Goal: Task Accomplishment & Management: Complete application form

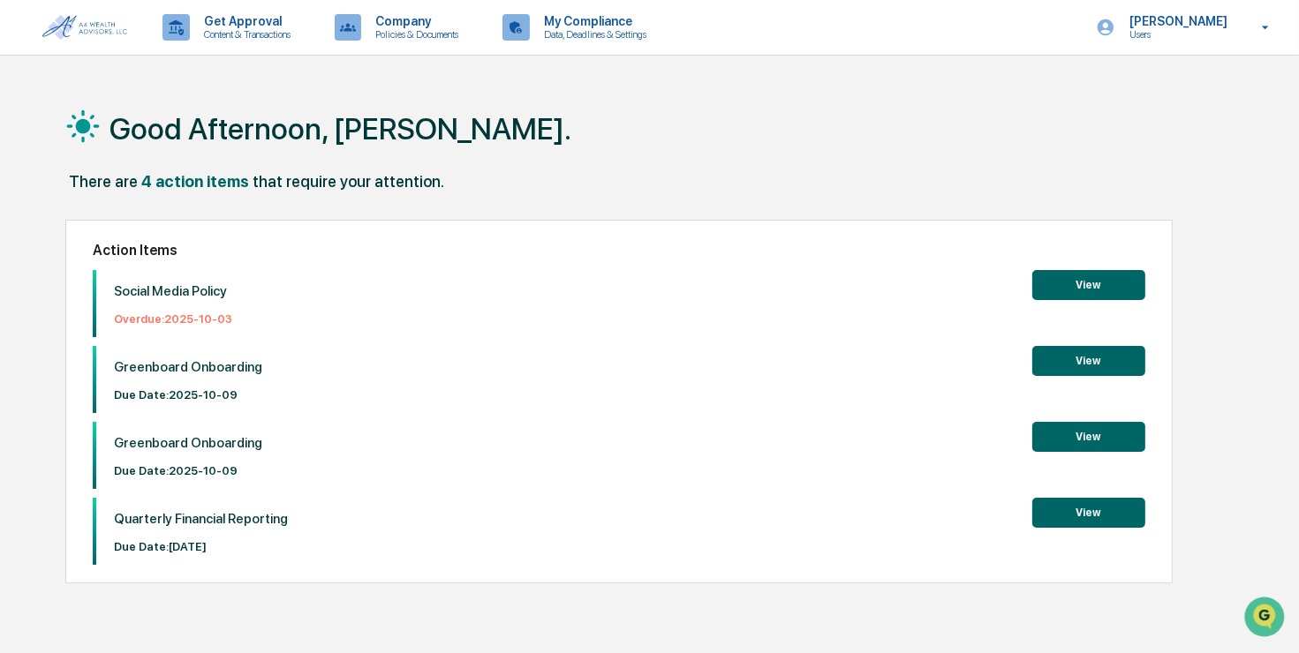
click at [1097, 290] on button "View" at bounding box center [1088, 285] width 113 height 30
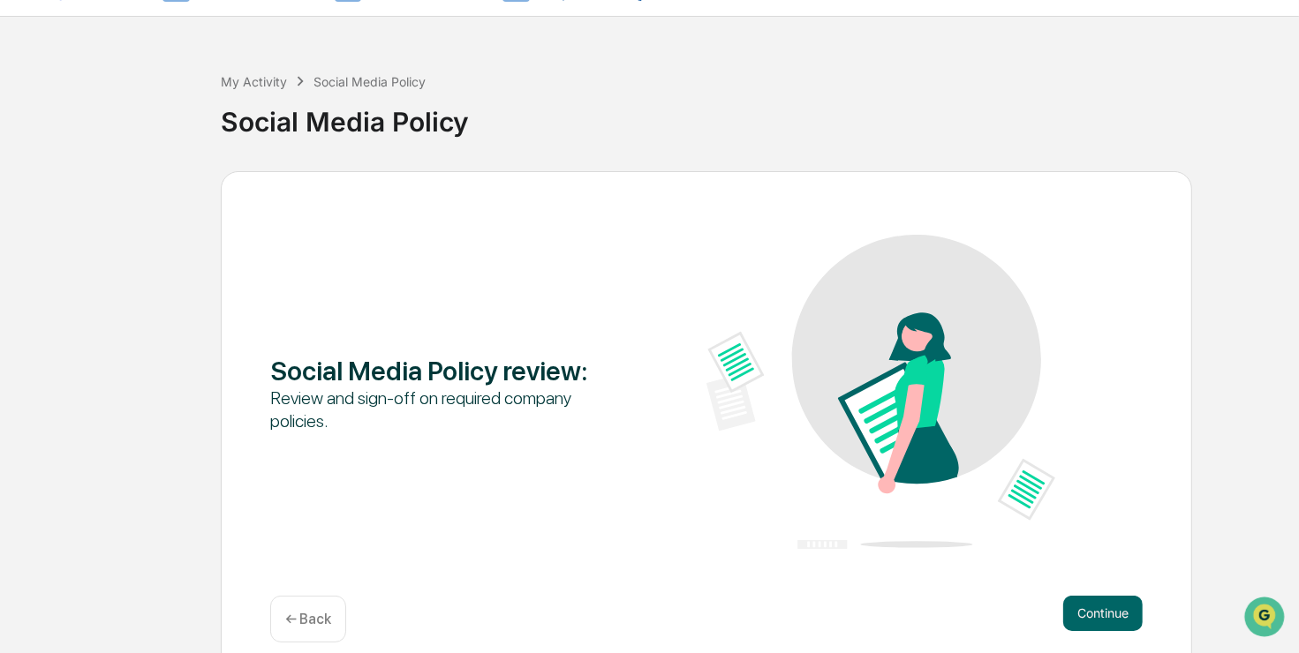
scroll to position [57, 0]
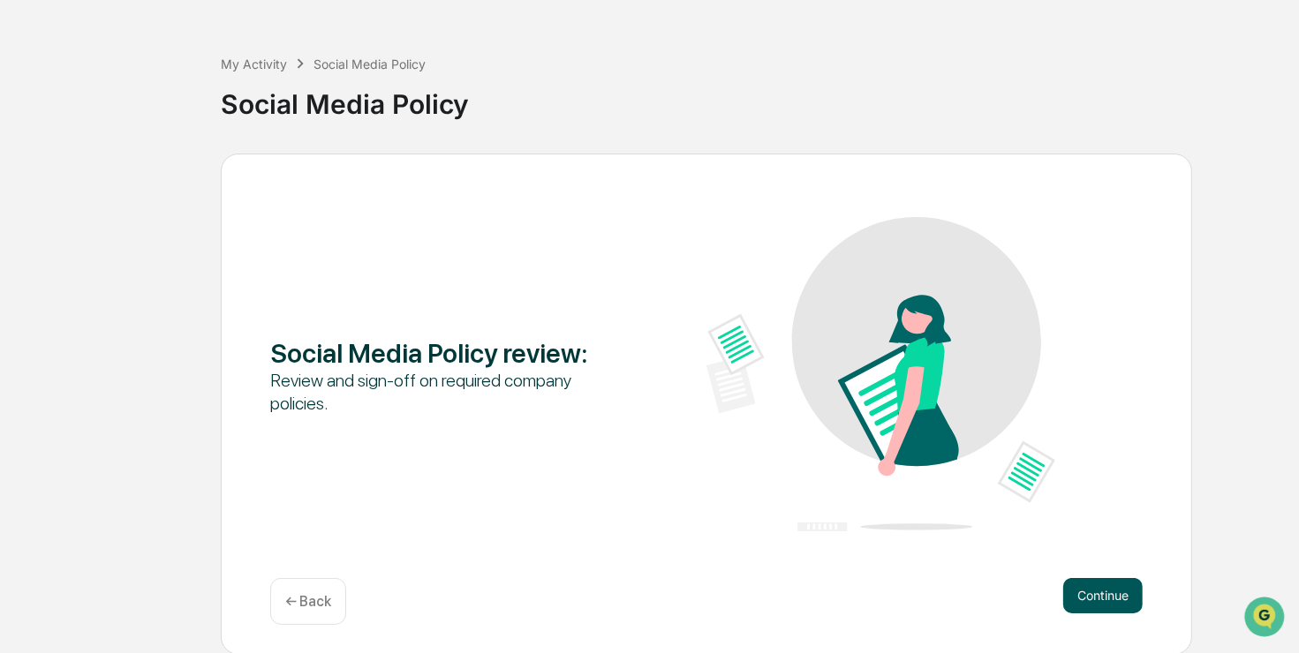
click at [1131, 589] on button "Continue" at bounding box center [1102, 595] width 79 height 35
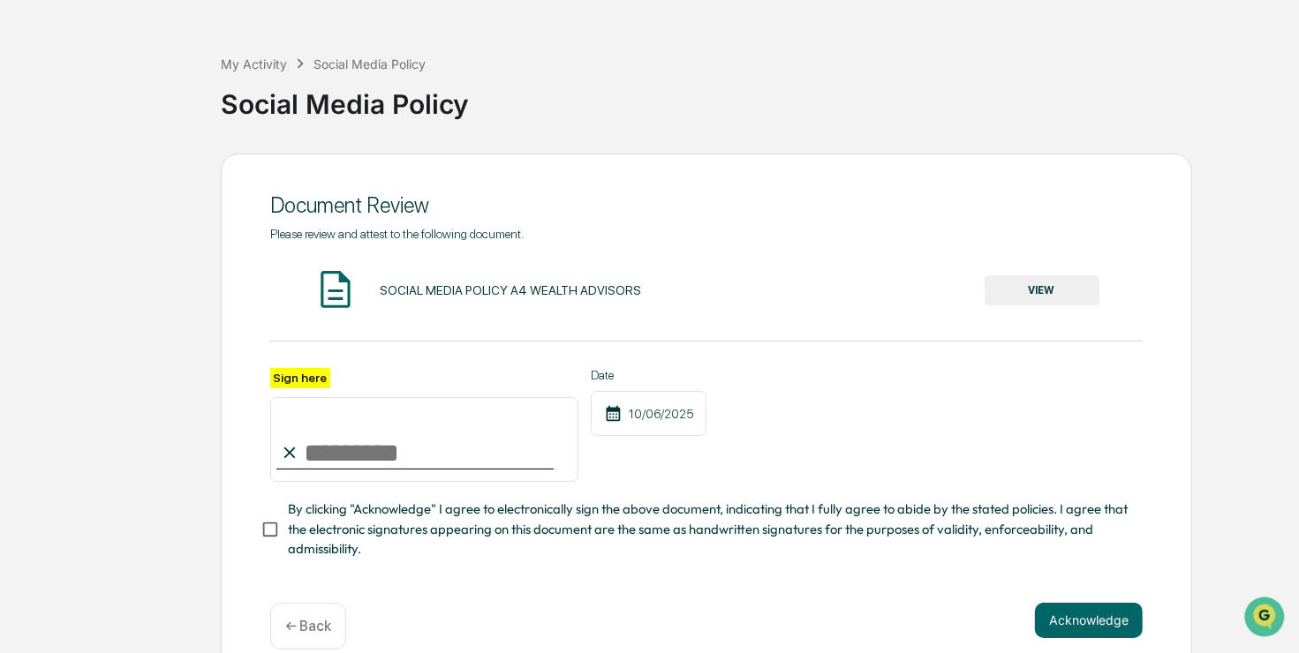
click at [1075, 290] on button "VIEW" at bounding box center [1041, 290] width 115 height 30
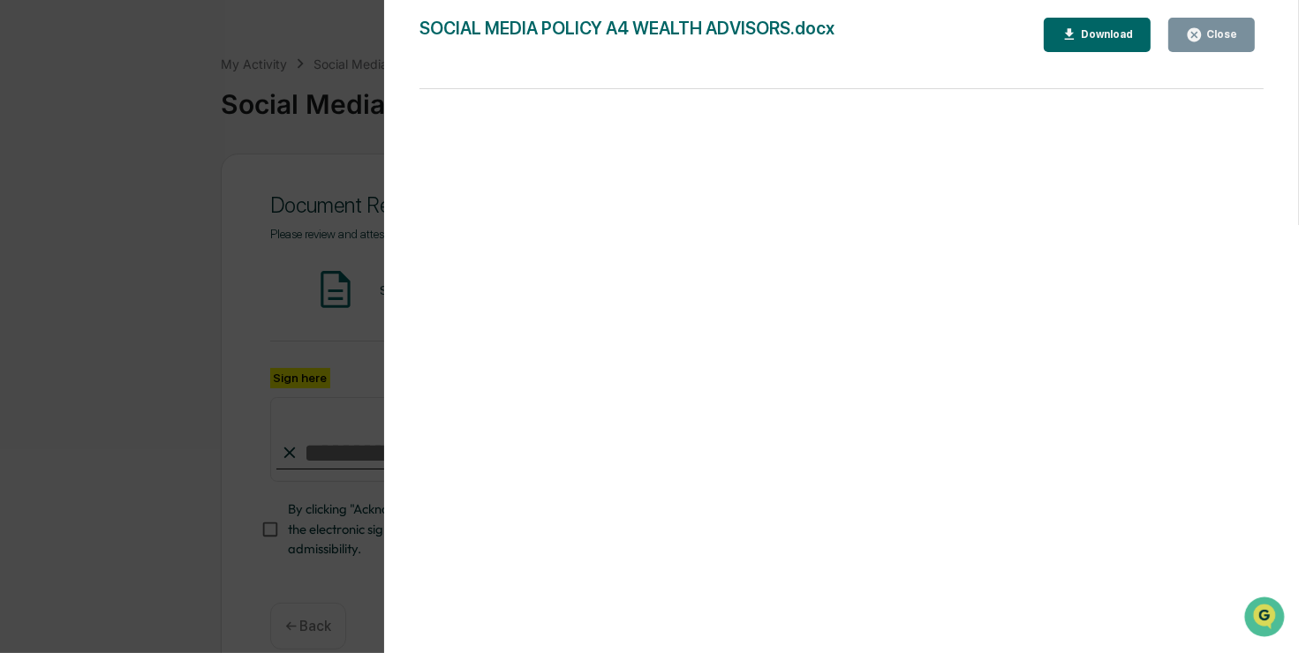
click at [1098, 37] on div "Download" at bounding box center [1105, 34] width 56 height 12
click at [1202, 26] on icon "button" at bounding box center [1194, 34] width 17 height 17
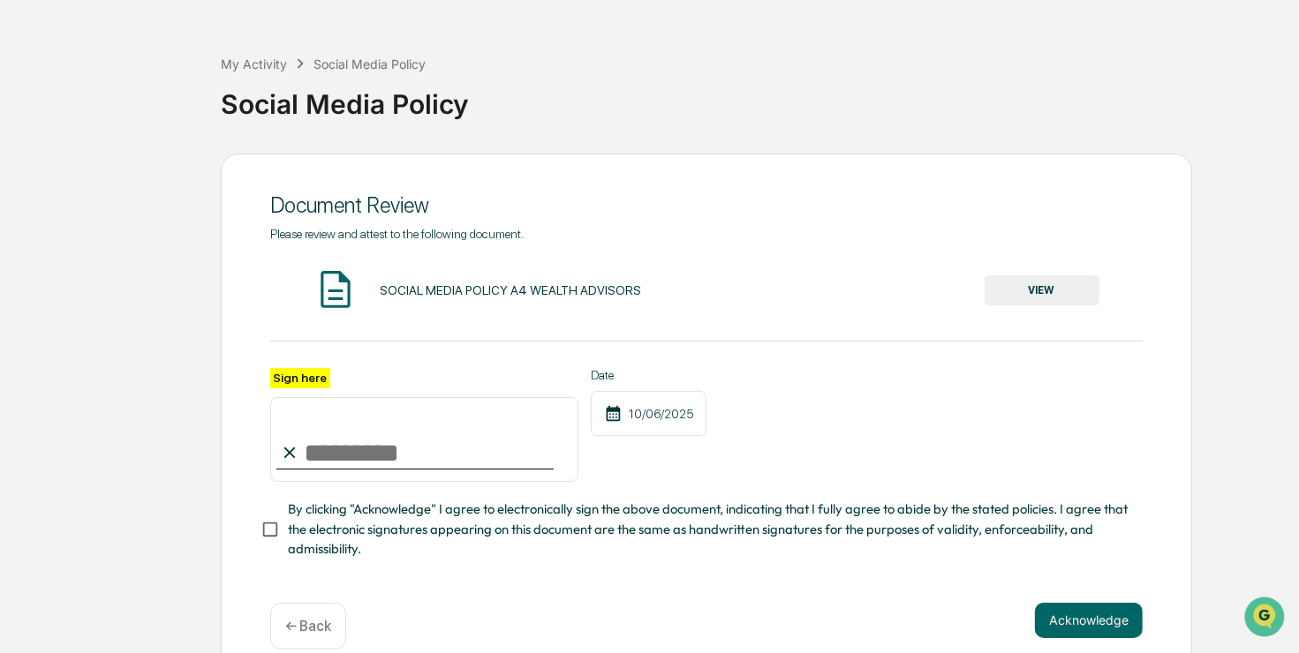
click at [378, 452] on input "Sign here" at bounding box center [424, 439] width 308 height 85
type input "**********"
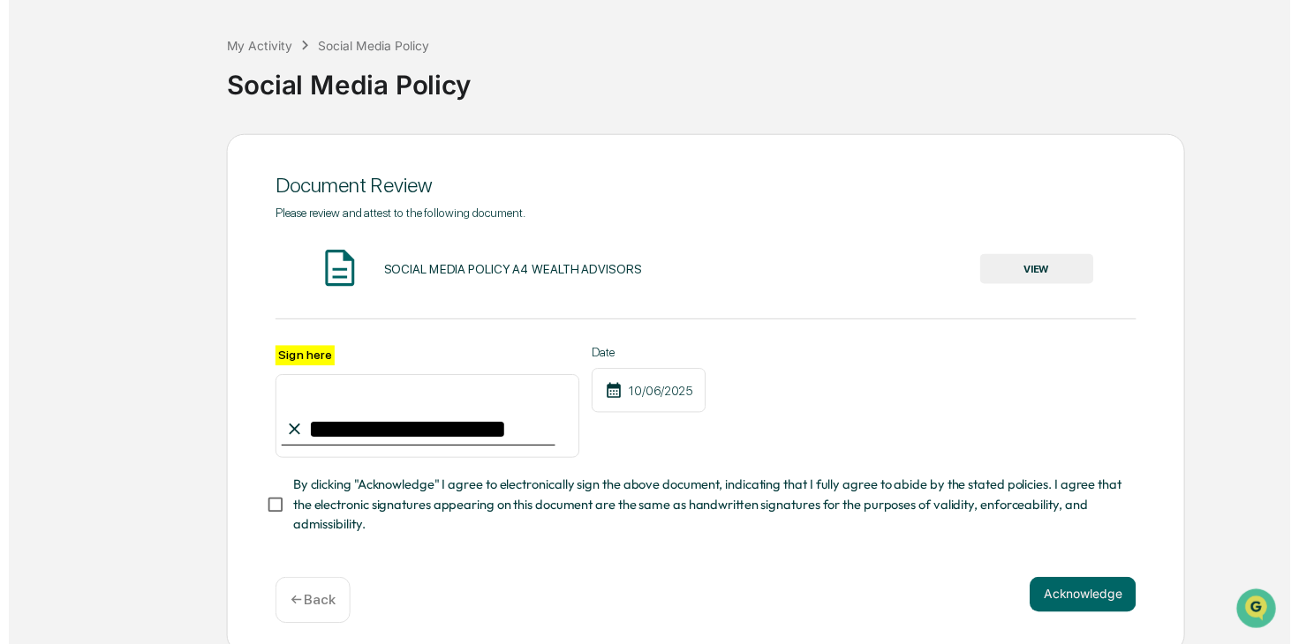
scroll to position [88, 0]
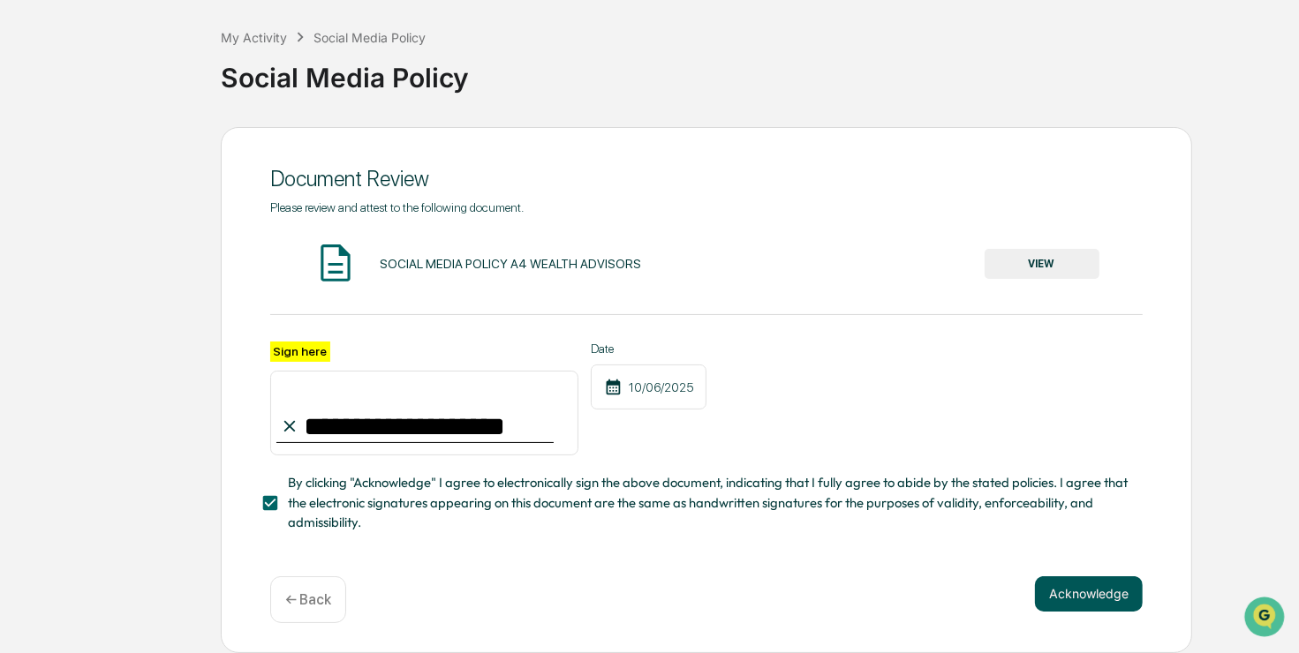
click at [1104, 605] on button "Acknowledge" at bounding box center [1089, 594] width 108 height 35
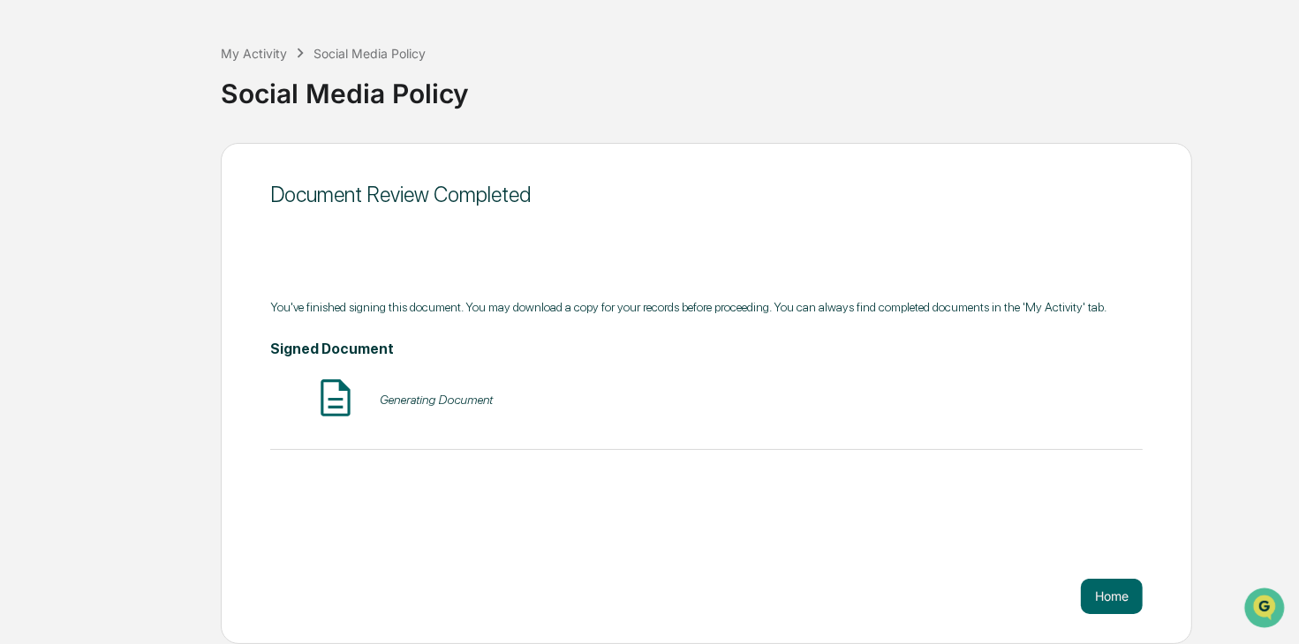
scroll to position [57, 0]
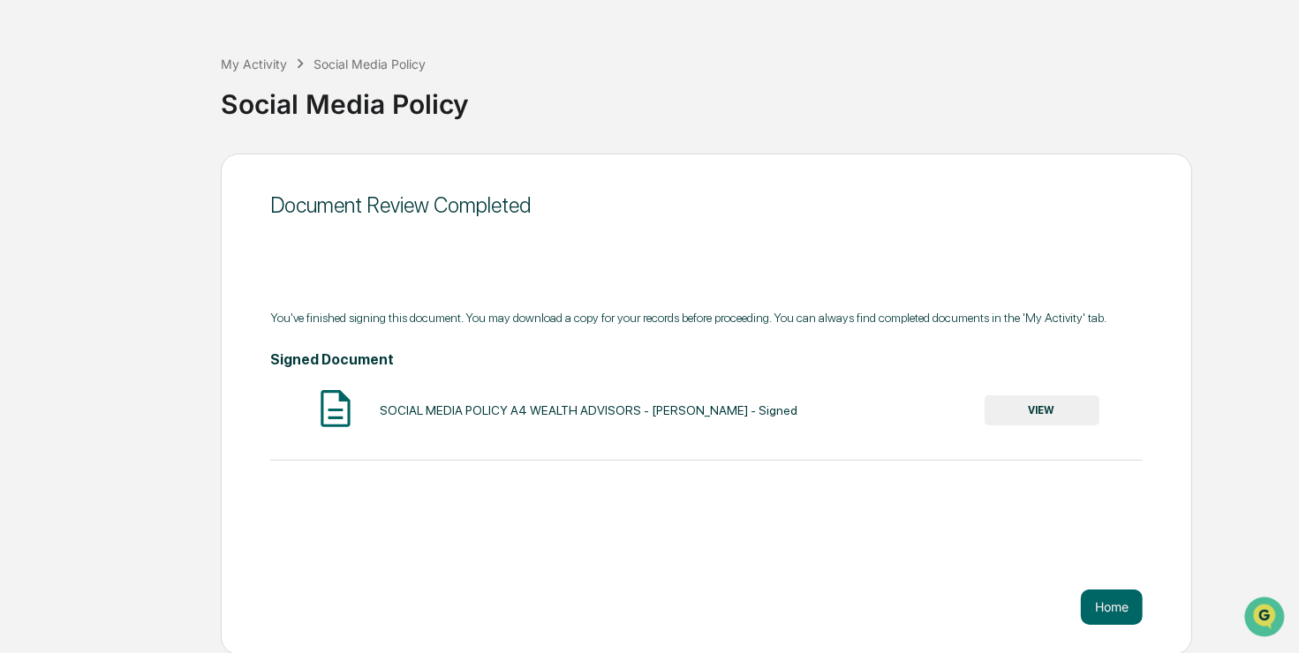
click at [1108, 629] on div "Document Review Completed You've finished signing this document. You may downlo…" at bounding box center [706, 404] width 971 height 501
click at [1115, 602] on button "Home" at bounding box center [1112, 607] width 62 height 35
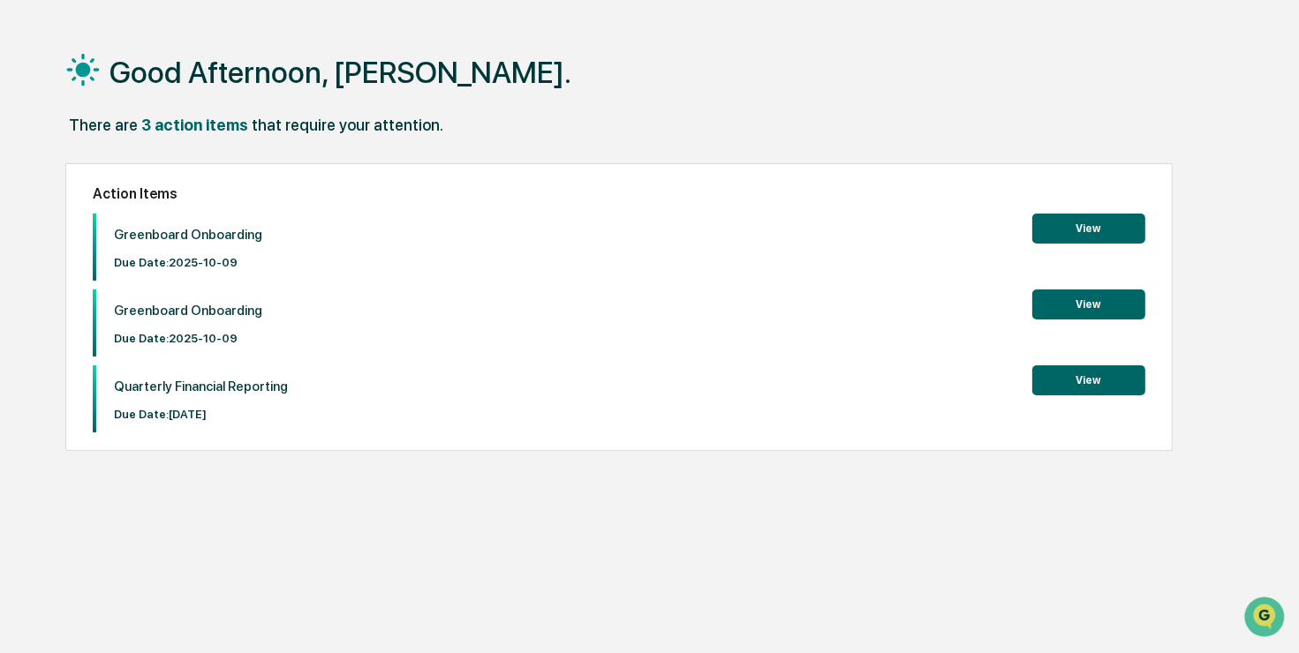
click at [1120, 233] on button "View" at bounding box center [1088, 229] width 113 height 30
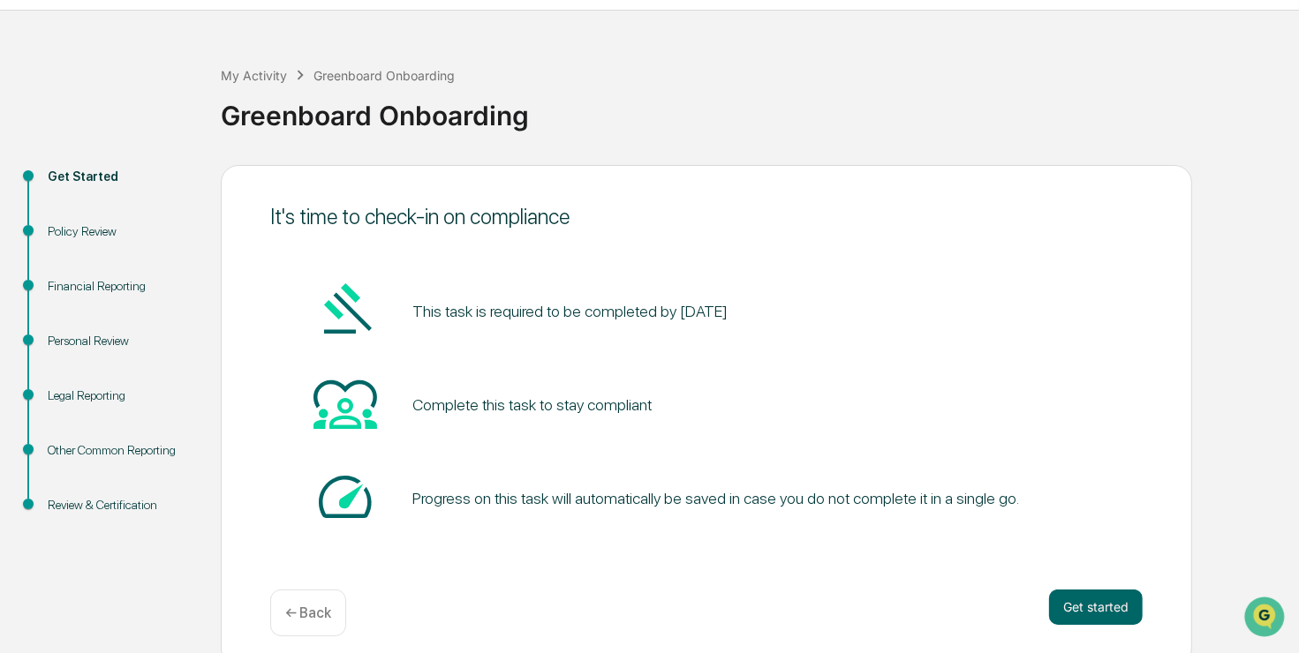
scroll to position [57, 0]
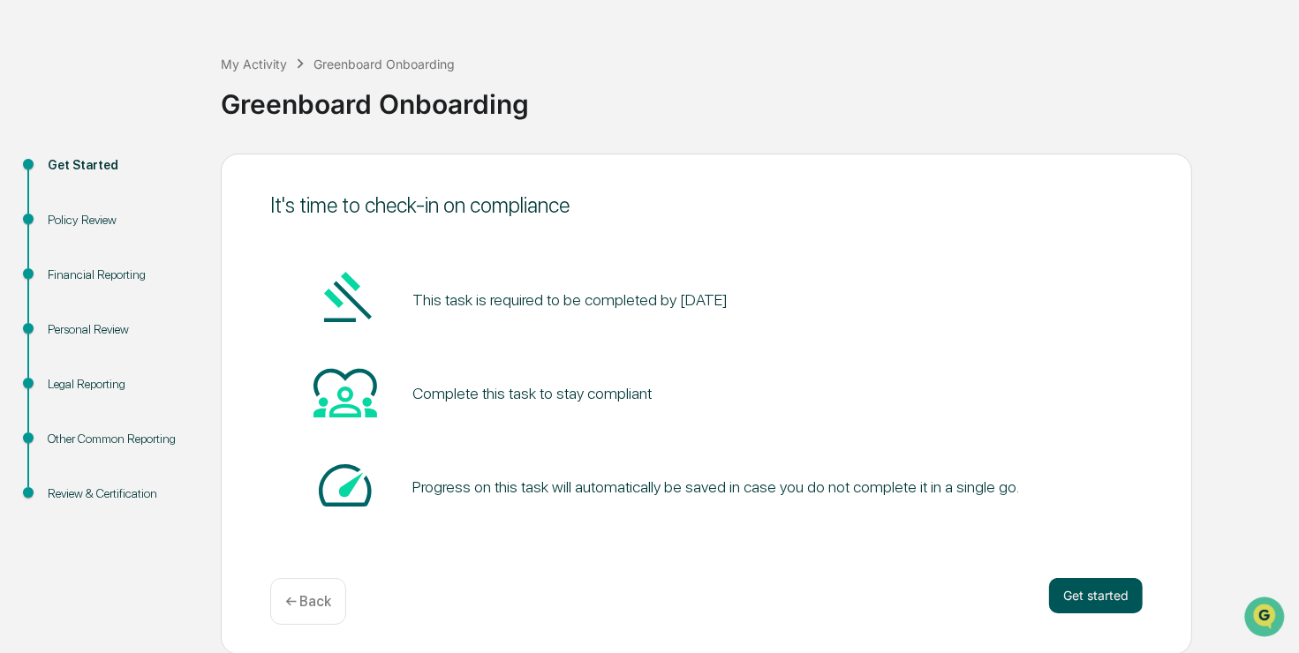
click at [1084, 585] on button "Get started" at bounding box center [1096, 595] width 94 height 35
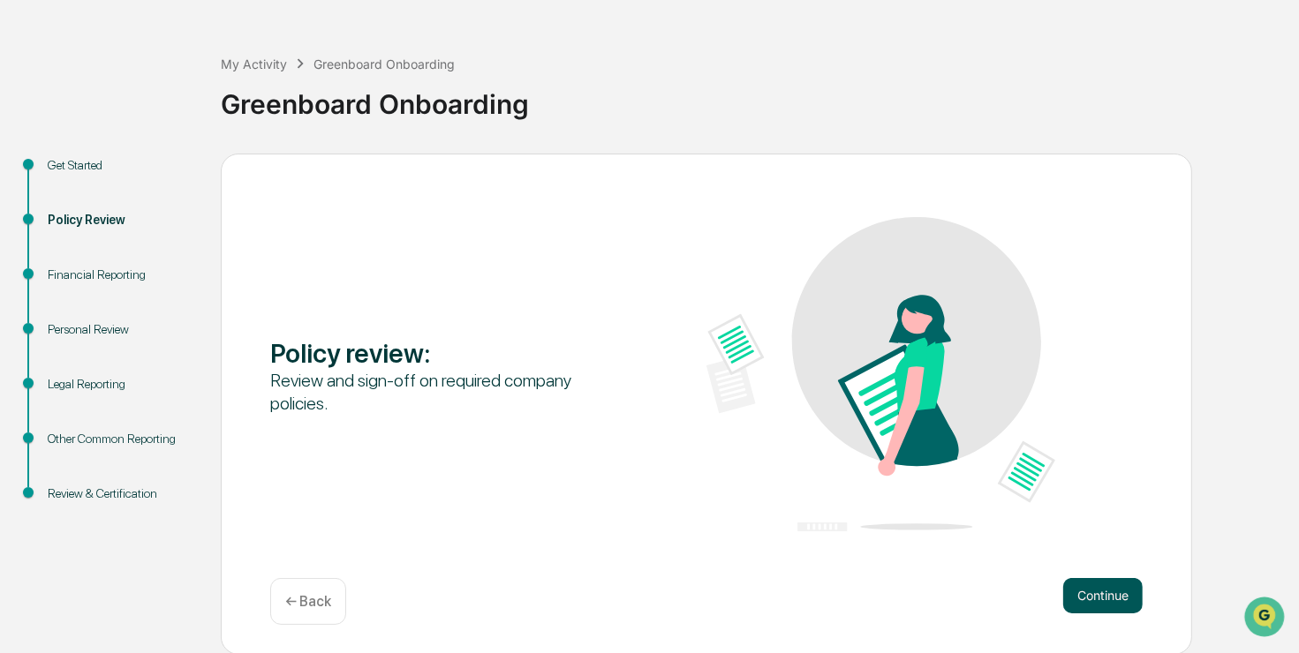
click at [1097, 593] on button "Continue" at bounding box center [1102, 595] width 79 height 35
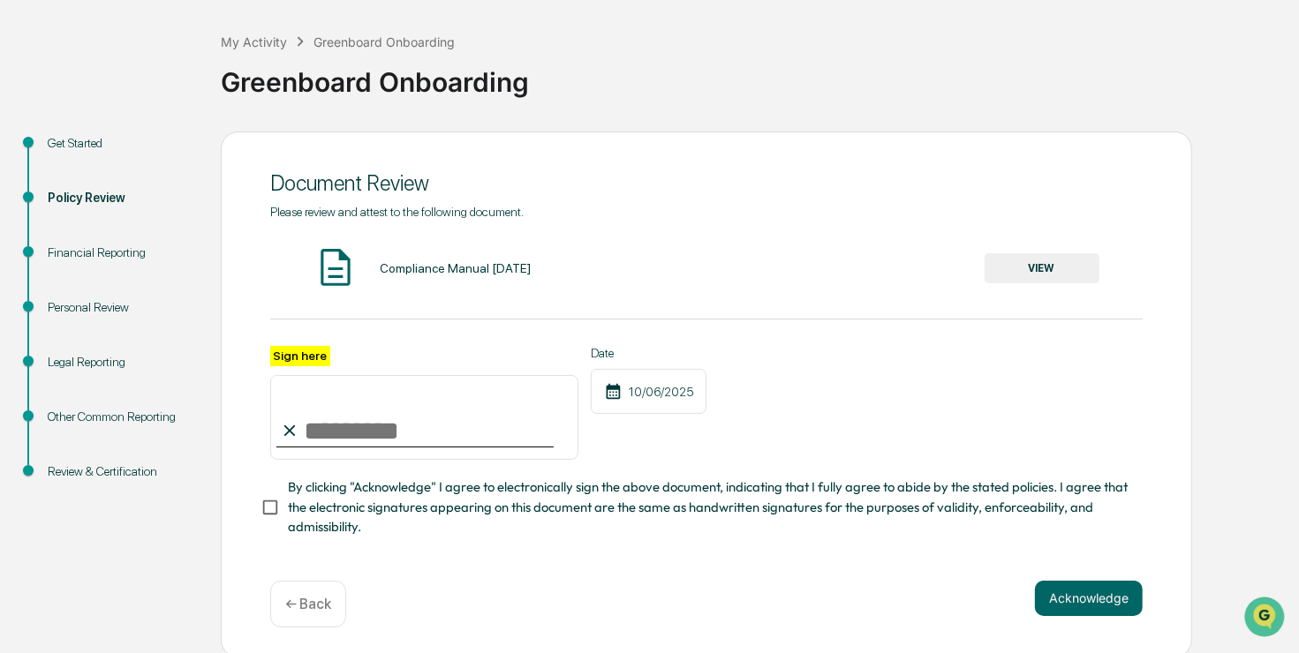
scroll to position [88, 0]
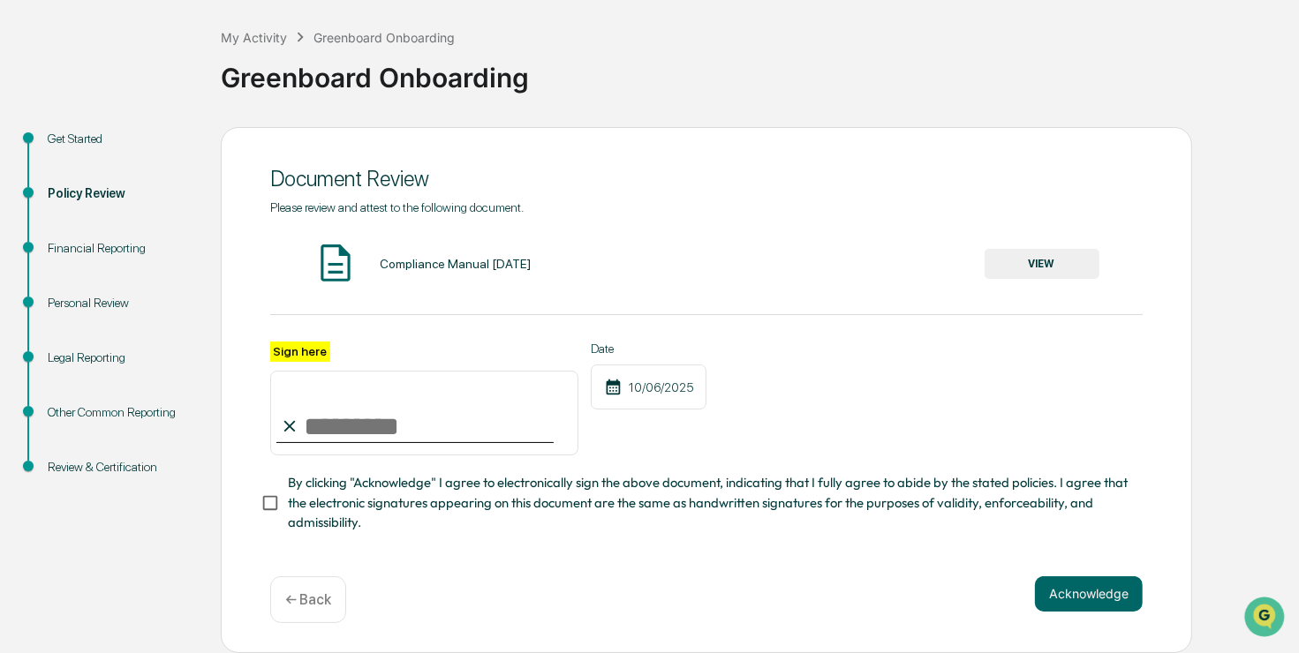
click at [341, 410] on input "Sign here" at bounding box center [424, 413] width 308 height 85
type input "**********"
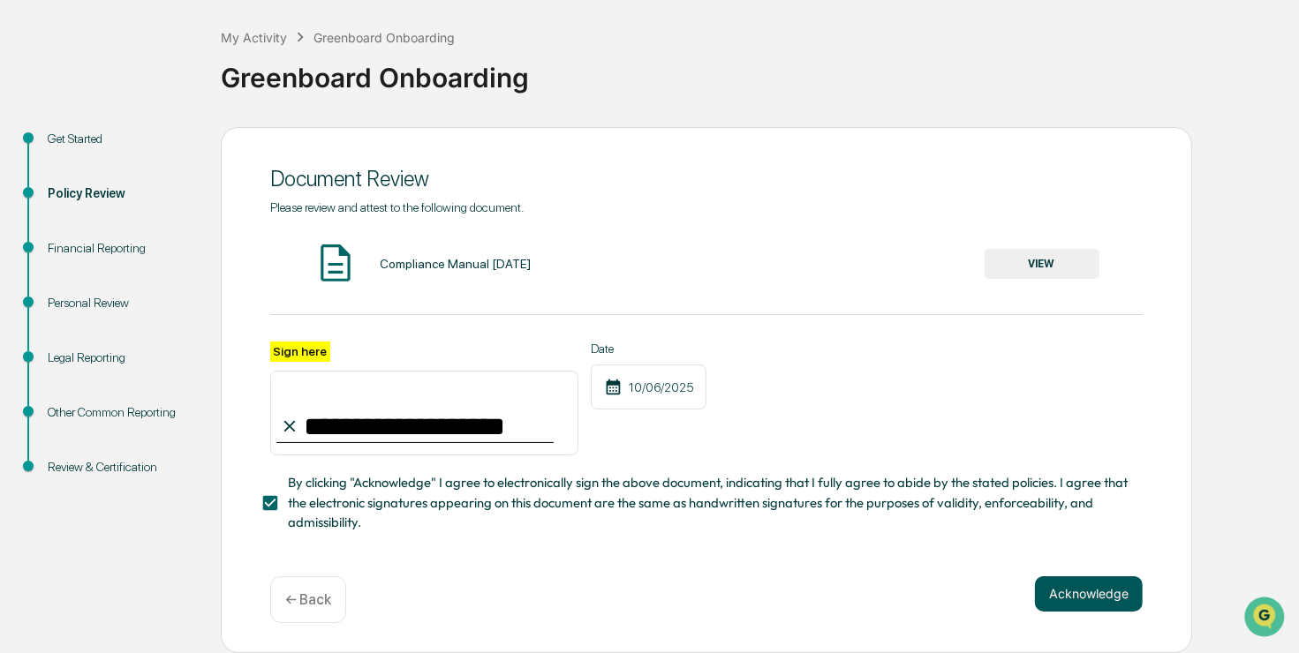
click at [1084, 594] on button "Acknowledge" at bounding box center [1089, 594] width 108 height 35
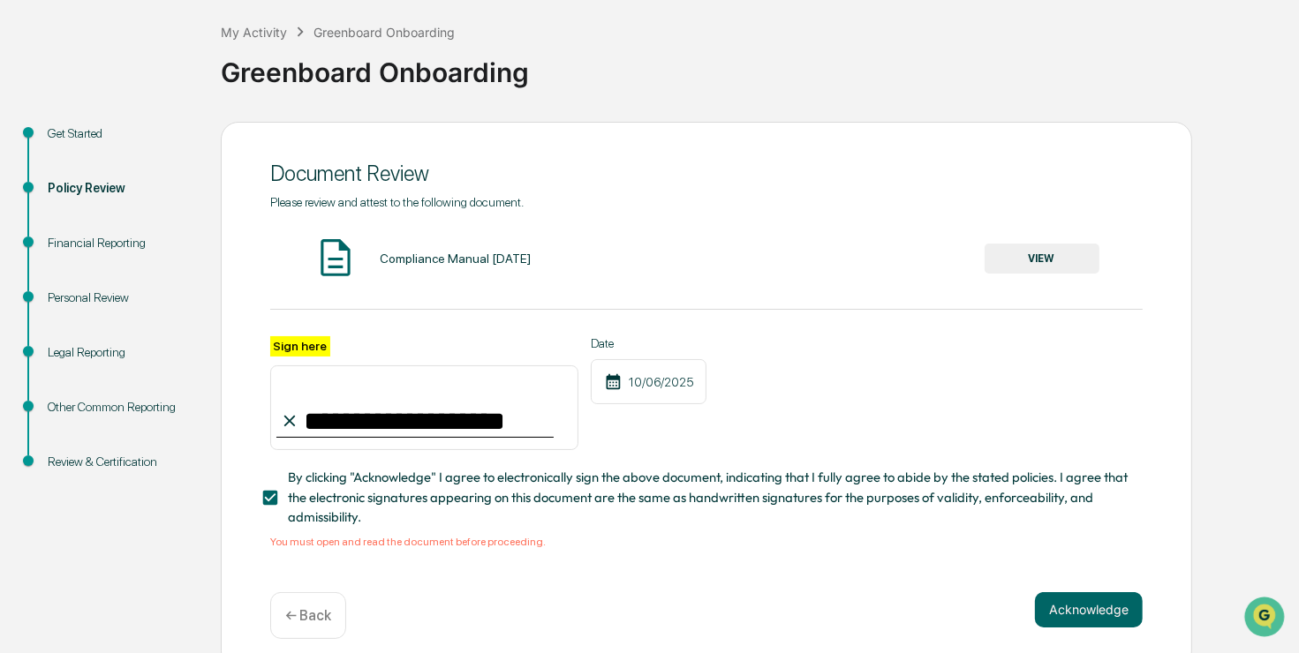
click at [1039, 258] on button "VIEW" at bounding box center [1041, 259] width 115 height 30
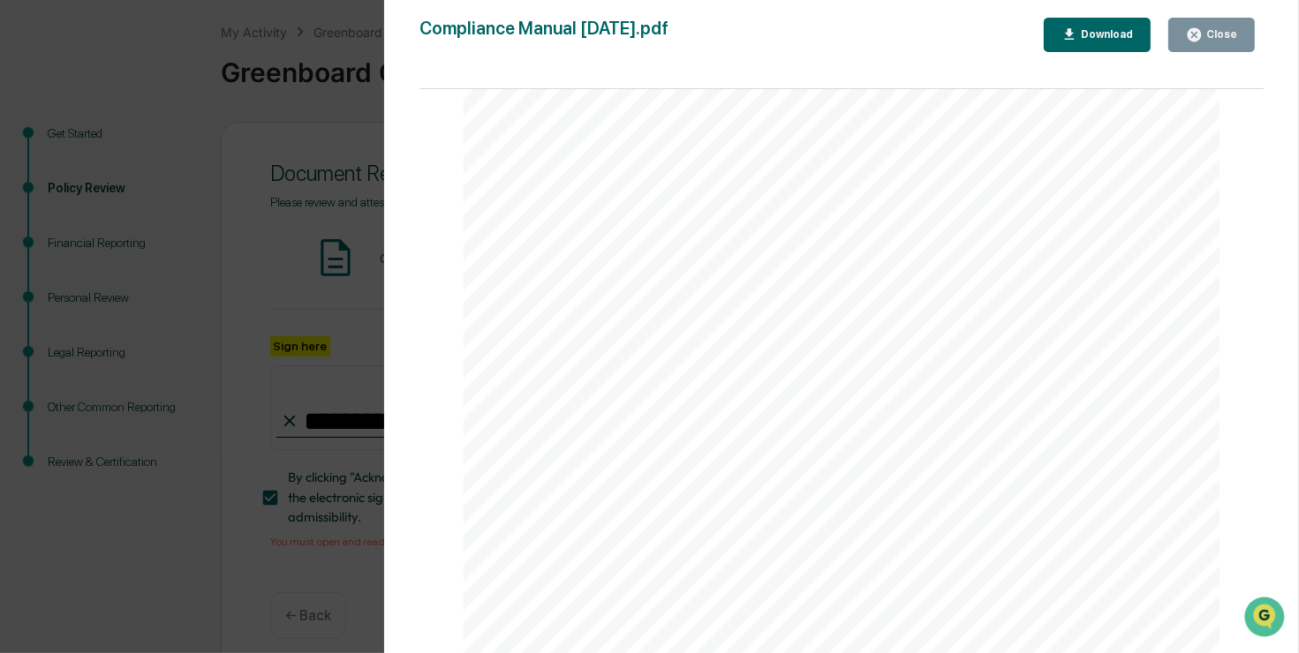
scroll to position [3851, 0]
click at [1127, 27] on div "Download" at bounding box center [1097, 34] width 72 height 17
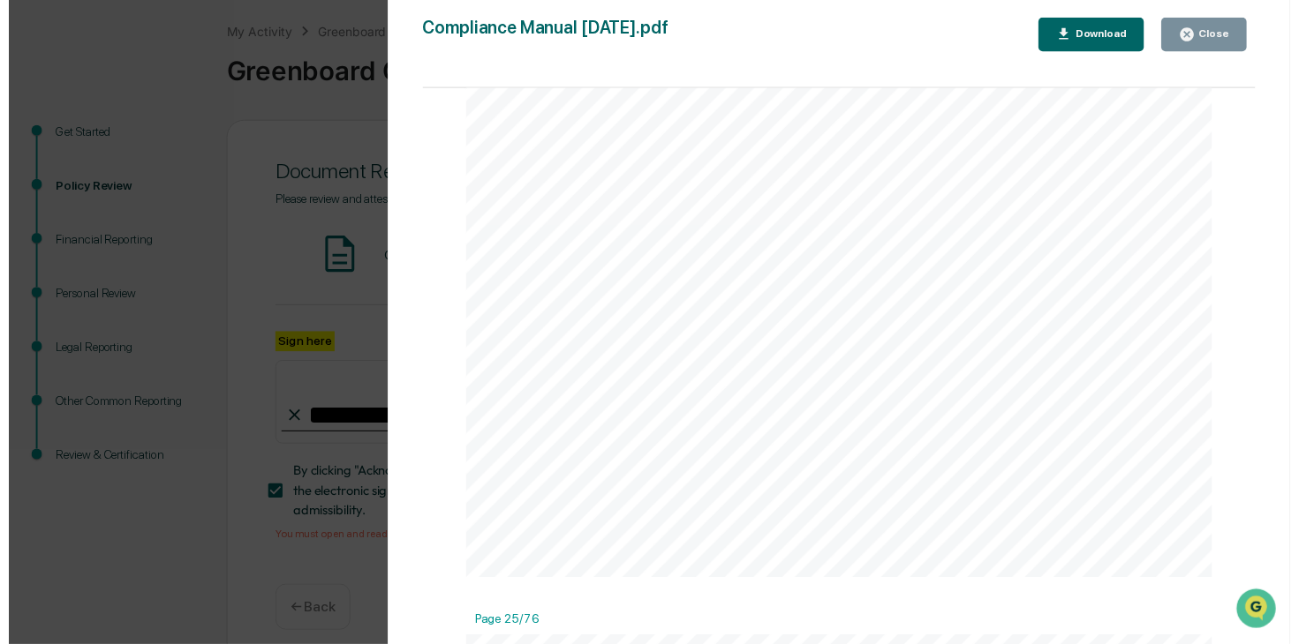
scroll to position [24570, 0]
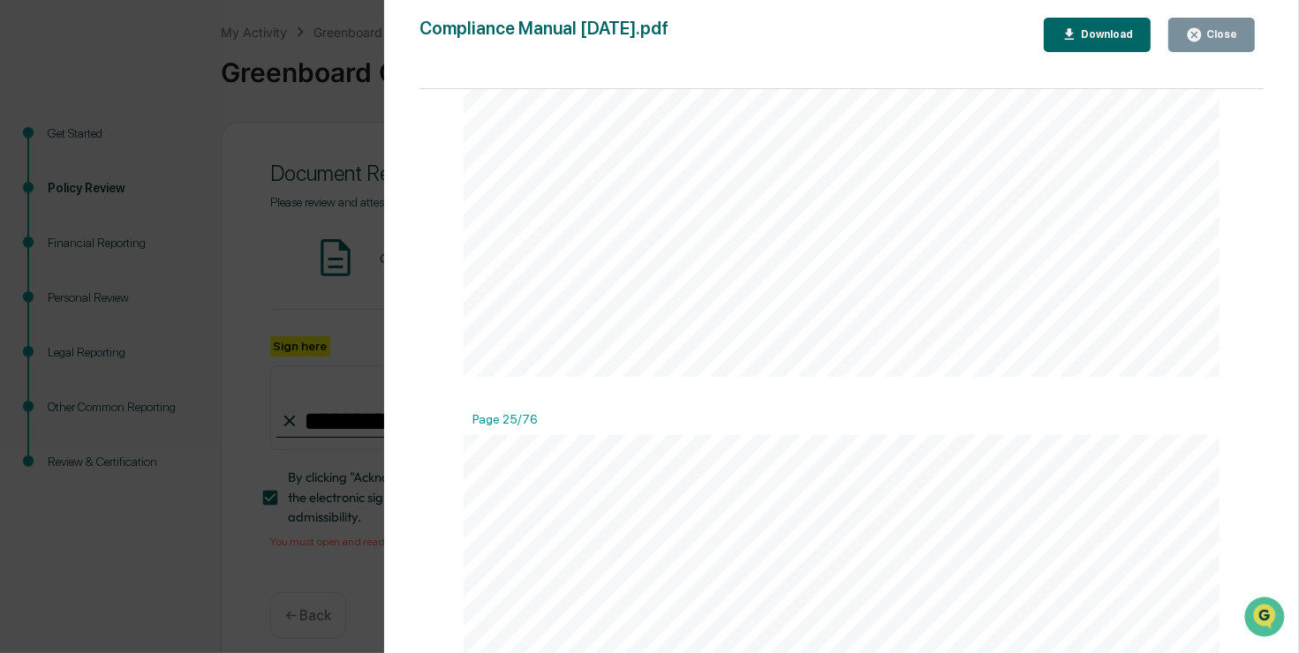
click at [1216, 49] on button "Close" at bounding box center [1211, 35] width 87 height 34
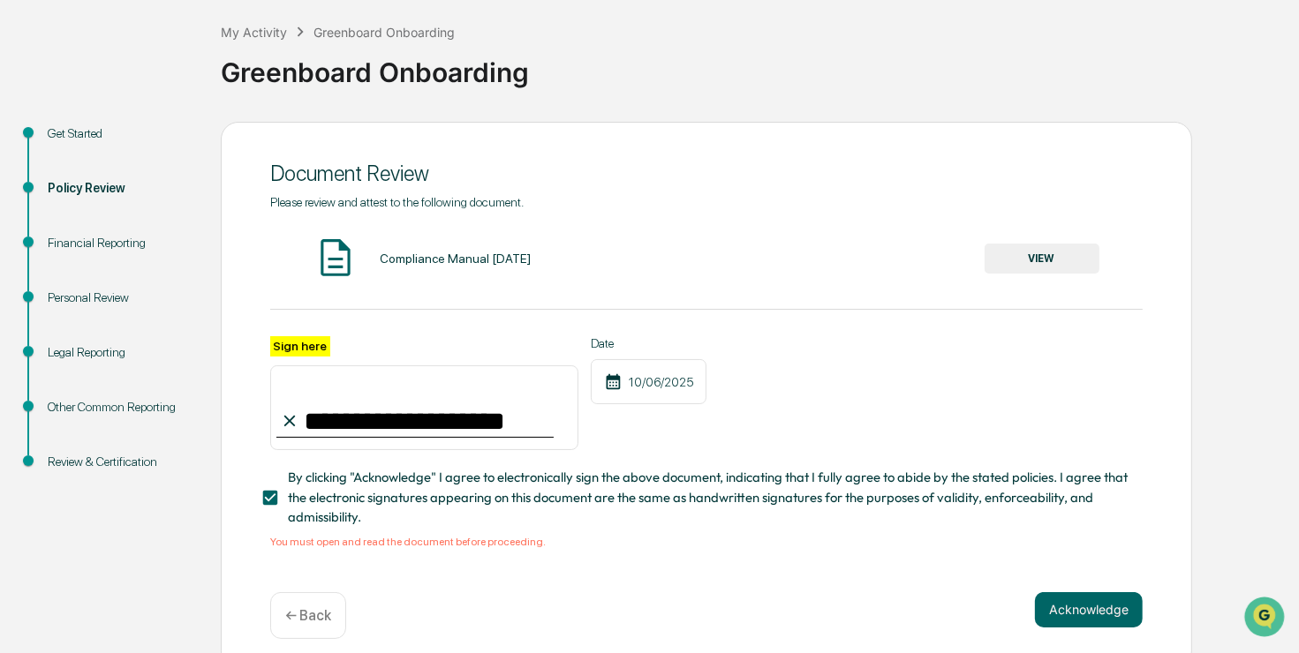
click at [1217, 42] on div "Greenboard Onboarding" at bounding box center [755, 65] width 1069 height 46
click at [1107, 615] on button "Acknowledge" at bounding box center [1089, 609] width 108 height 35
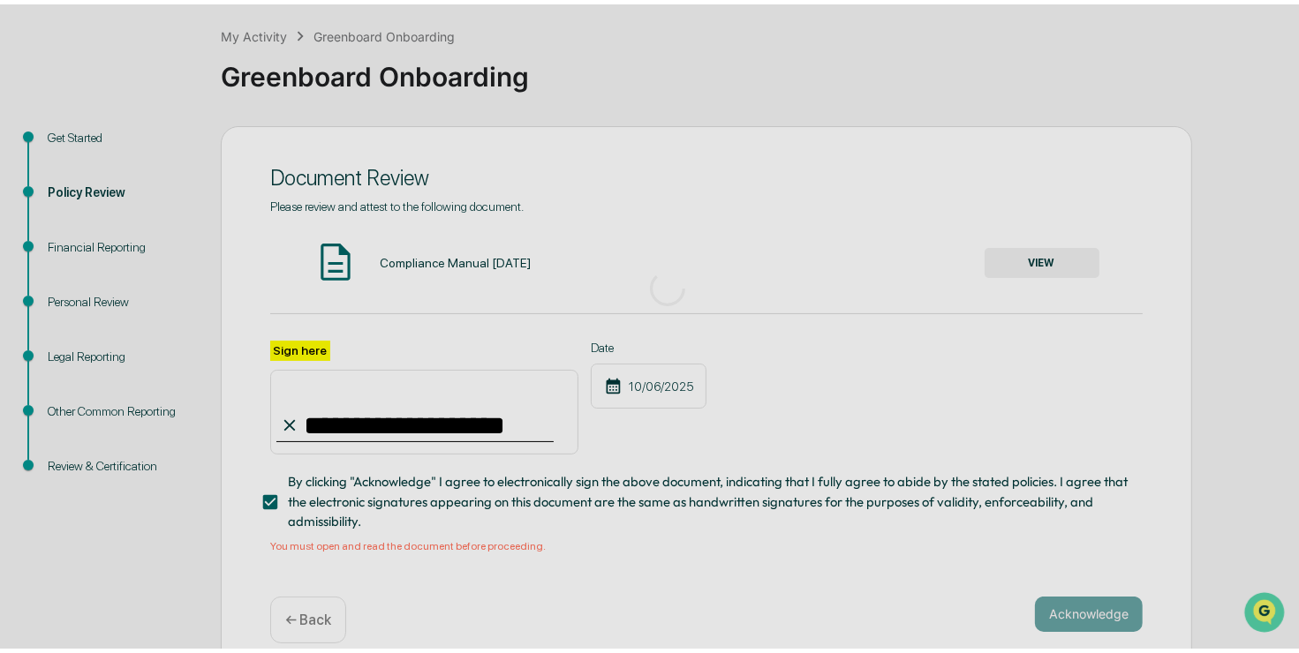
scroll to position [57, 0]
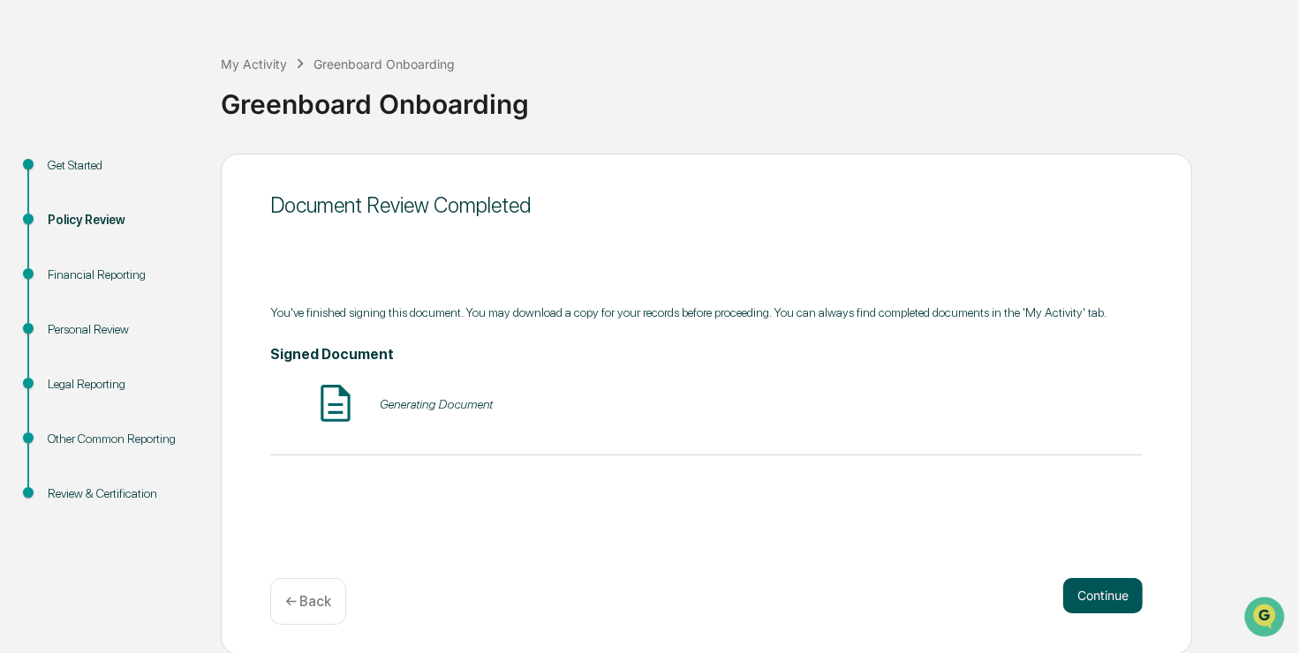
click at [1100, 590] on button "Continue" at bounding box center [1102, 595] width 79 height 35
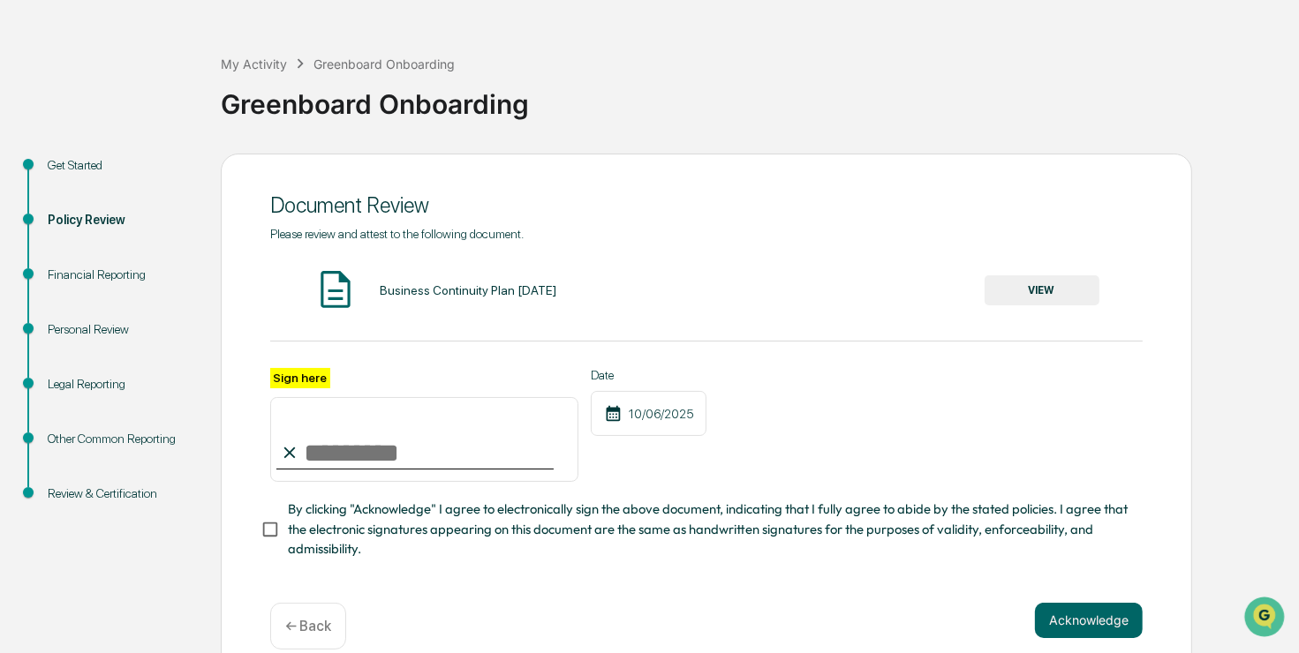
click at [1064, 283] on button "VIEW" at bounding box center [1041, 290] width 115 height 30
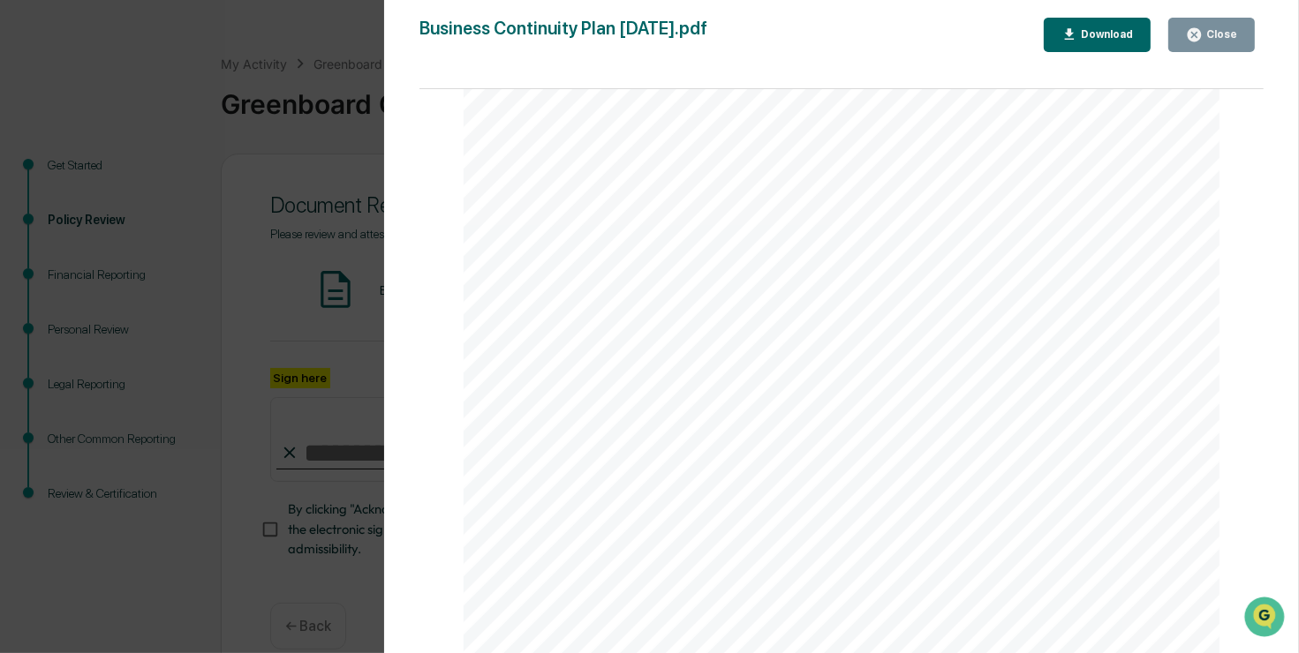
scroll to position [353, 0]
click at [923, 403] on div "[DATE] A4 Wealth Advisors LLC BUSINESS CONTINUITY AND DISASTER PLAN Continued b…" at bounding box center [842, 266] width 756 height 978
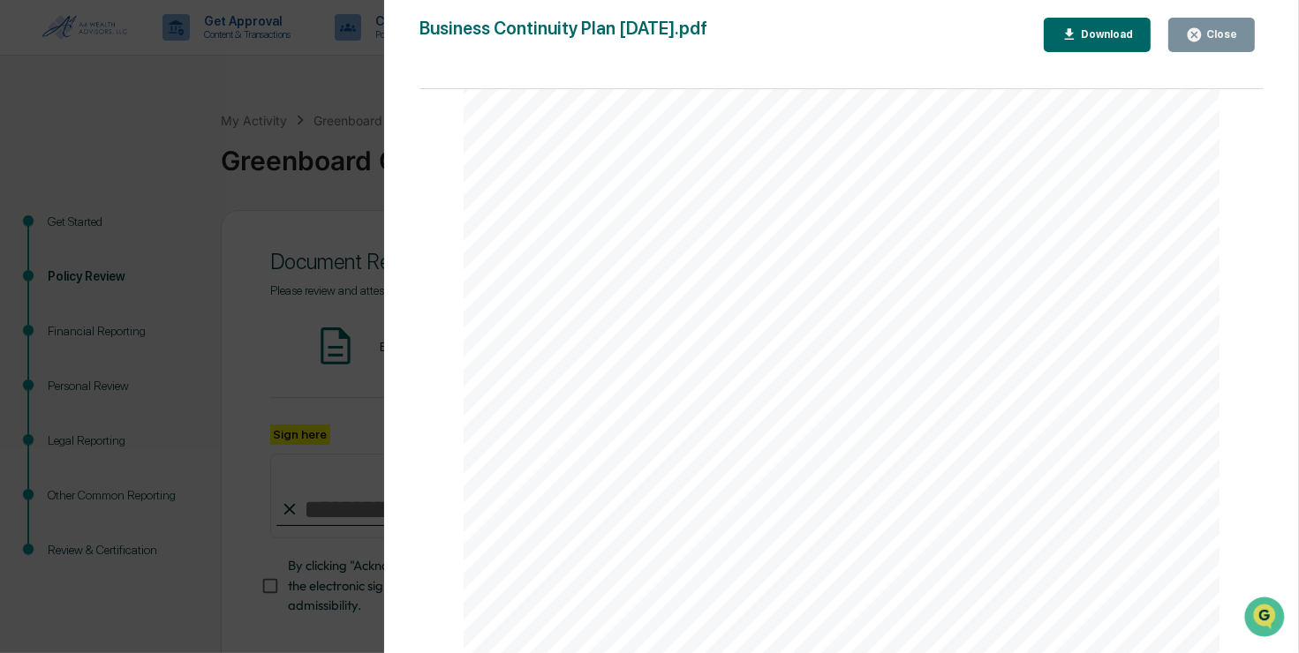
scroll to position [265, 0]
click at [1078, 33] on icon "button" at bounding box center [1069, 34] width 17 height 17
click at [1218, 33] on div "Close" at bounding box center [1219, 34] width 34 height 12
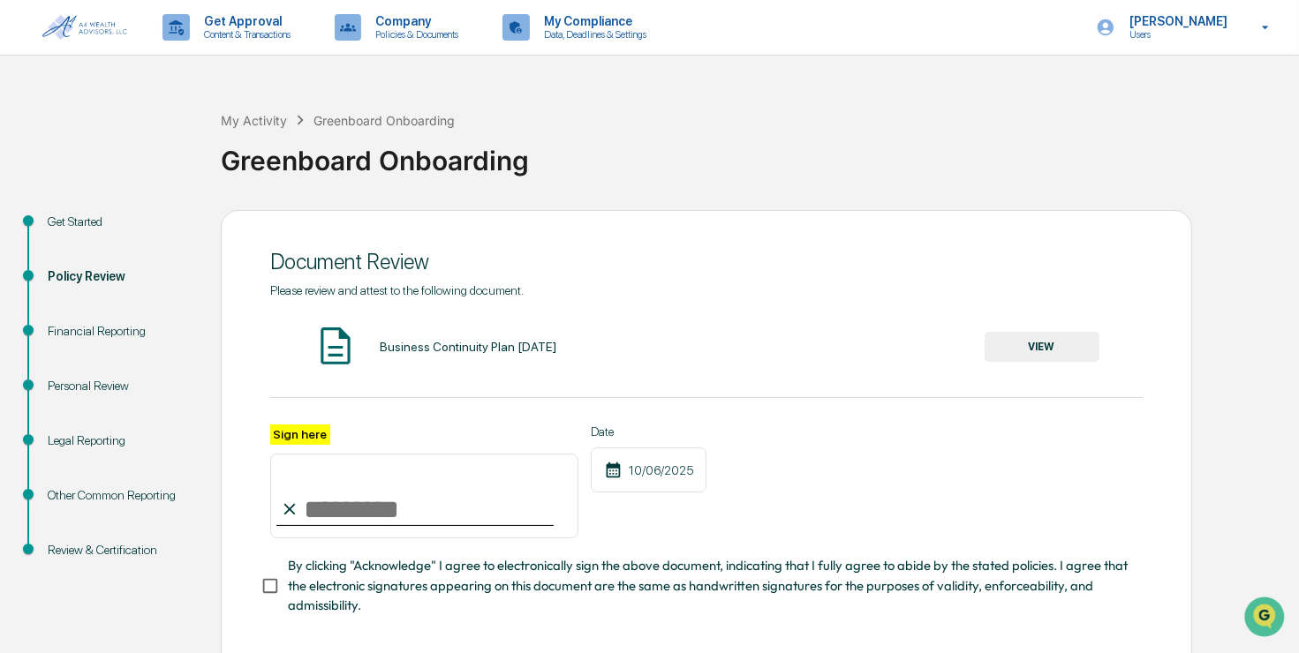
click at [364, 511] on input "Sign here" at bounding box center [424, 496] width 308 height 85
type input "**********"
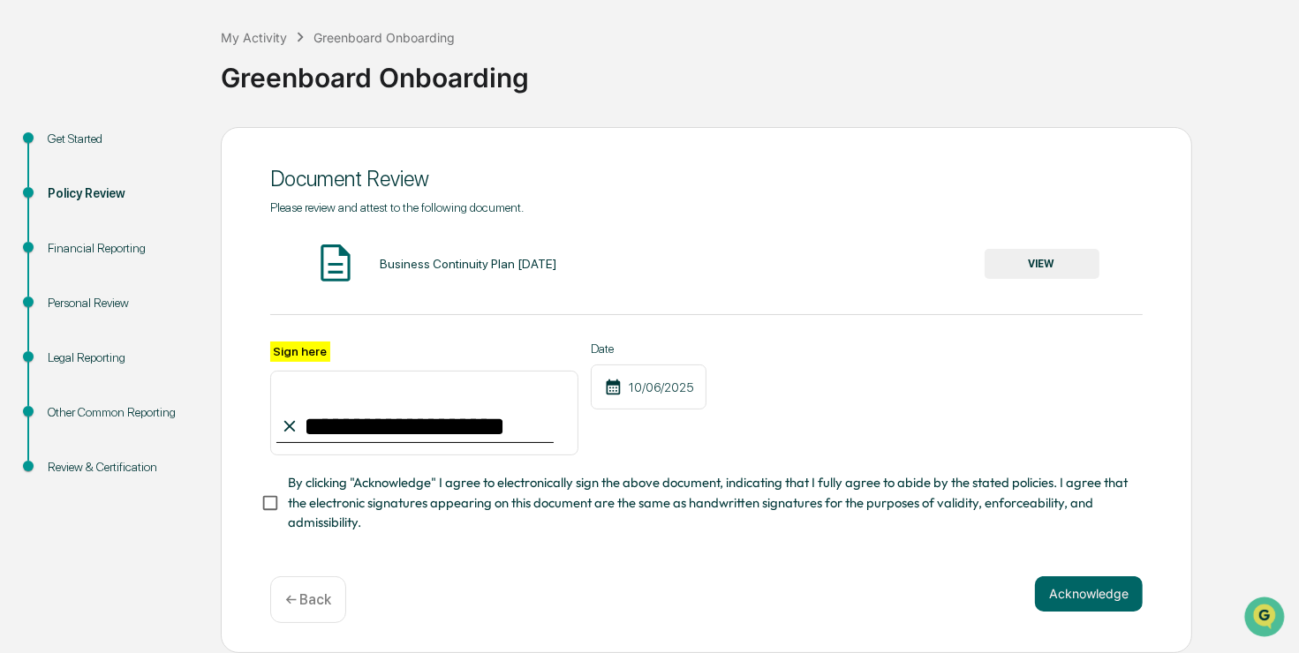
scroll to position [88, 0]
click at [1094, 597] on button "Acknowledge" at bounding box center [1089, 594] width 108 height 35
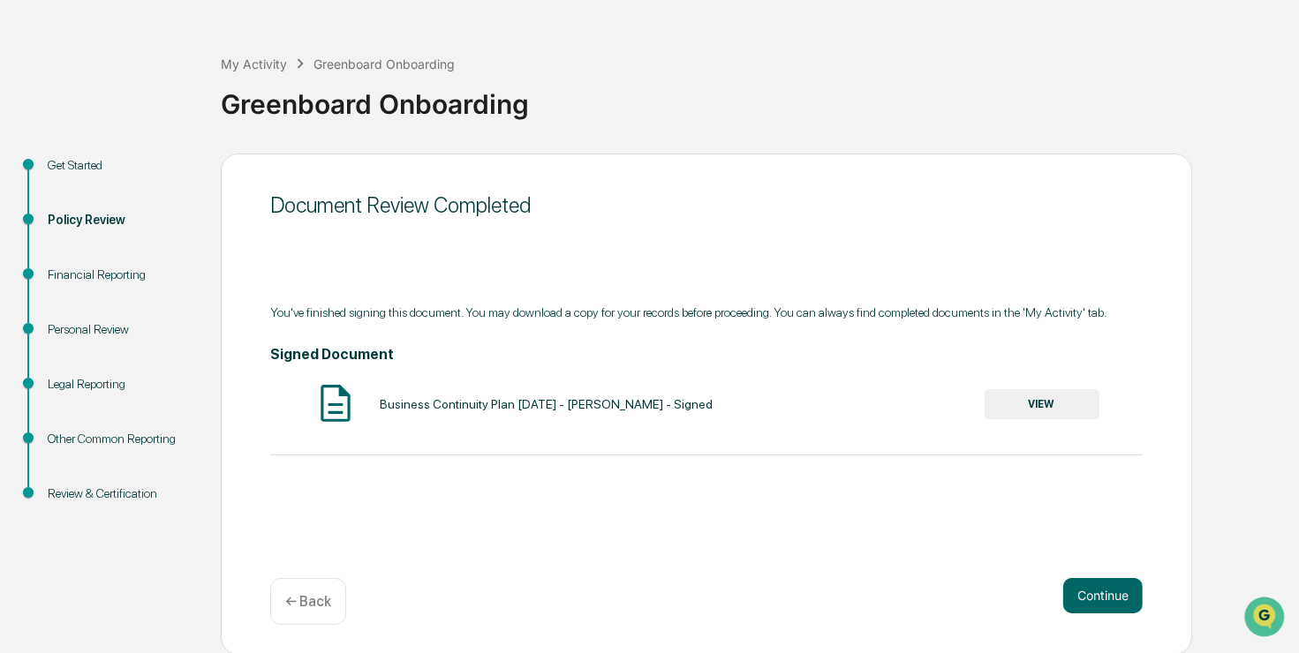
click at [1054, 392] on button "VIEW" at bounding box center [1041, 404] width 115 height 30
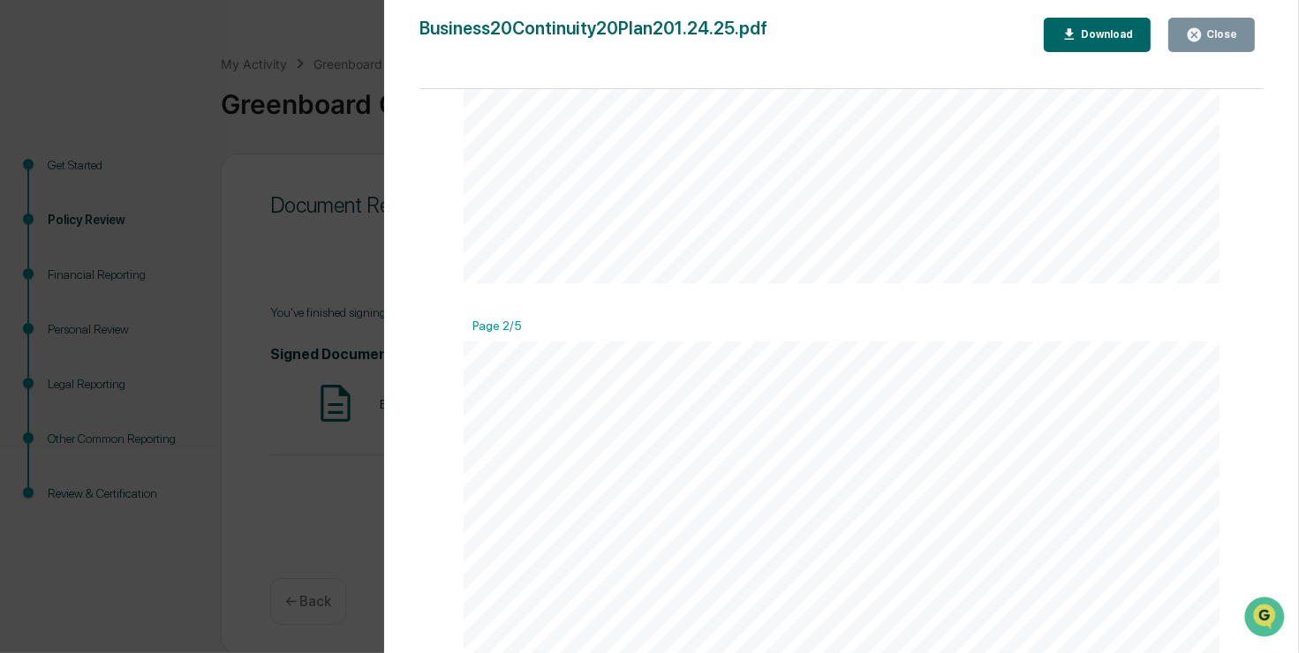
scroll to position [795, 0]
click at [1006, 356] on div "Page 2/5" at bounding box center [842, 360] width 756 height 23
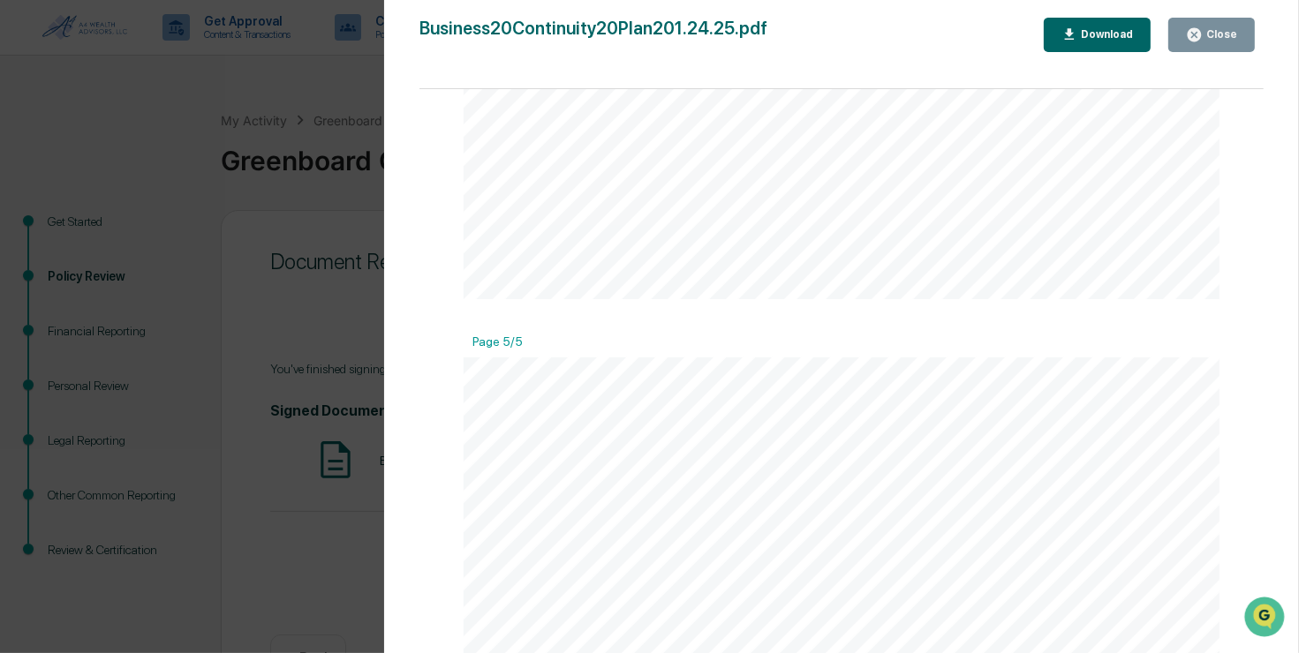
click at [1234, 27] on div "Close" at bounding box center [1211, 34] width 51 height 17
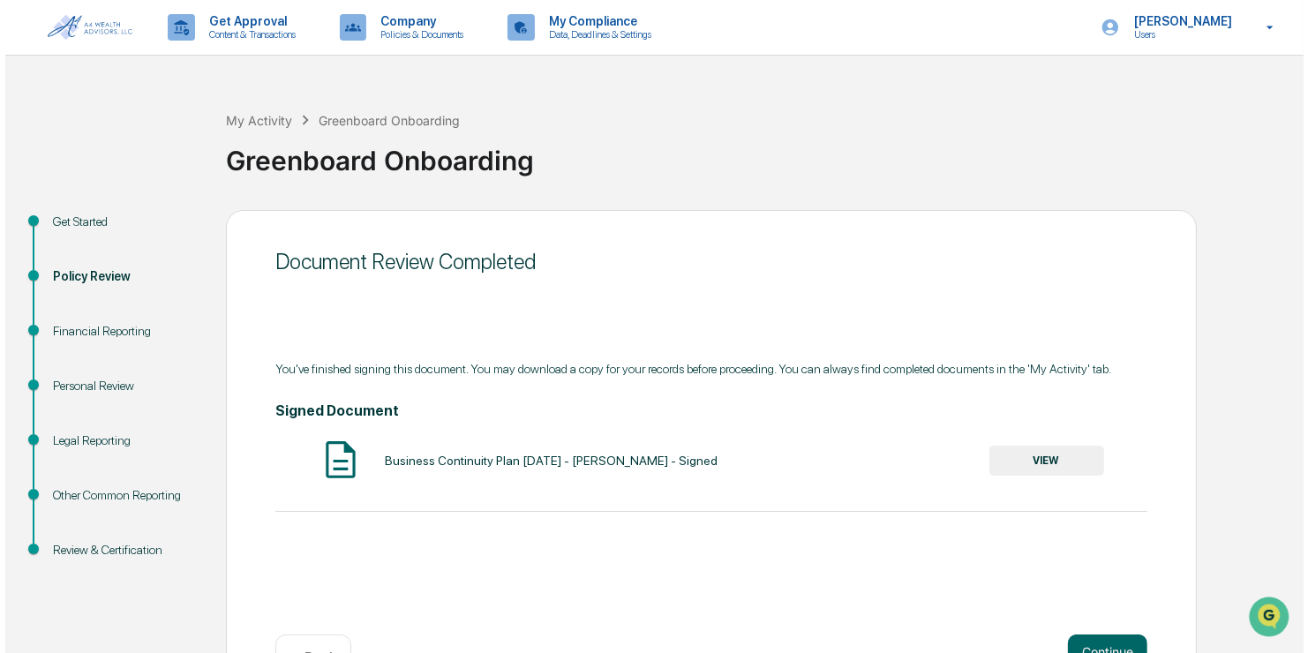
scroll to position [57, 0]
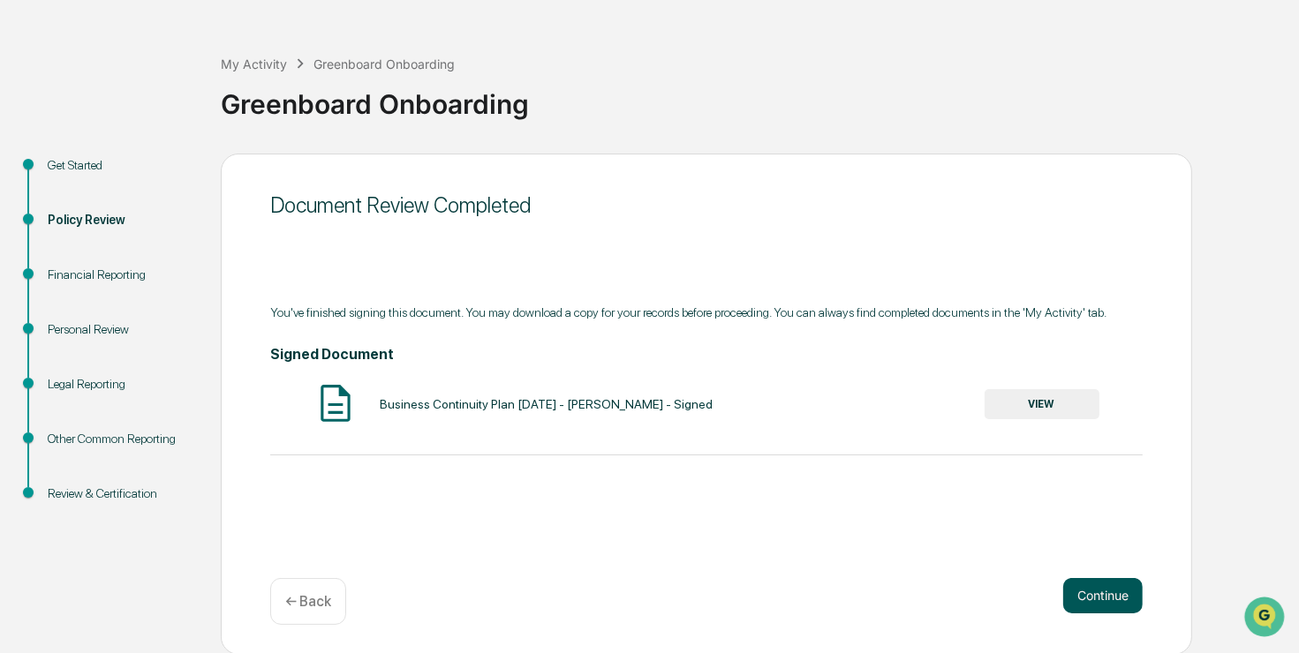
click at [1112, 589] on button "Continue" at bounding box center [1102, 595] width 79 height 35
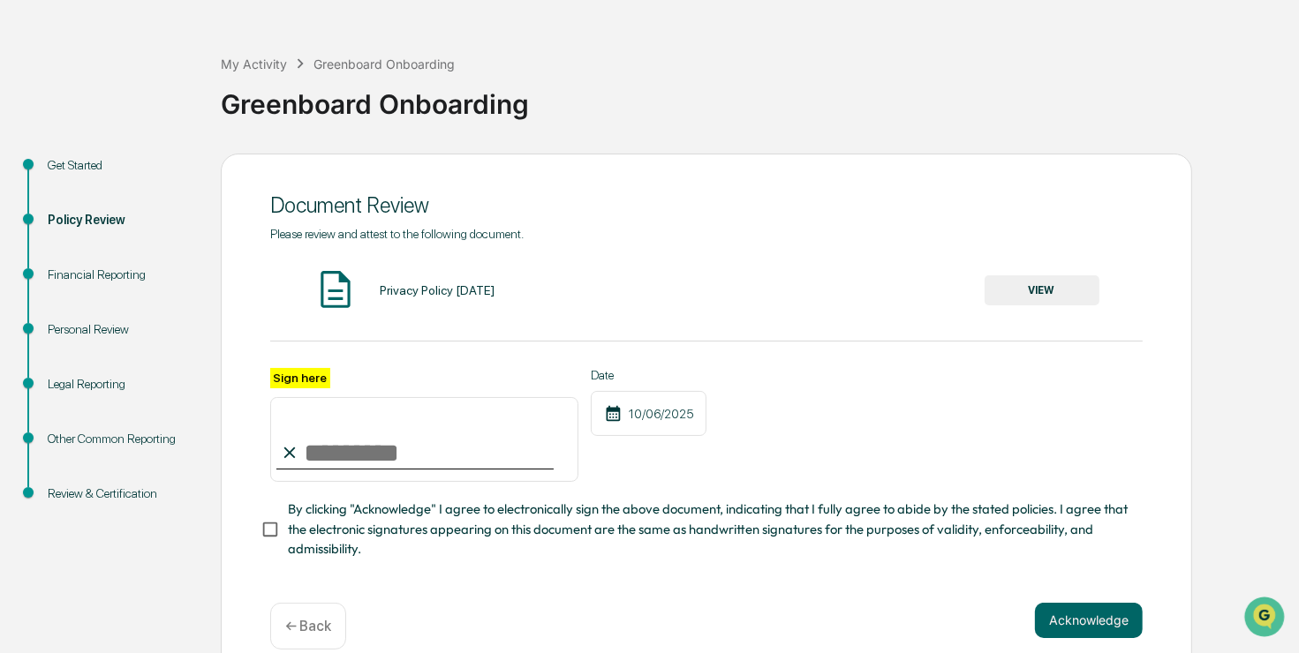
click at [1029, 294] on button "VIEW" at bounding box center [1041, 290] width 115 height 30
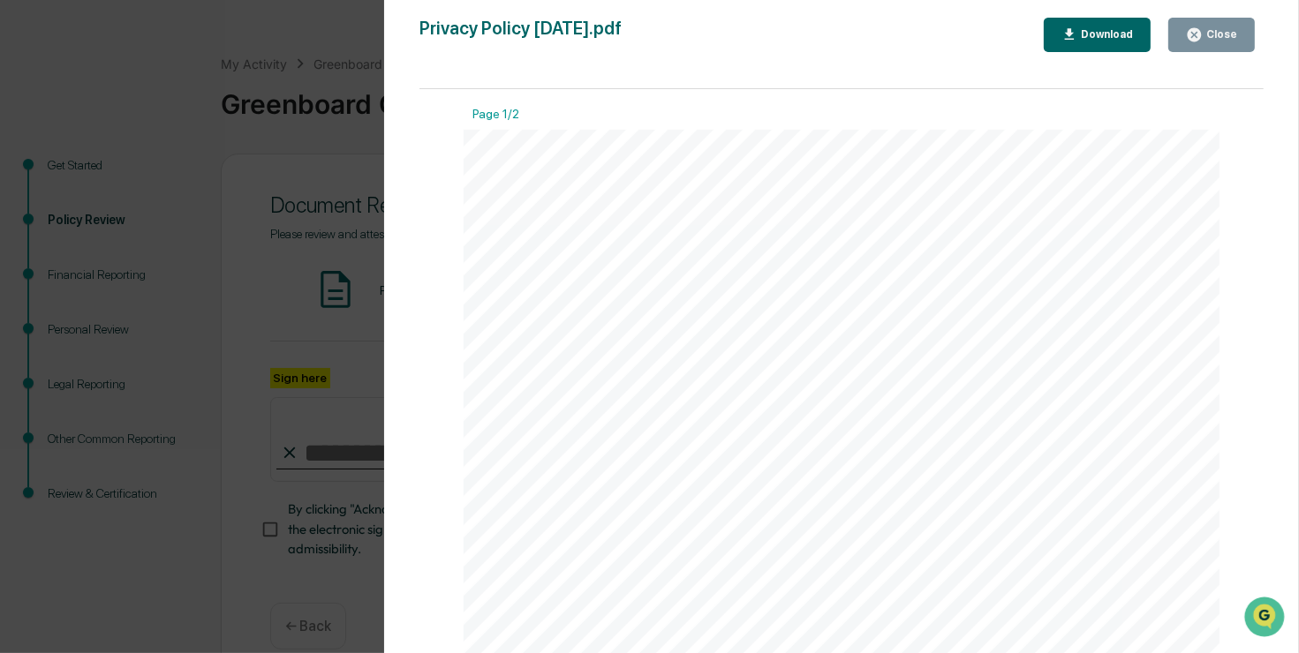
click at [1110, 42] on div "Download" at bounding box center [1097, 34] width 72 height 17
drag, startPoint x: 1219, startPoint y: 42, endPoint x: 1177, endPoint y: 52, distance: 43.5
click at [1219, 44] on button "Close" at bounding box center [1211, 35] width 87 height 34
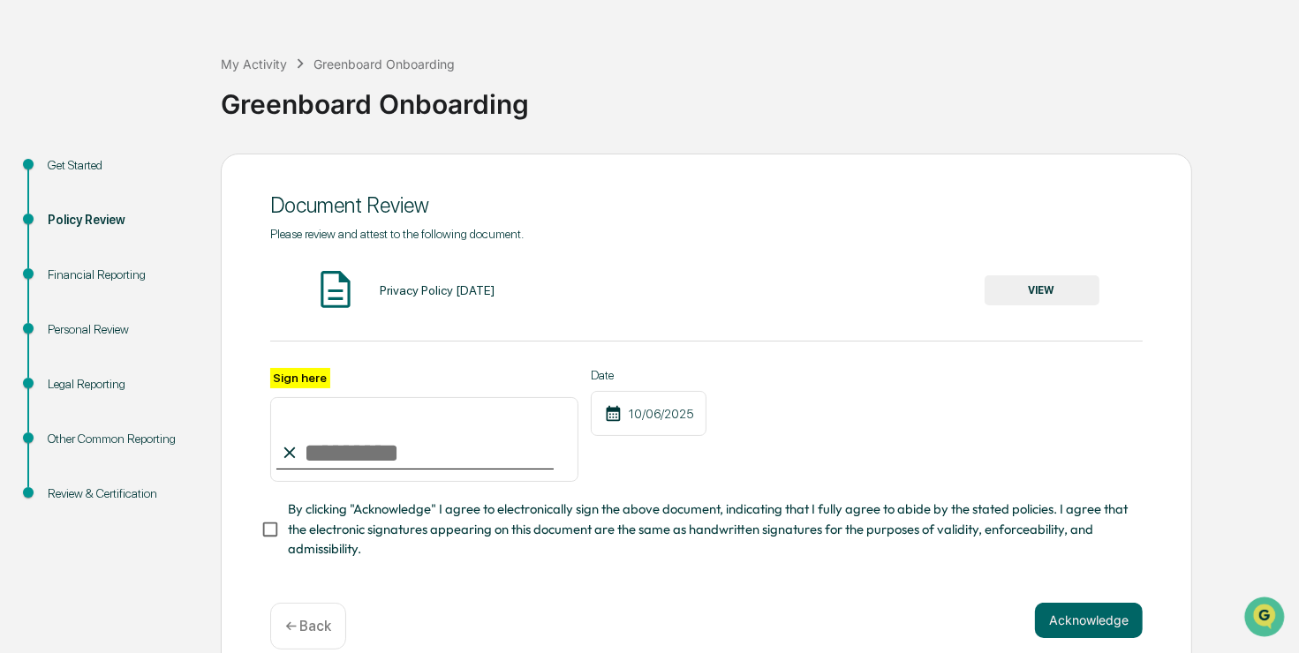
click at [329, 427] on input "Sign here" at bounding box center [424, 439] width 308 height 85
type input "**********"
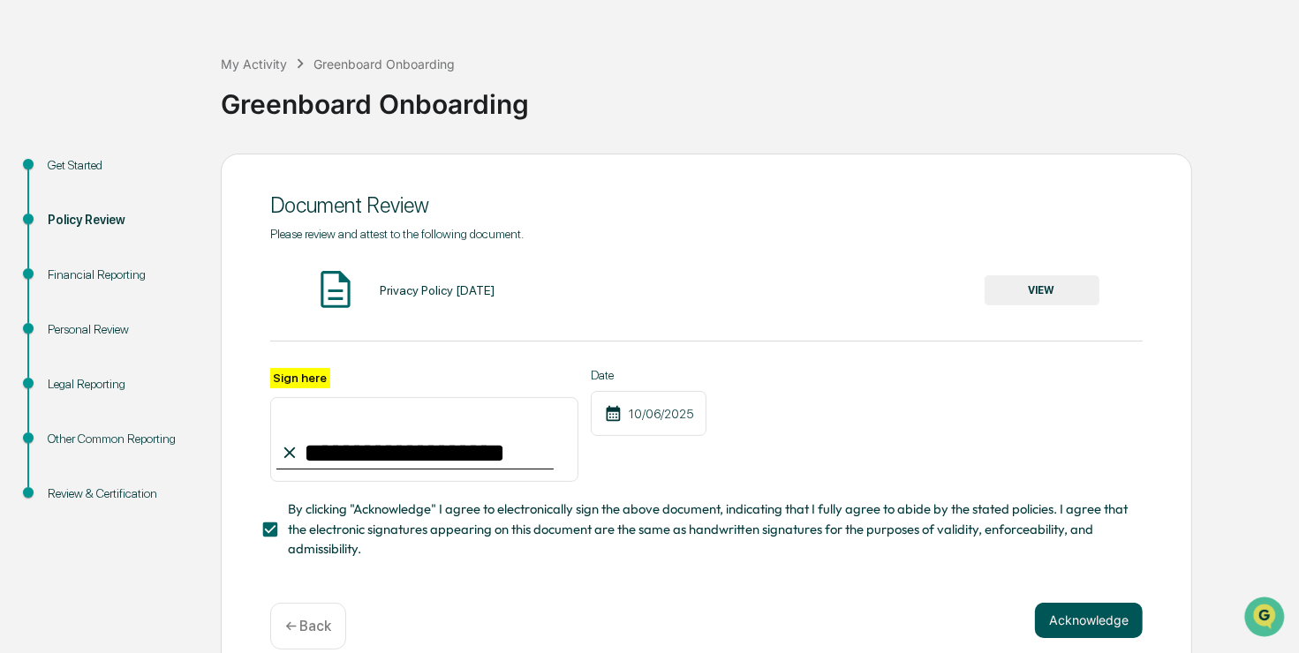
click at [1089, 625] on button "Acknowledge" at bounding box center [1089, 620] width 108 height 35
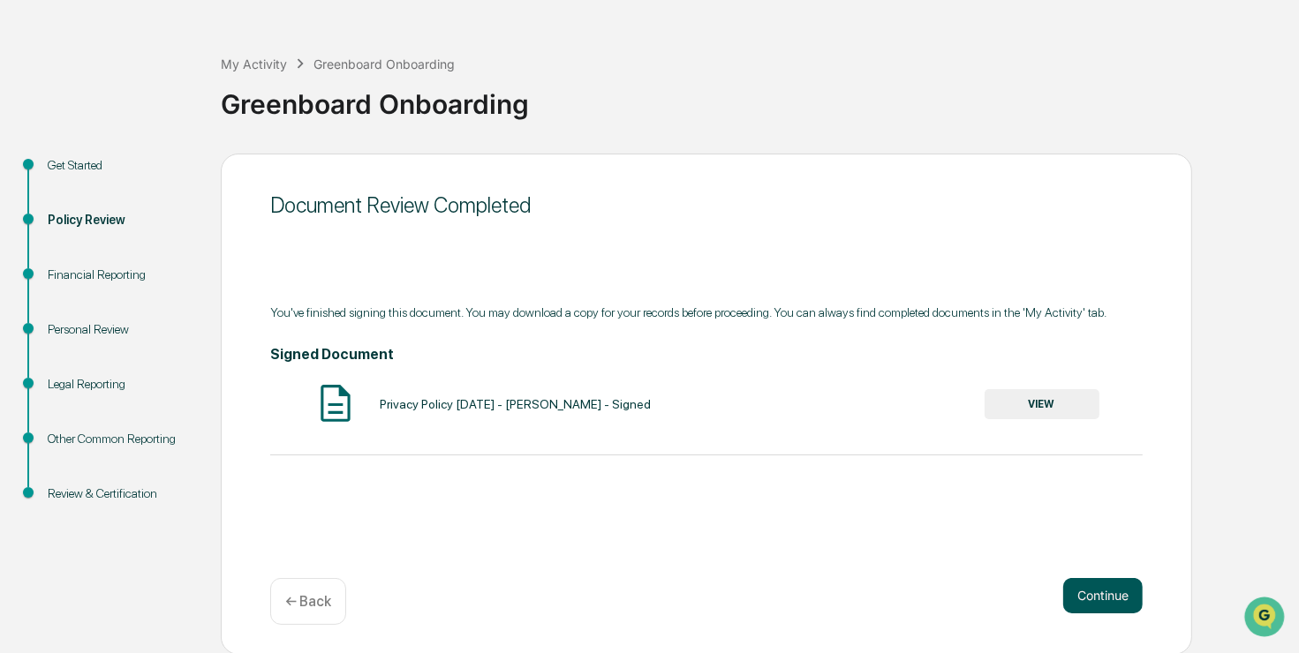
click at [1117, 592] on button "Continue" at bounding box center [1102, 595] width 79 height 35
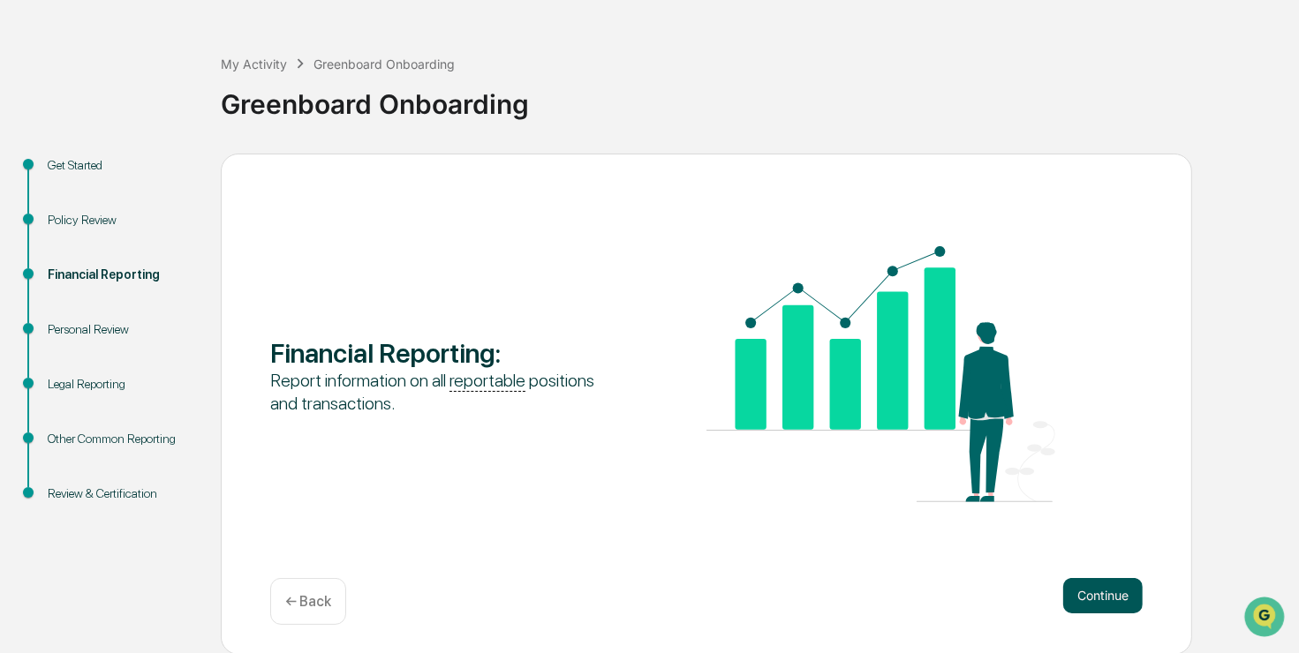
click at [1120, 592] on button "Continue" at bounding box center [1102, 595] width 79 height 35
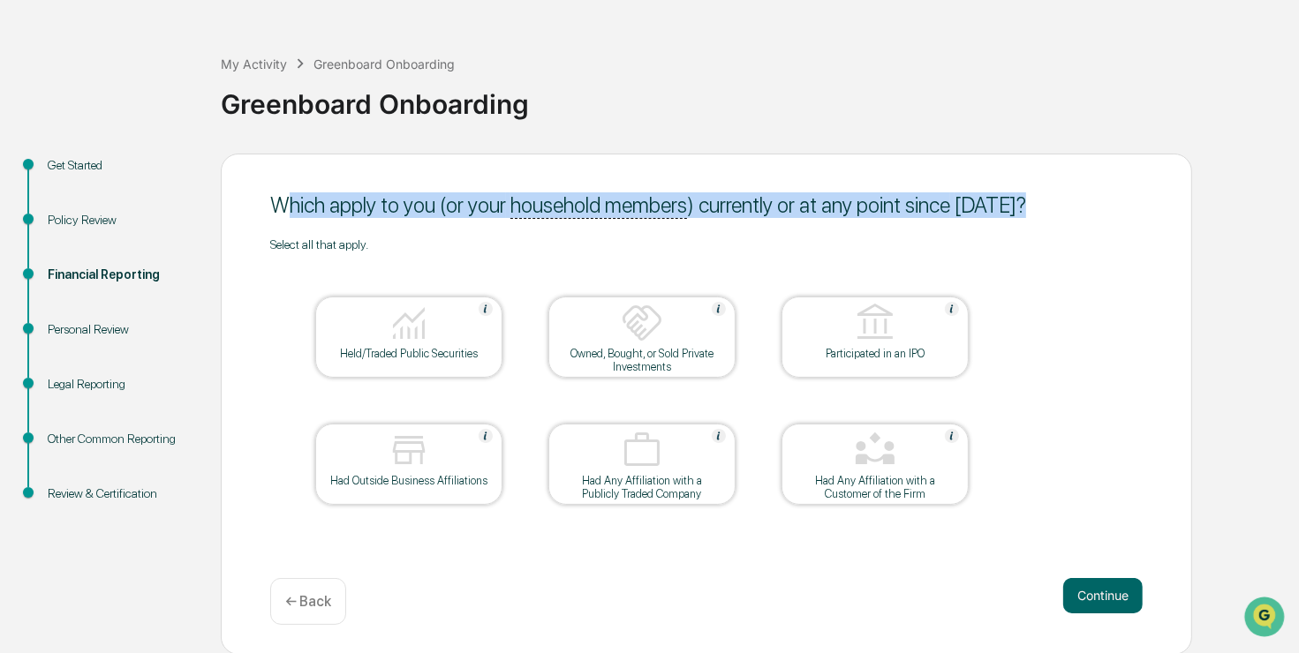
drag, startPoint x: 290, startPoint y: 206, endPoint x: 1163, endPoint y: 218, distance: 872.4
click at [1163, 218] on div "Which apply to you (or your household members ) currently or at any point since…" at bounding box center [706, 404] width 971 height 501
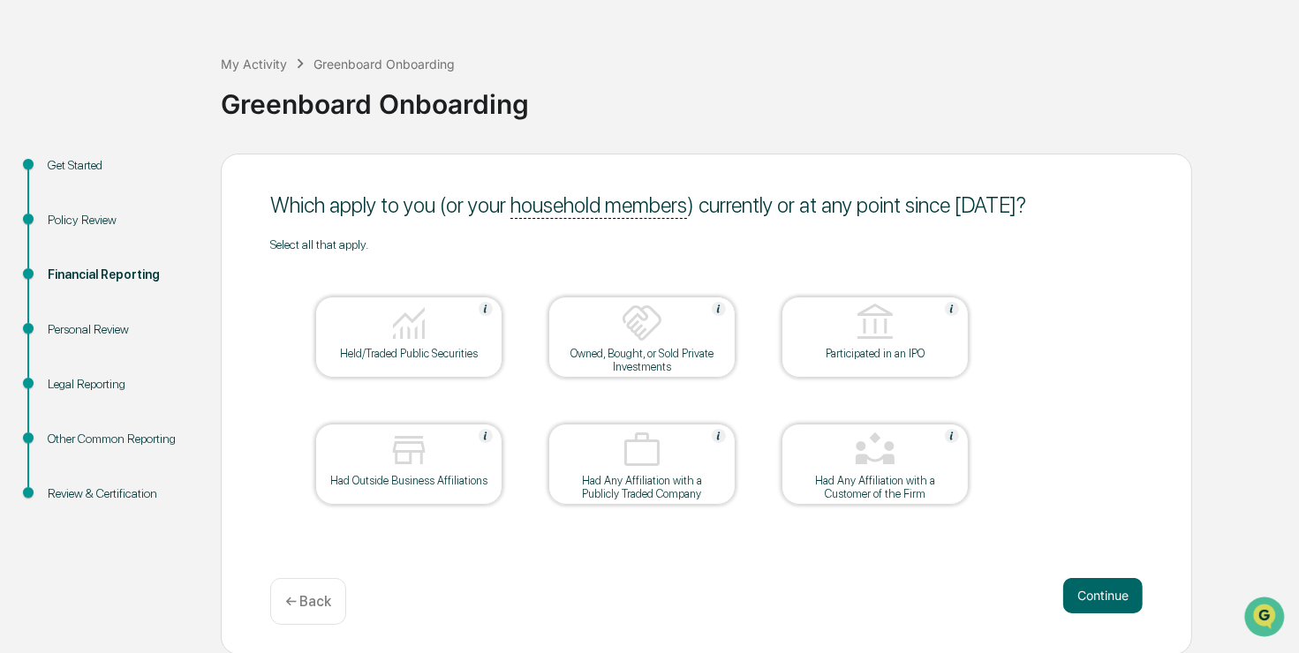
drag, startPoint x: 1163, startPoint y: 218, endPoint x: 1057, endPoint y: 262, distance: 114.8
click at [1099, 262] on div "Select all that apply. Held/Traded Public Securities Owned, Bought, or Sold Pri…" at bounding box center [706, 393] width 872 height 313
click at [431, 349] on div "Held/Traded Public Securities" at bounding box center [408, 353] width 159 height 13
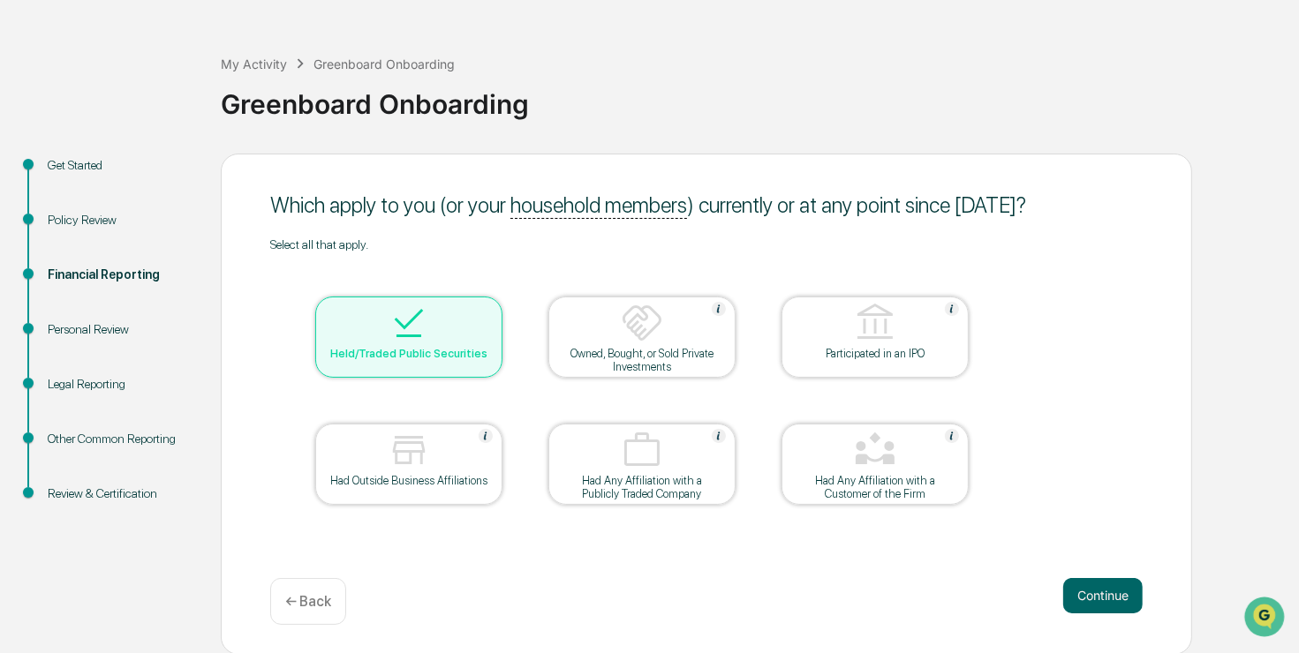
click at [418, 471] on div at bounding box center [408, 451] width 177 height 45
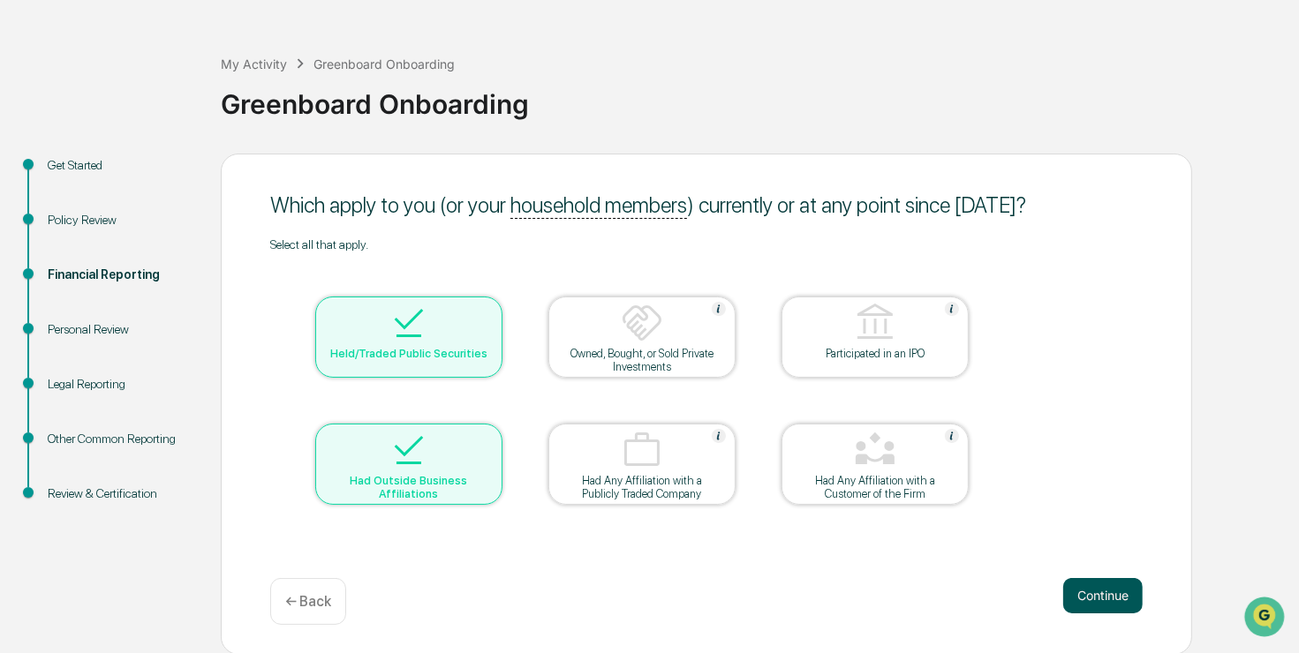
click at [1138, 595] on button "Continue" at bounding box center [1102, 595] width 79 height 35
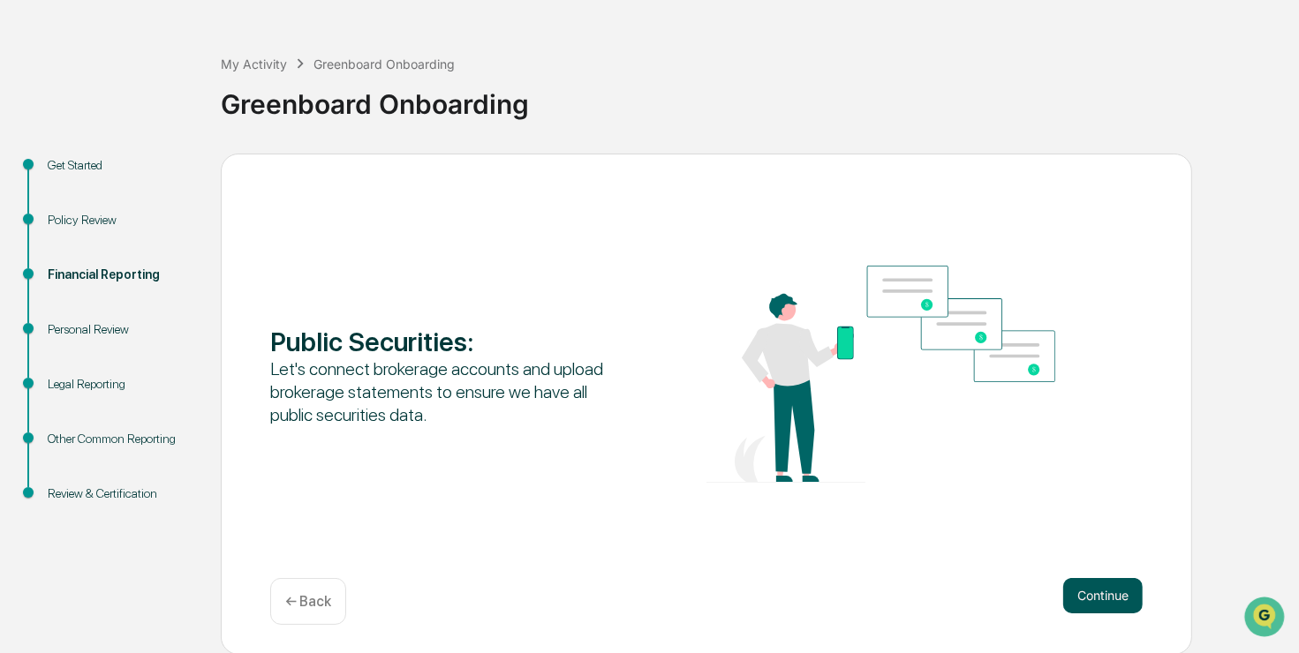
click at [1087, 597] on button "Continue" at bounding box center [1102, 595] width 79 height 35
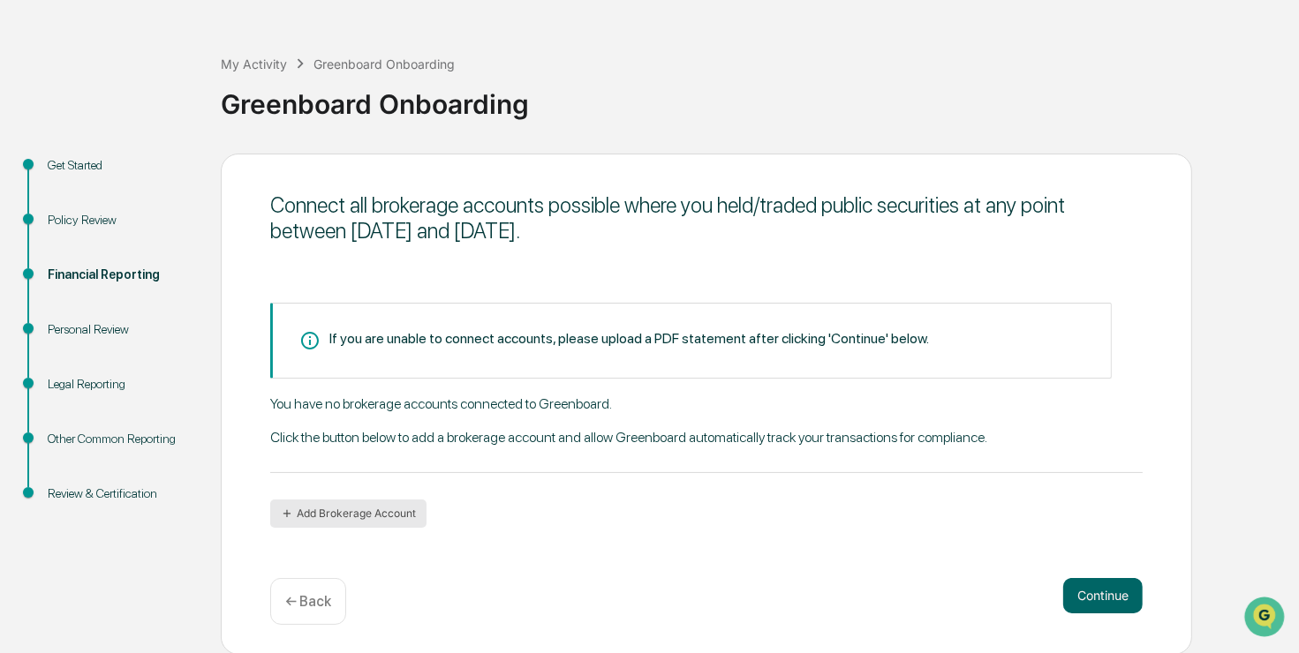
click at [353, 512] on button "Add Brokerage Account" at bounding box center [348, 514] width 156 height 28
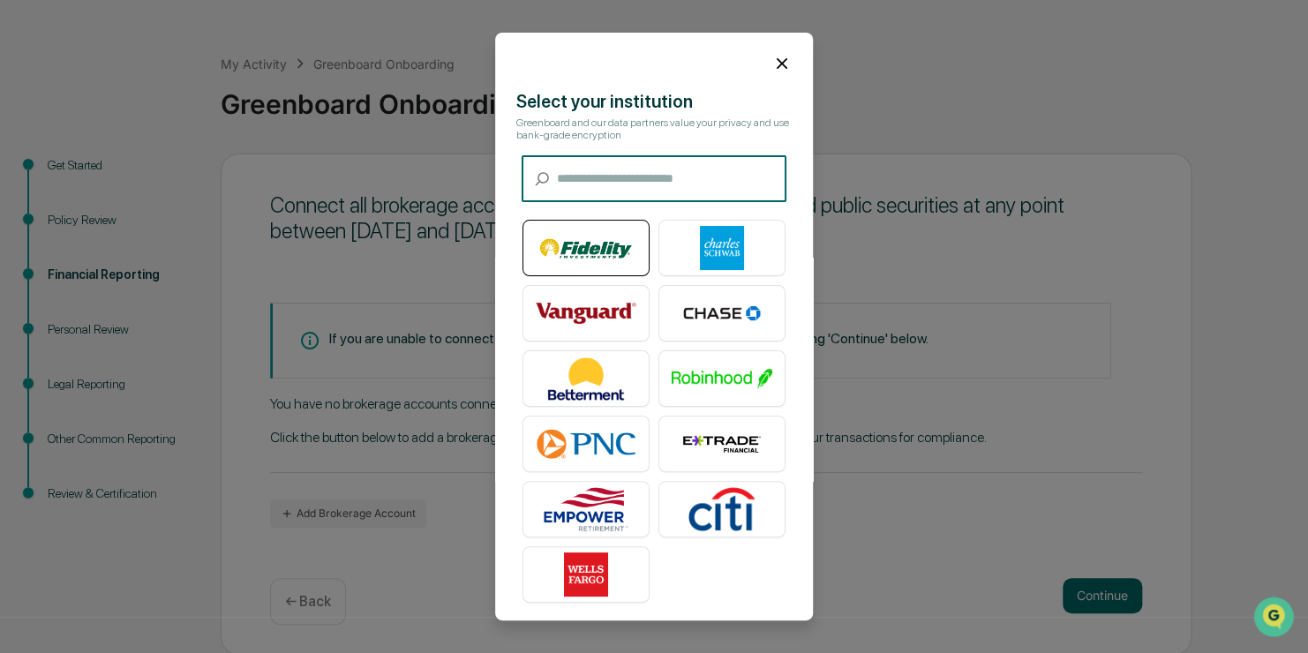
click at [606, 254] on img at bounding box center [586, 248] width 101 height 44
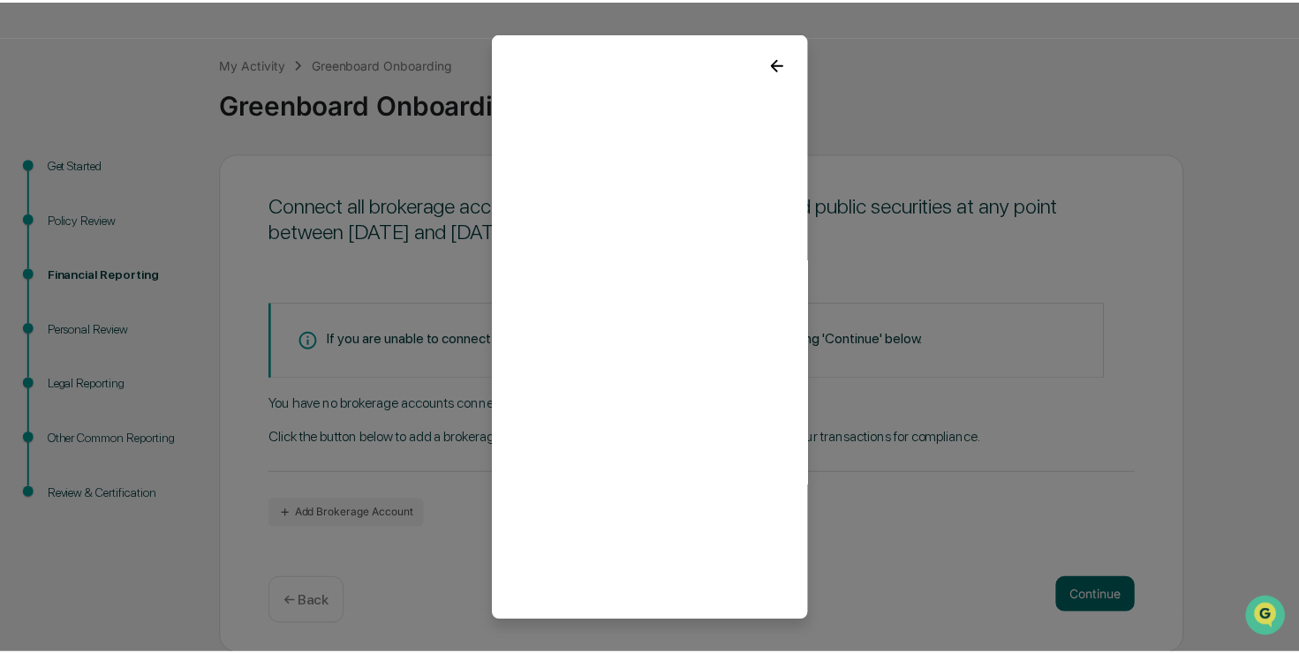
scroll to position [26, 0]
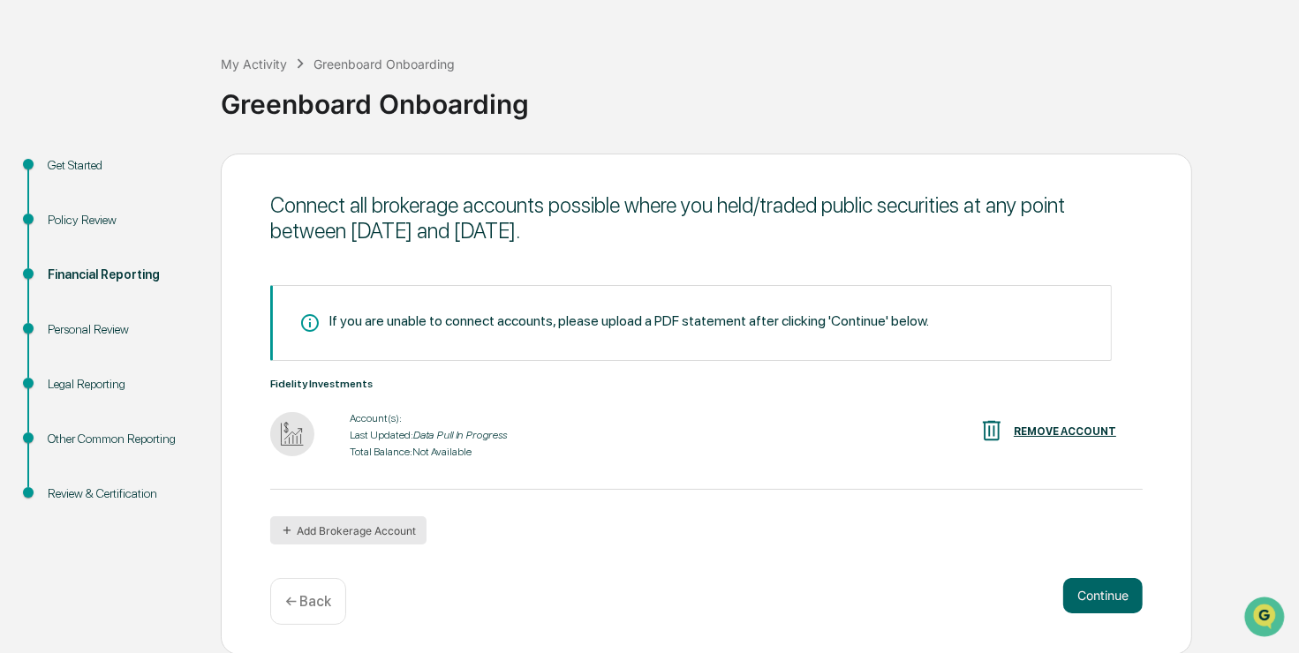
click at [382, 532] on button "Add Brokerage Account" at bounding box center [348, 530] width 156 height 28
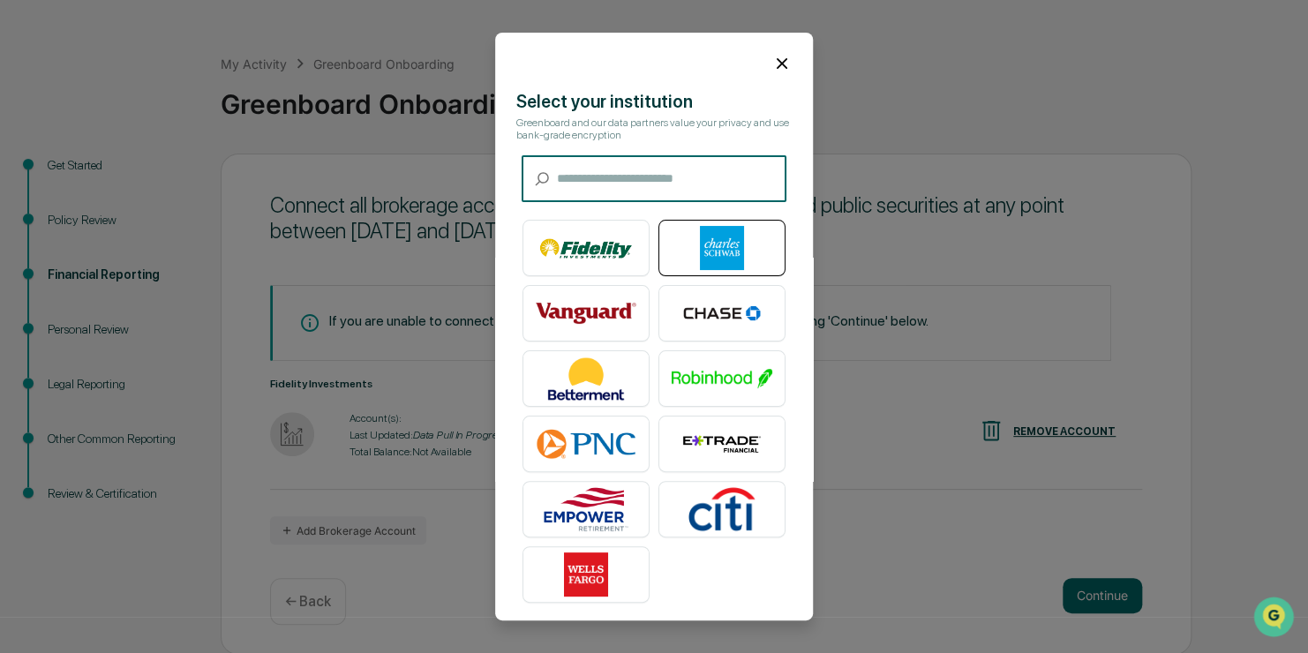
click at [743, 247] on img at bounding box center [722, 248] width 101 height 44
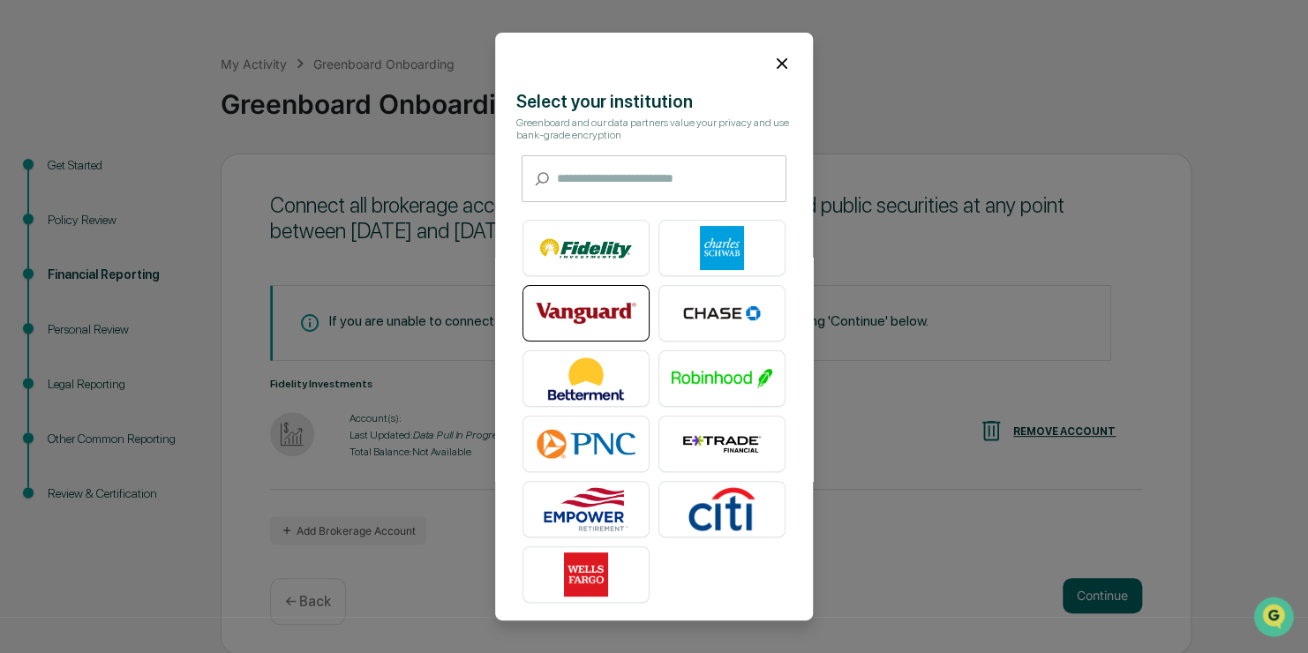
click at [567, 319] on img at bounding box center [586, 313] width 101 height 44
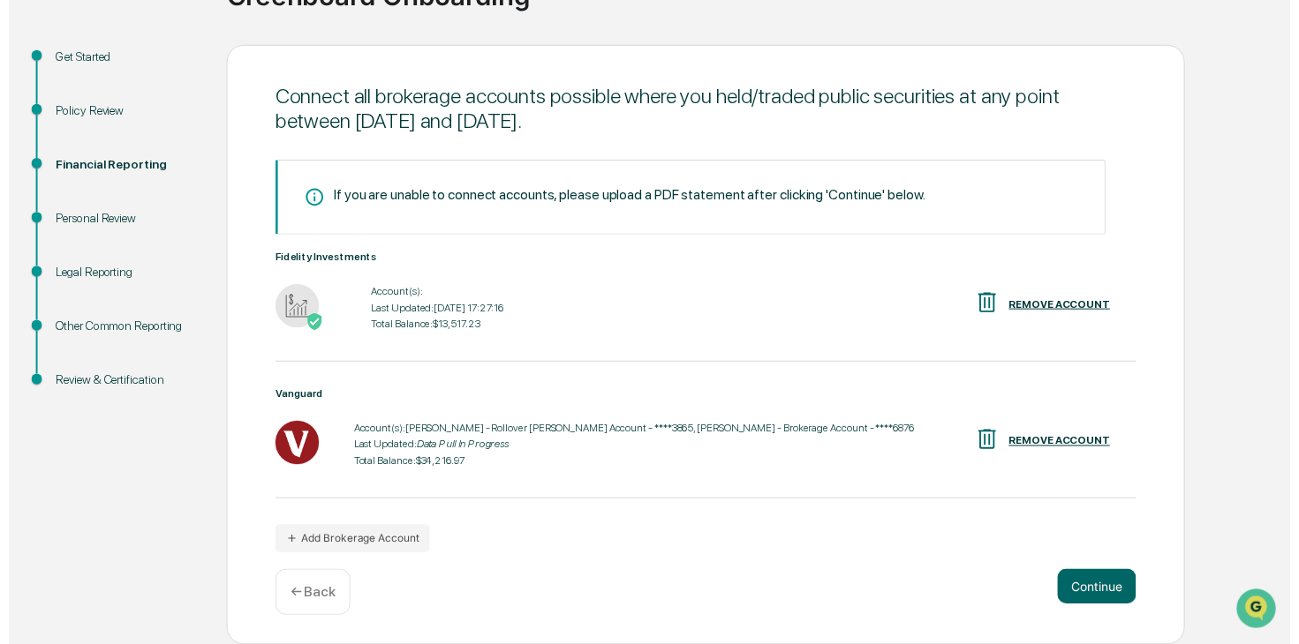
scroll to position [167, 0]
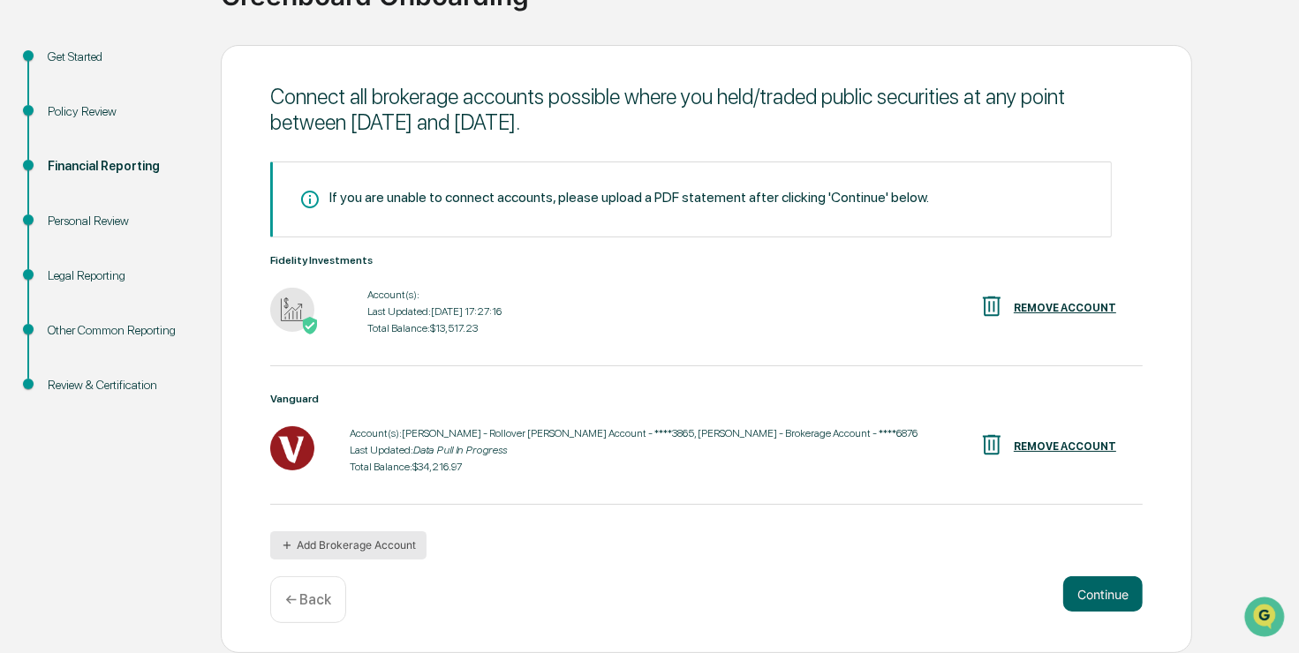
click at [380, 551] on button "Add Brokerage Account" at bounding box center [348, 545] width 156 height 28
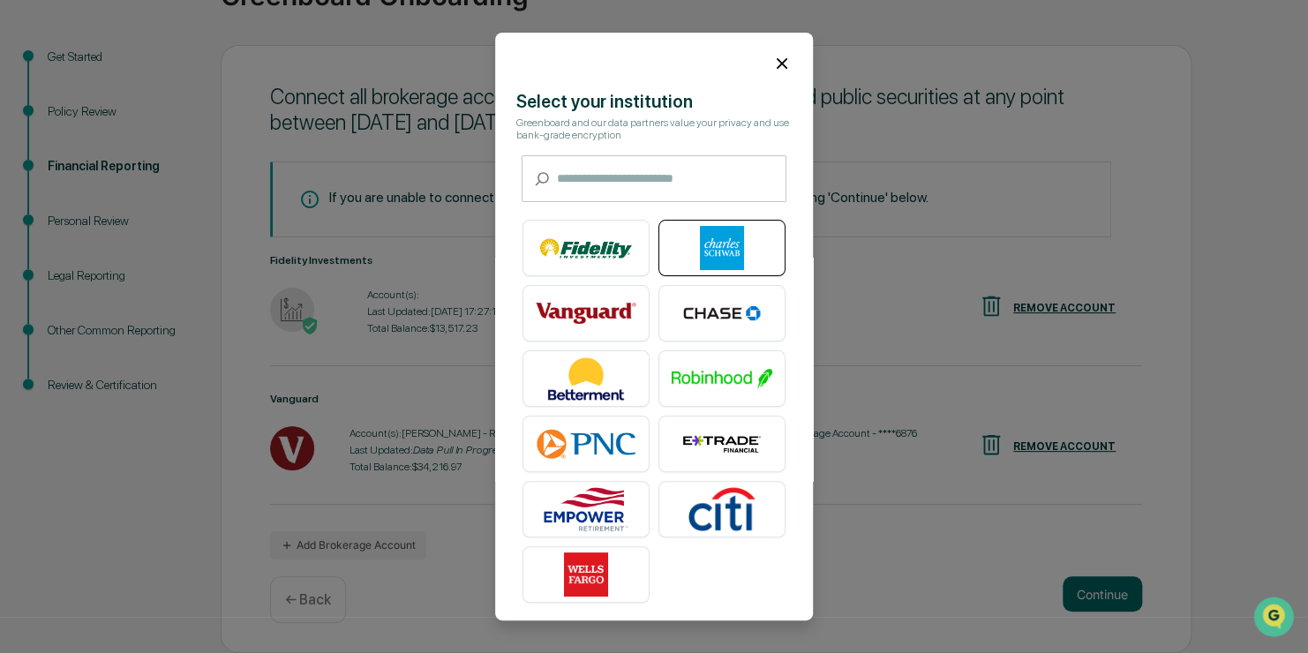
click at [723, 255] on img at bounding box center [722, 248] width 101 height 44
click at [773, 73] on div at bounding box center [654, 57] width 318 height 48
click at [776, 63] on icon at bounding box center [782, 63] width 19 height 19
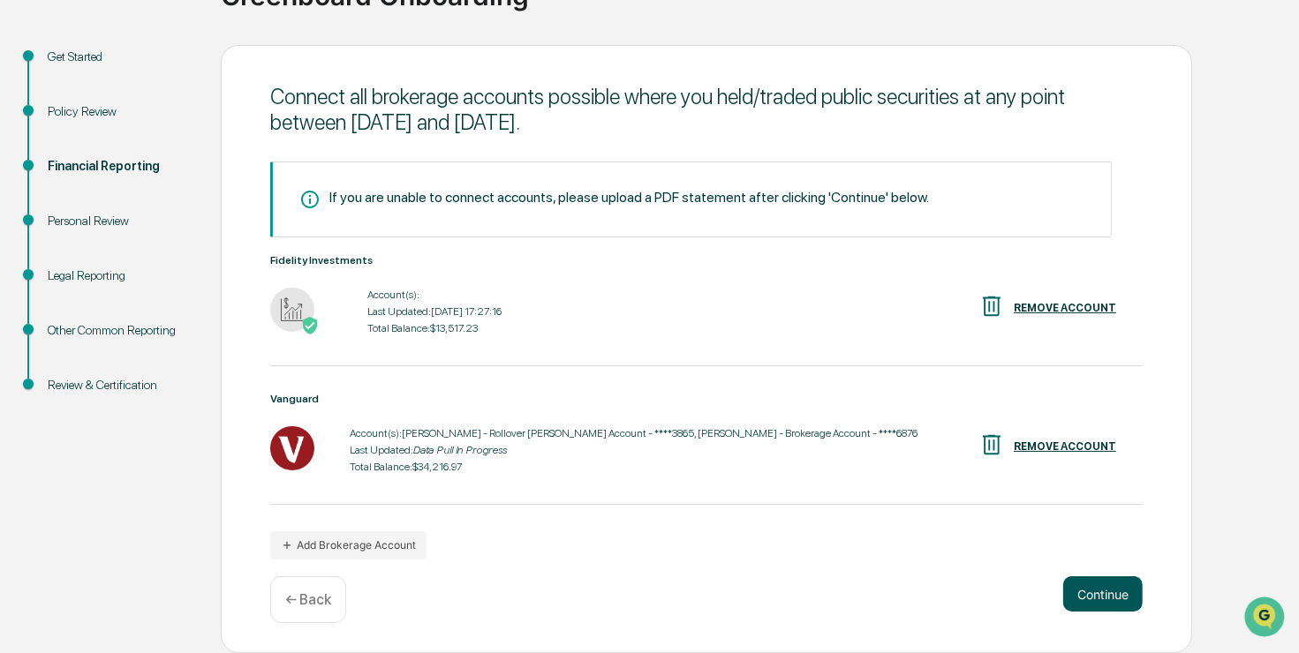
click at [1124, 592] on button "Continue" at bounding box center [1102, 594] width 79 height 35
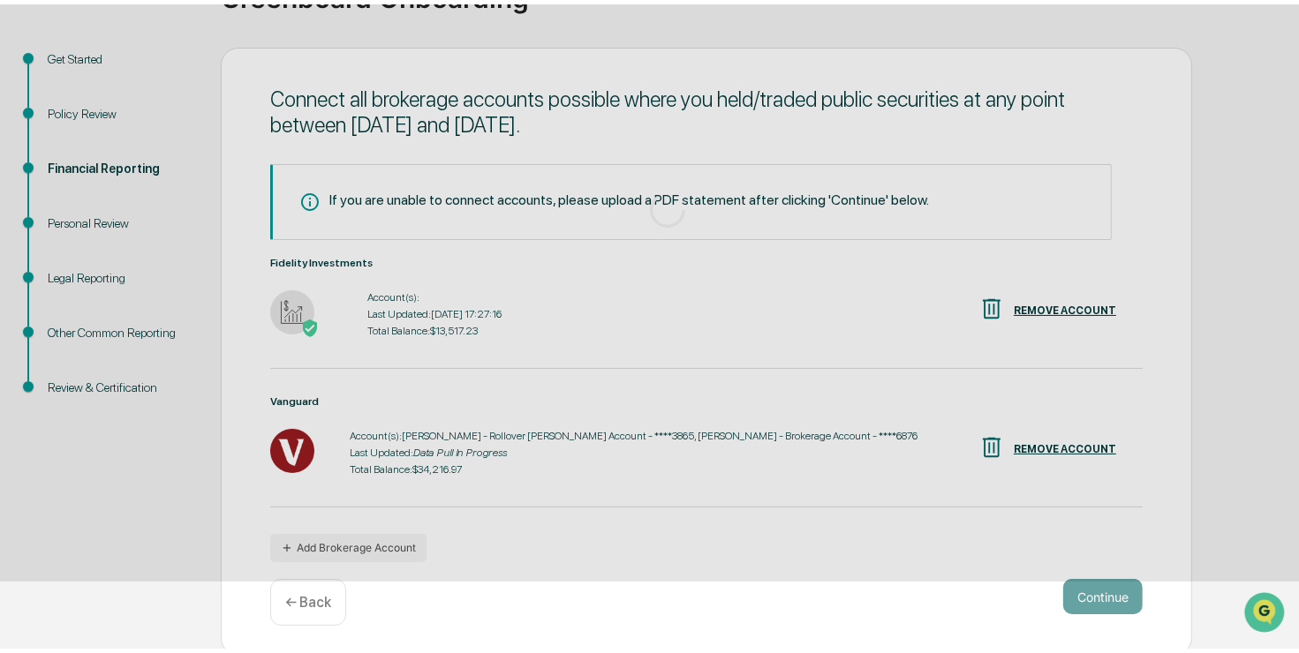
scroll to position [57, 0]
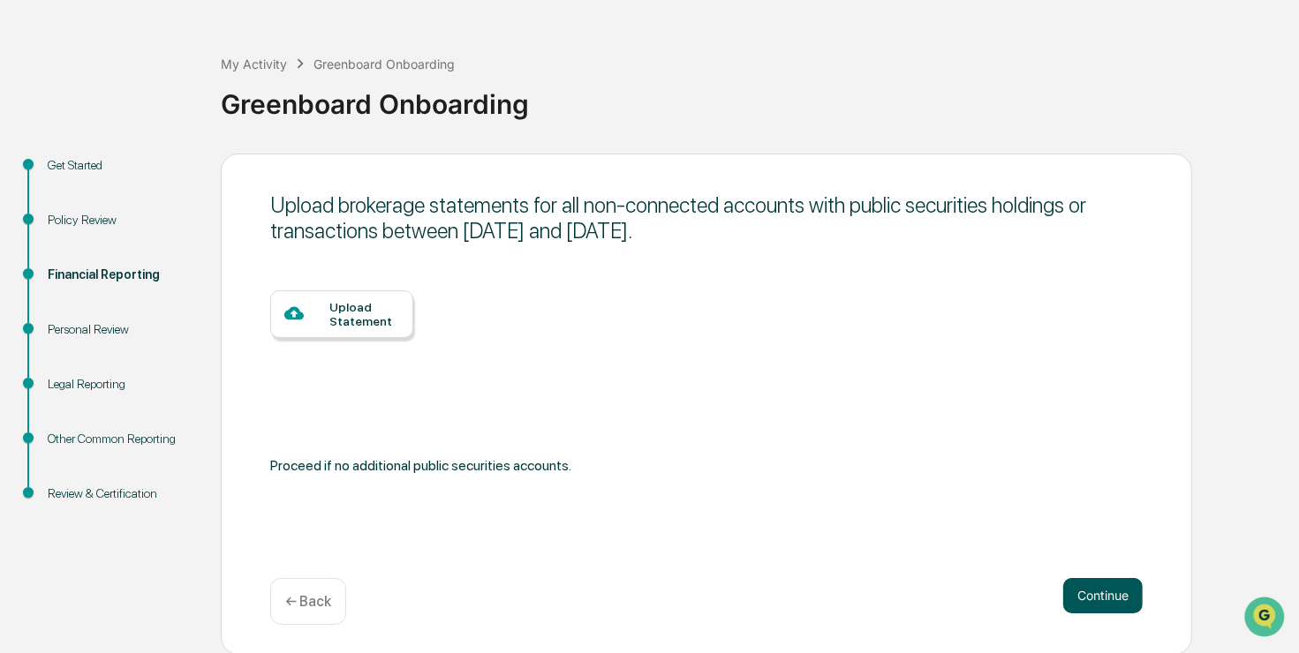
click at [1137, 595] on button "Continue" at bounding box center [1102, 595] width 79 height 35
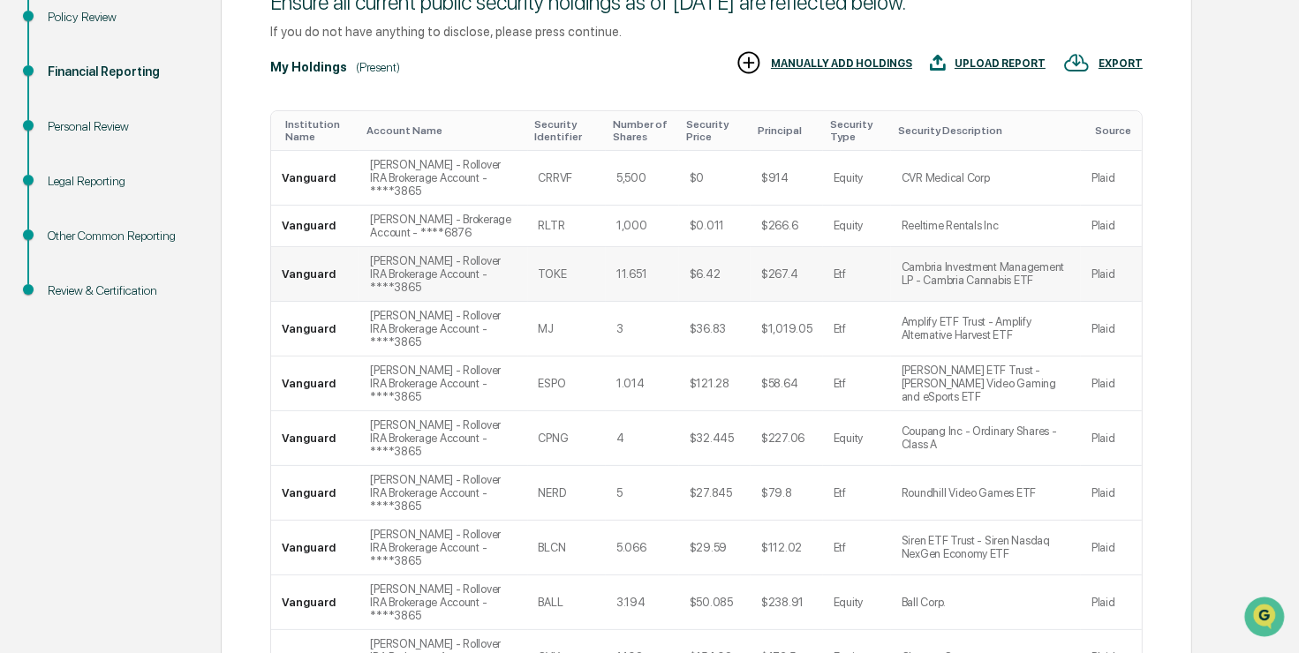
scroll to position [328, 0]
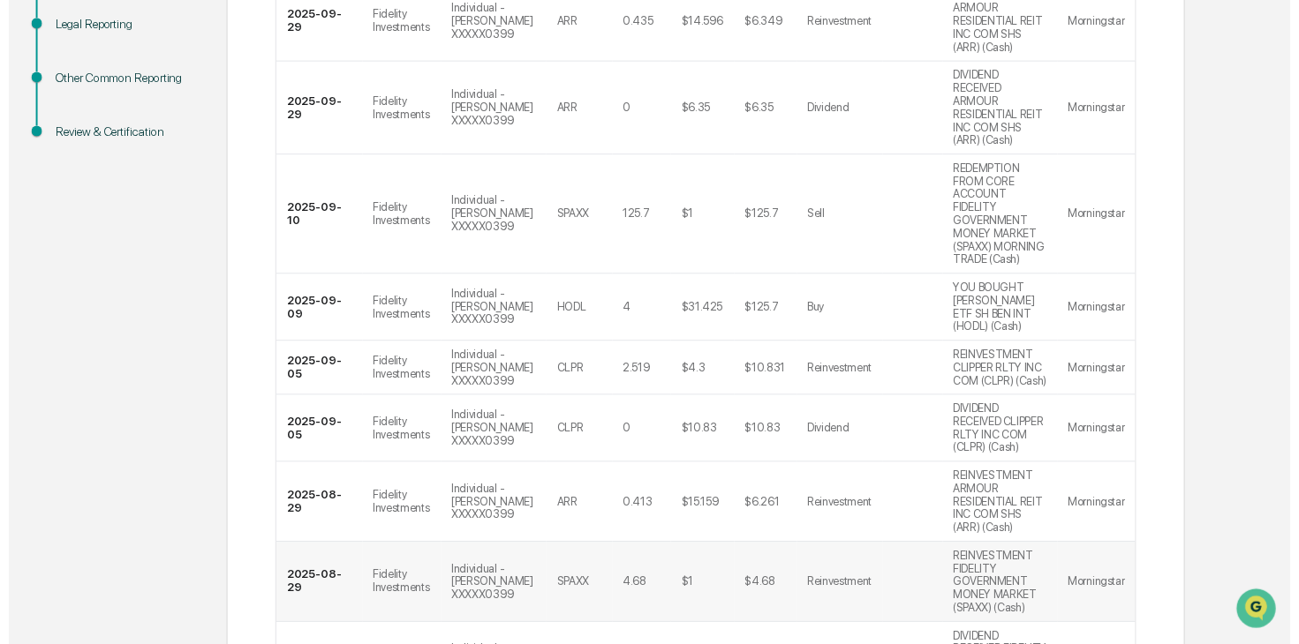
scroll to position [569, 0]
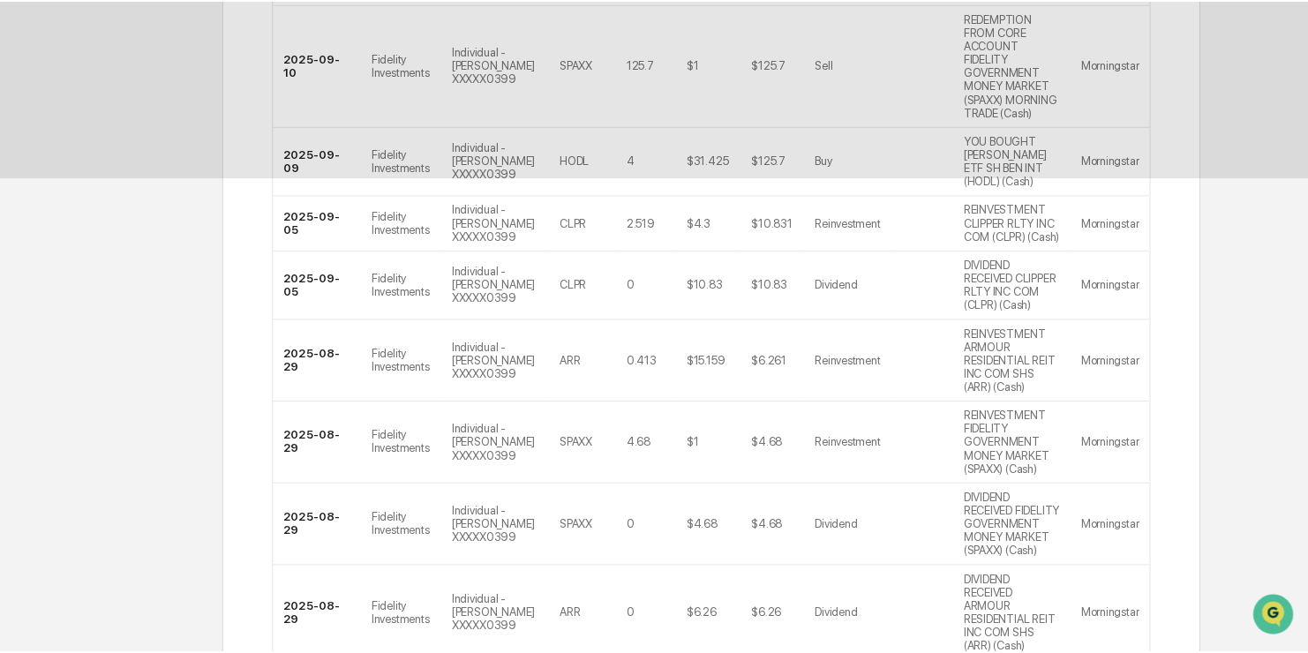
scroll to position [57, 0]
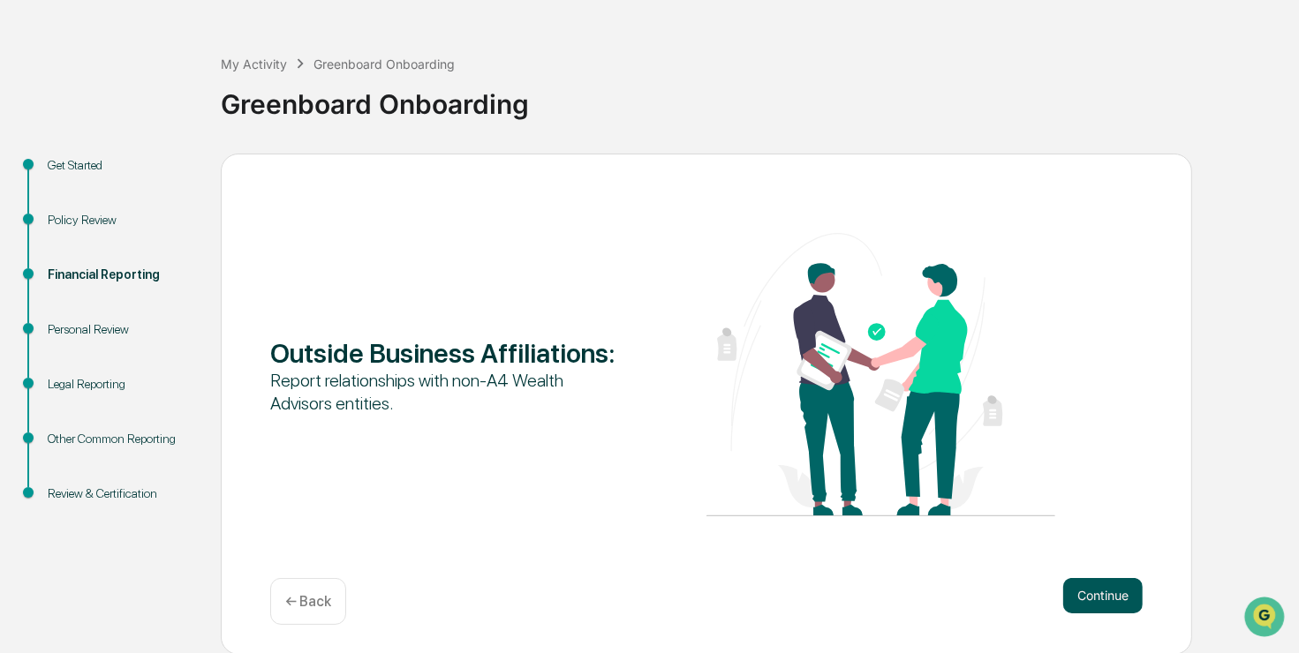
click at [1130, 591] on button "Continue" at bounding box center [1102, 595] width 79 height 35
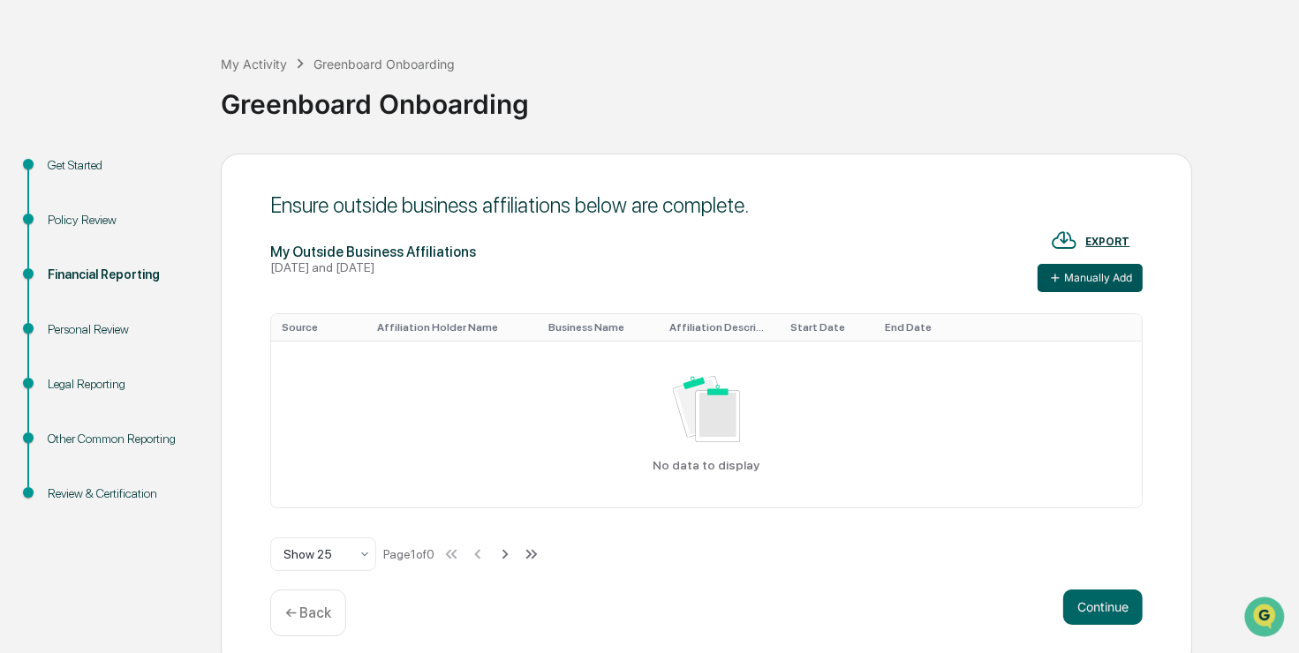
click at [1088, 279] on button "Manually Add" at bounding box center [1089, 278] width 105 height 28
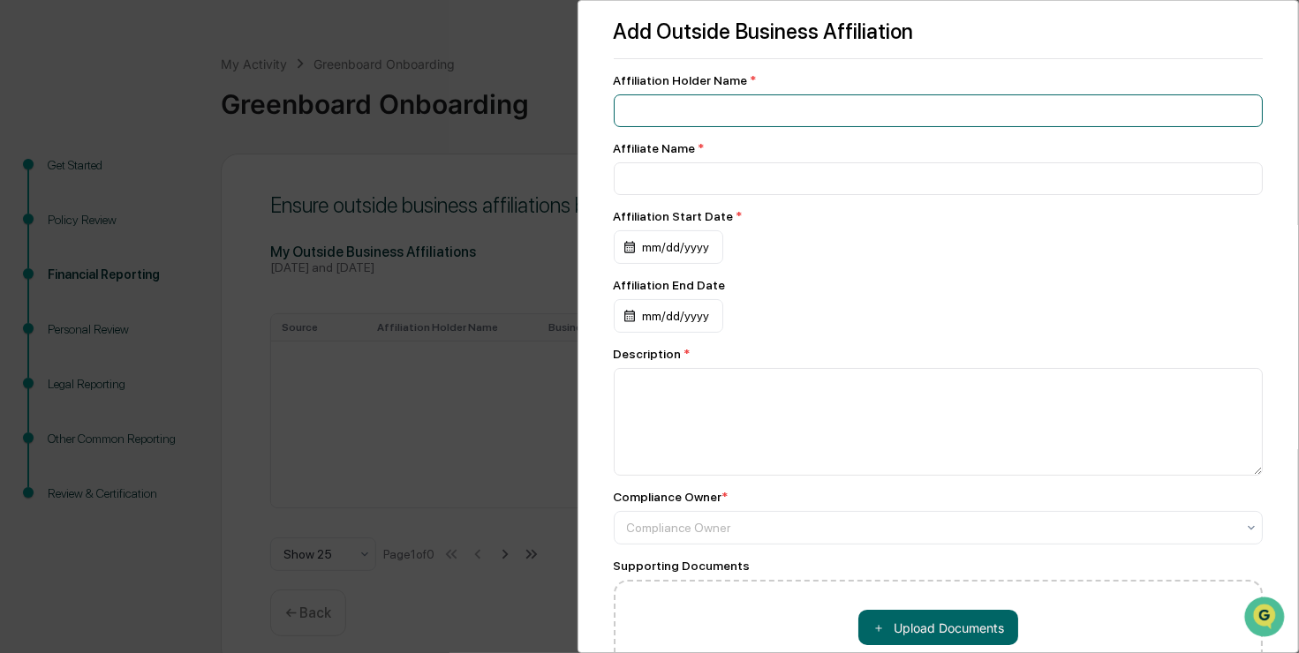
drag, startPoint x: 683, startPoint y: 103, endPoint x: 795, endPoint y: 117, distance: 112.9
click at [684, 103] on input at bounding box center [939, 110] width 650 height 33
type input "**********"
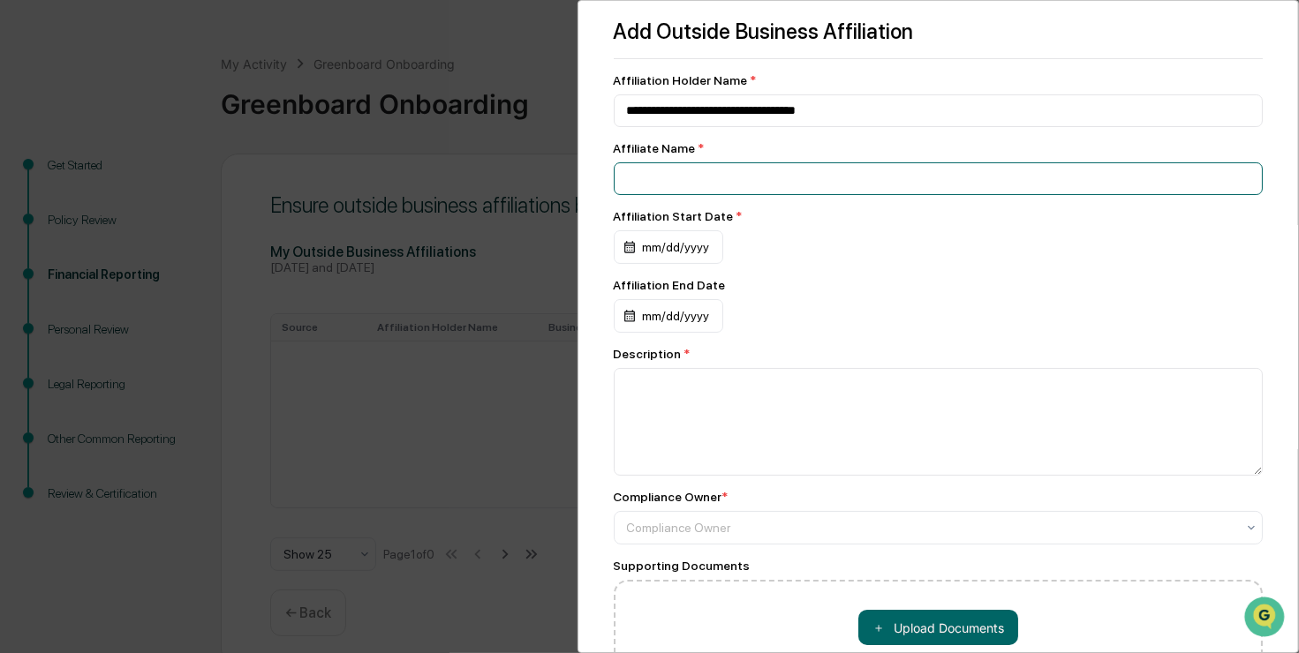
click at [705, 178] on input at bounding box center [939, 178] width 650 height 33
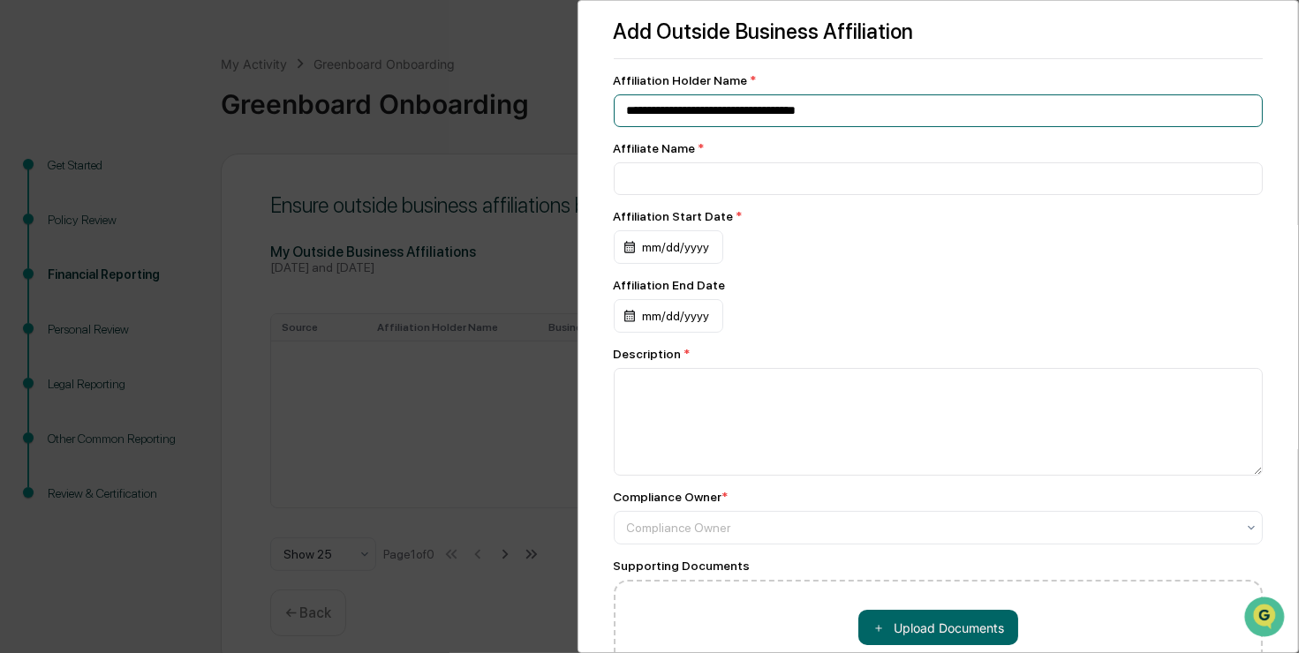
drag, startPoint x: 873, startPoint y: 115, endPoint x: 494, endPoint y: 116, distance: 378.7
click at [494, 116] on div "**********" at bounding box center [649, 326] width 1299 height 653
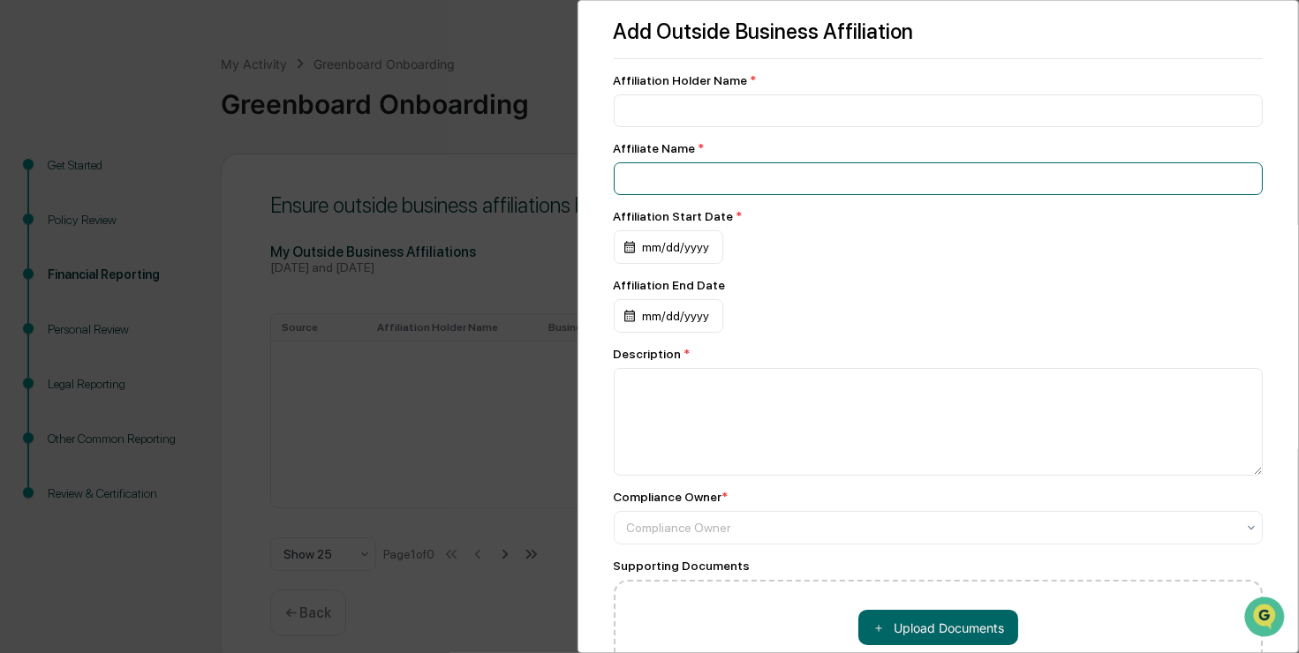
click at [682, 175] on input at bounding box center [939, 178] width 650 height 33
paste input "**********"
type input "**********"
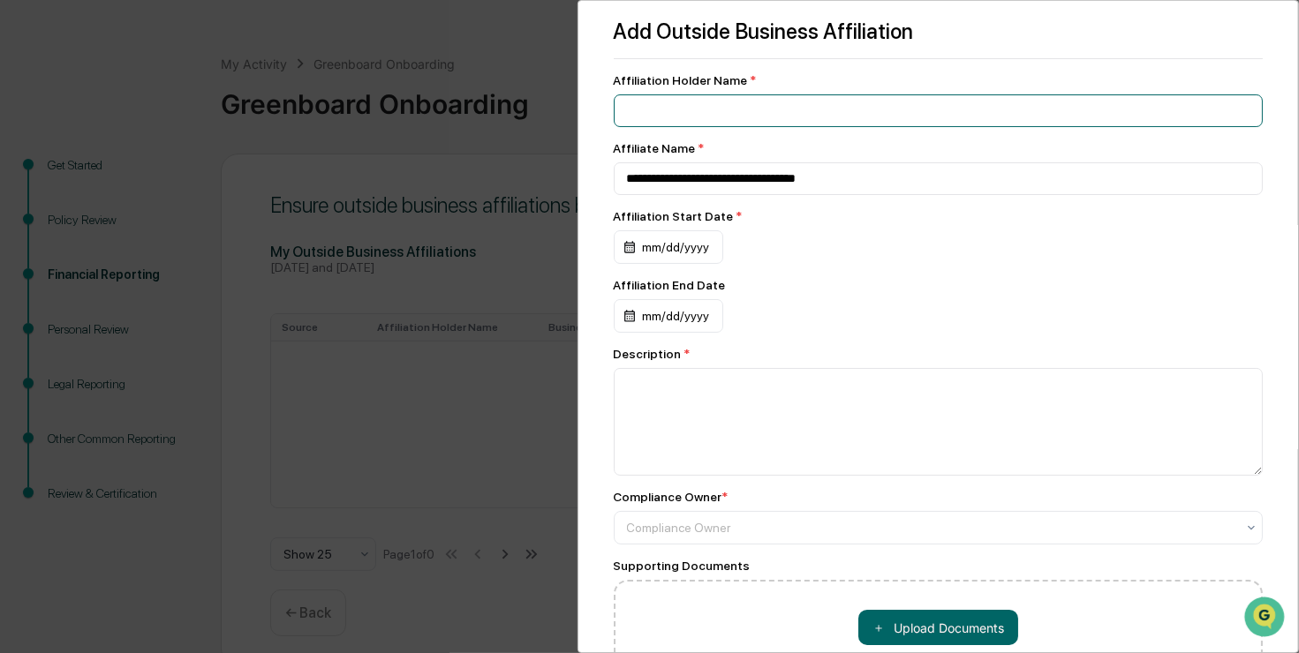
click at [675, 106] on input at bounding box center [939, 110] width 650 height 33
type input "**********"
click at [627, 251] on div "mm/dd/yyyy" at bounding box center [668, 247] width 109 height 34
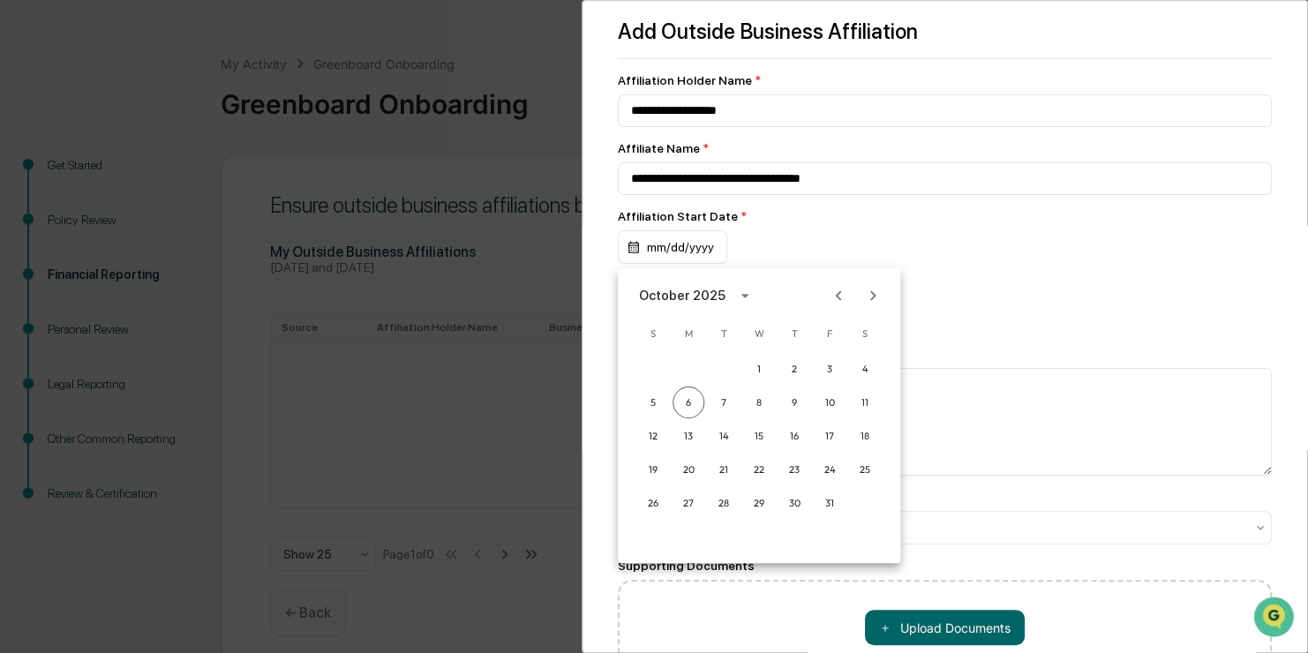
click at [702, 290] on div "October 2025" at bounding box center [682, 295] width 87 height 19
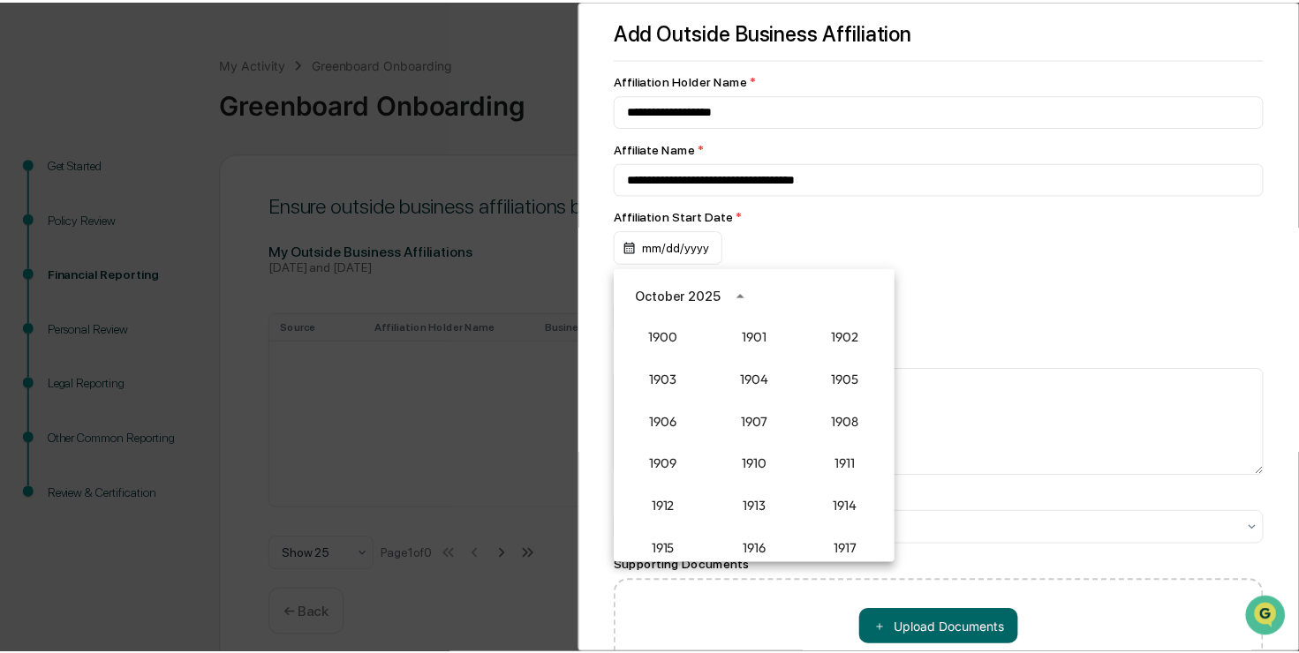
scroll to position [1635, 0]
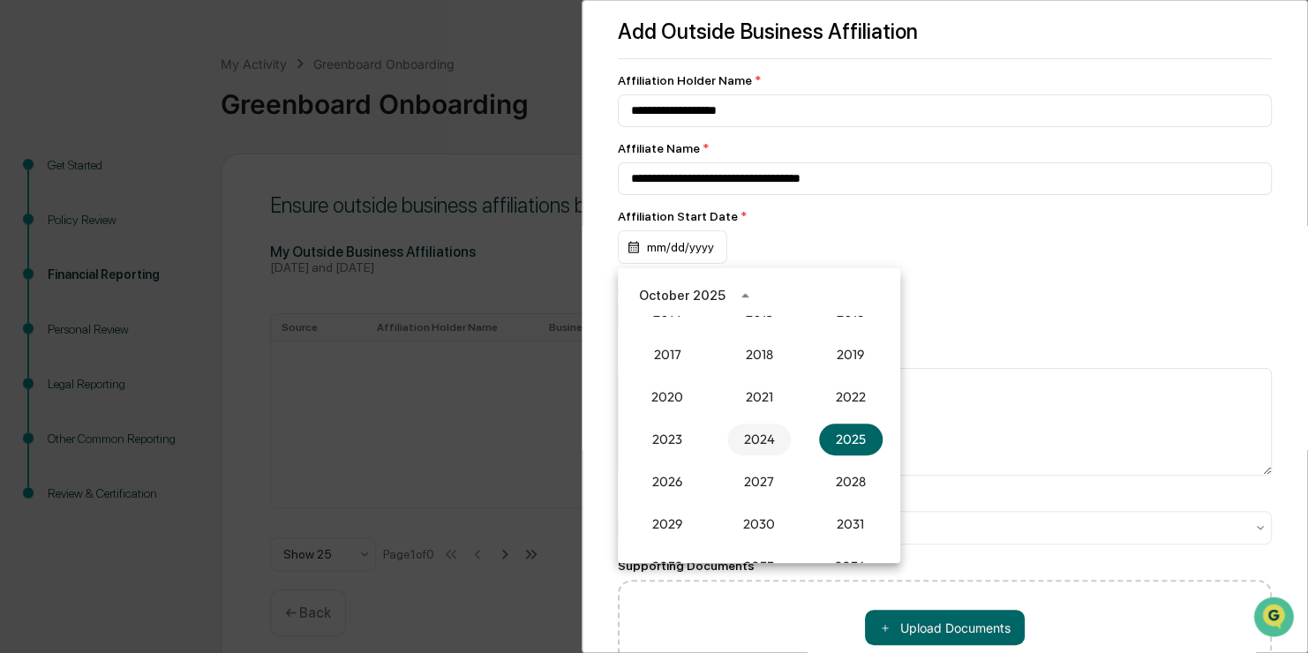
click at [747, 445] on button "2024" at bounding box center [759, 440] width 64 height 32
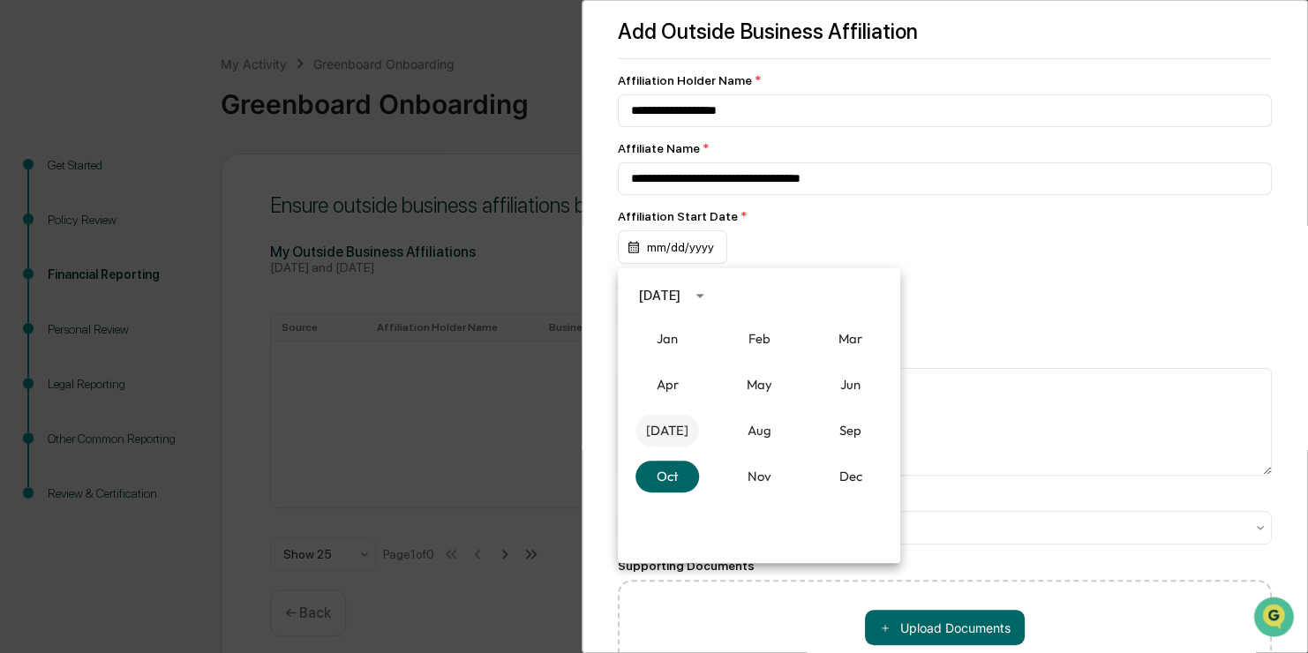
click at [667, 429] on button "[DATE]" at bounding box center [668, 431] width 64 height 32
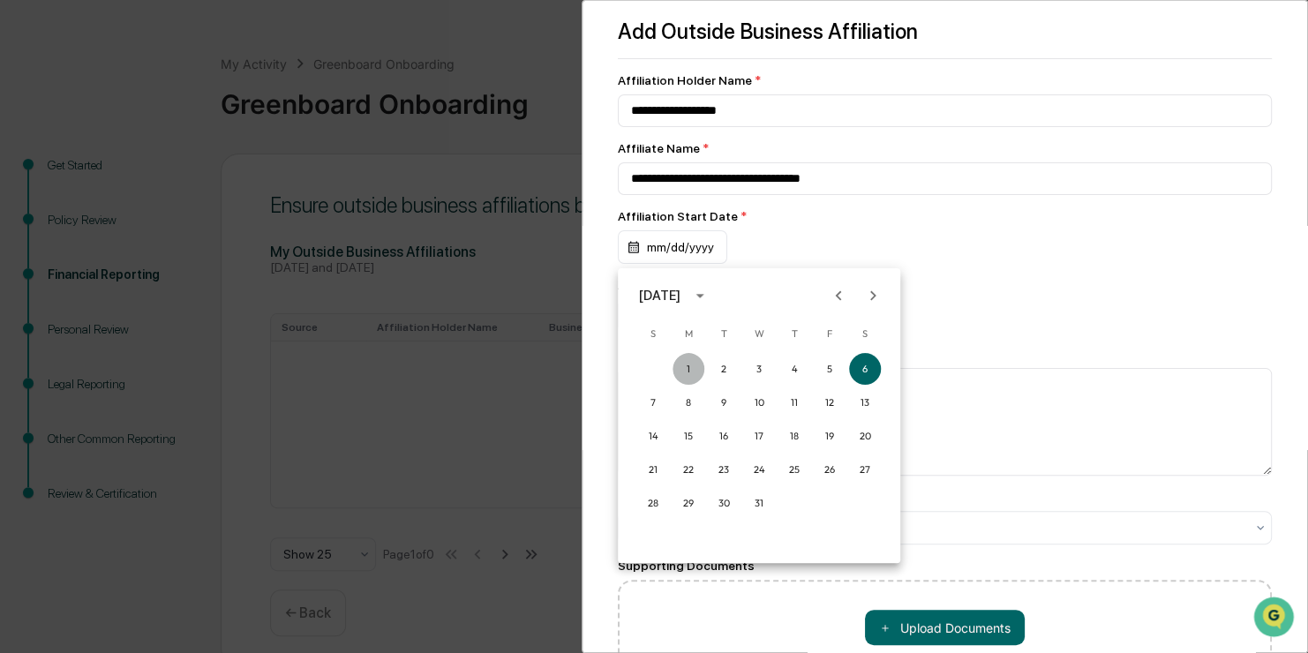
click at [682, 368] on button "1" at bounding box center [689, 369] width 32 height 32
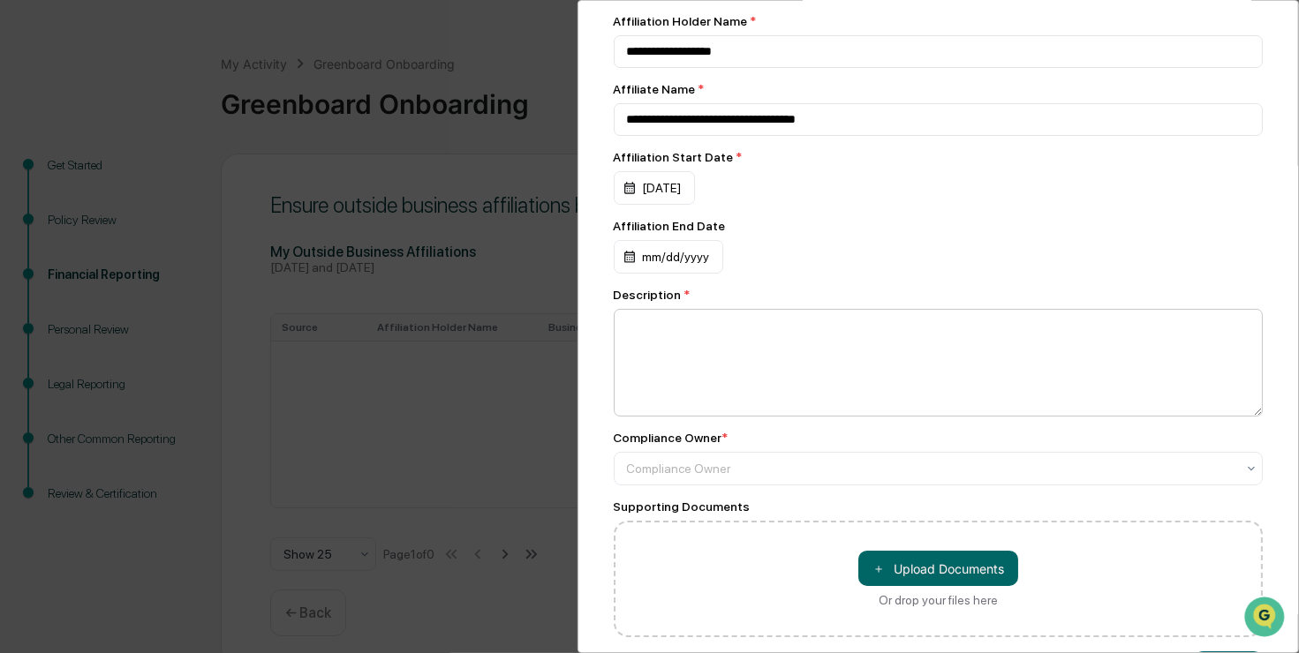
scroll to position [88, 0]
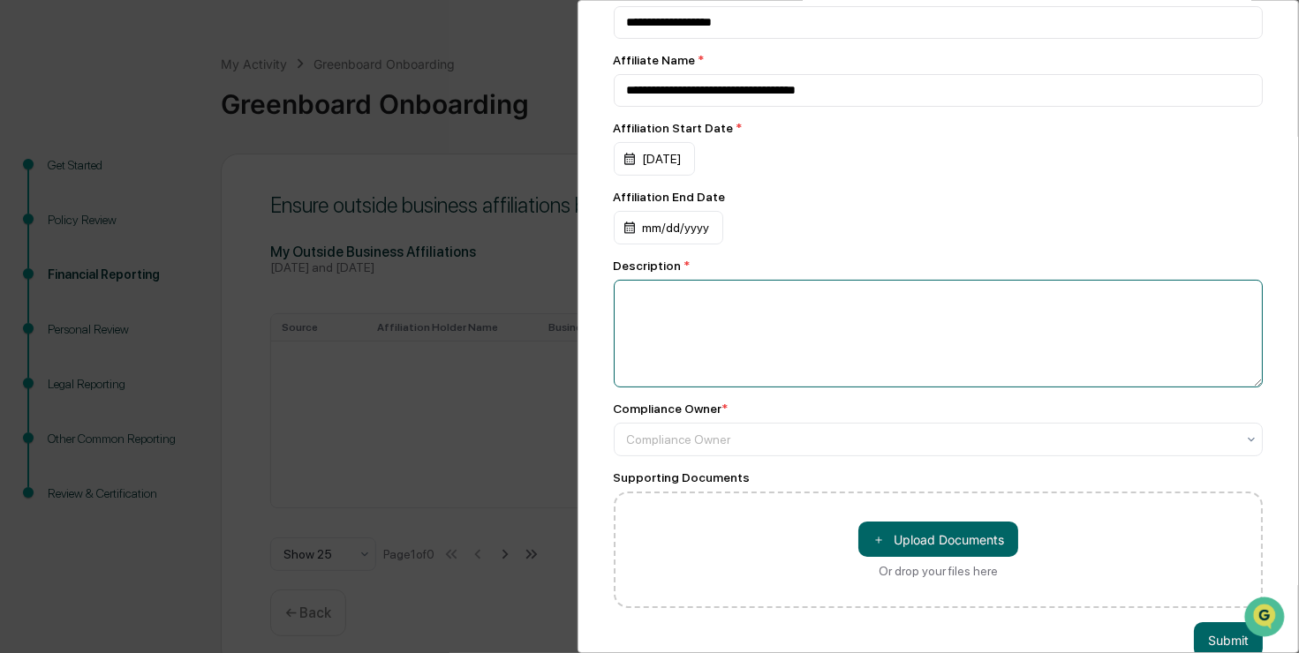
click at [673, 344] on textarea at bounding box center [939, 334] width 650 height 108
type textarea "*"
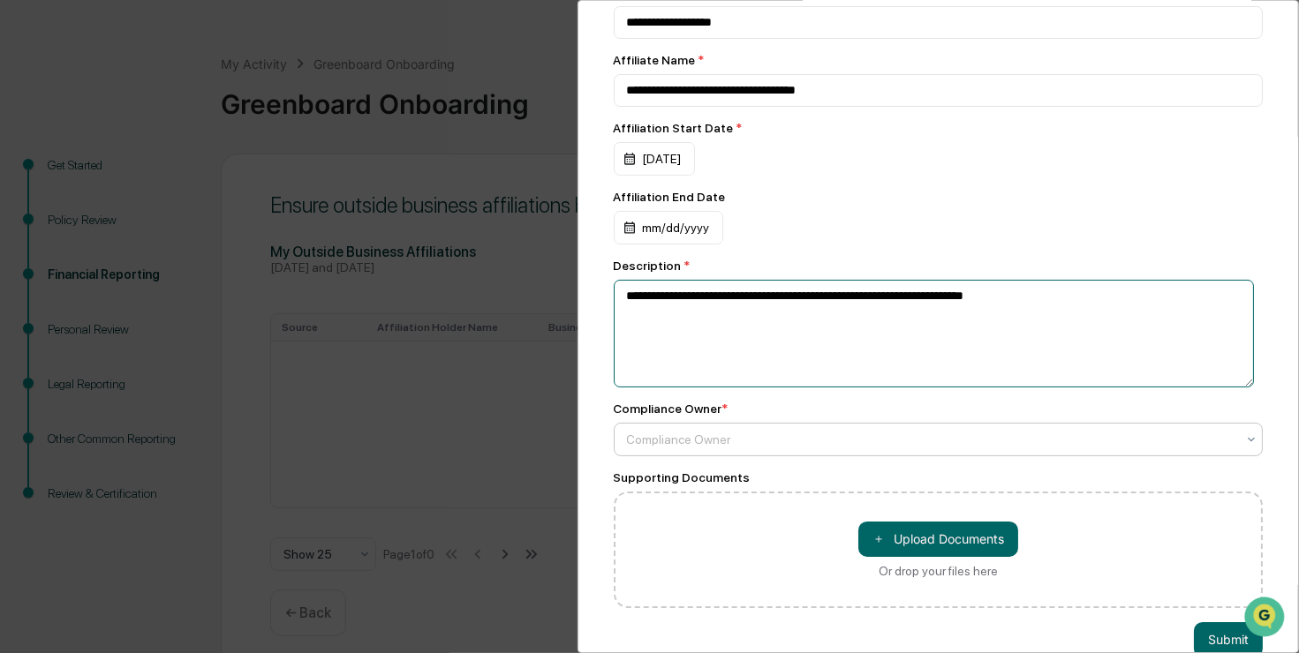
type textarea "**********"
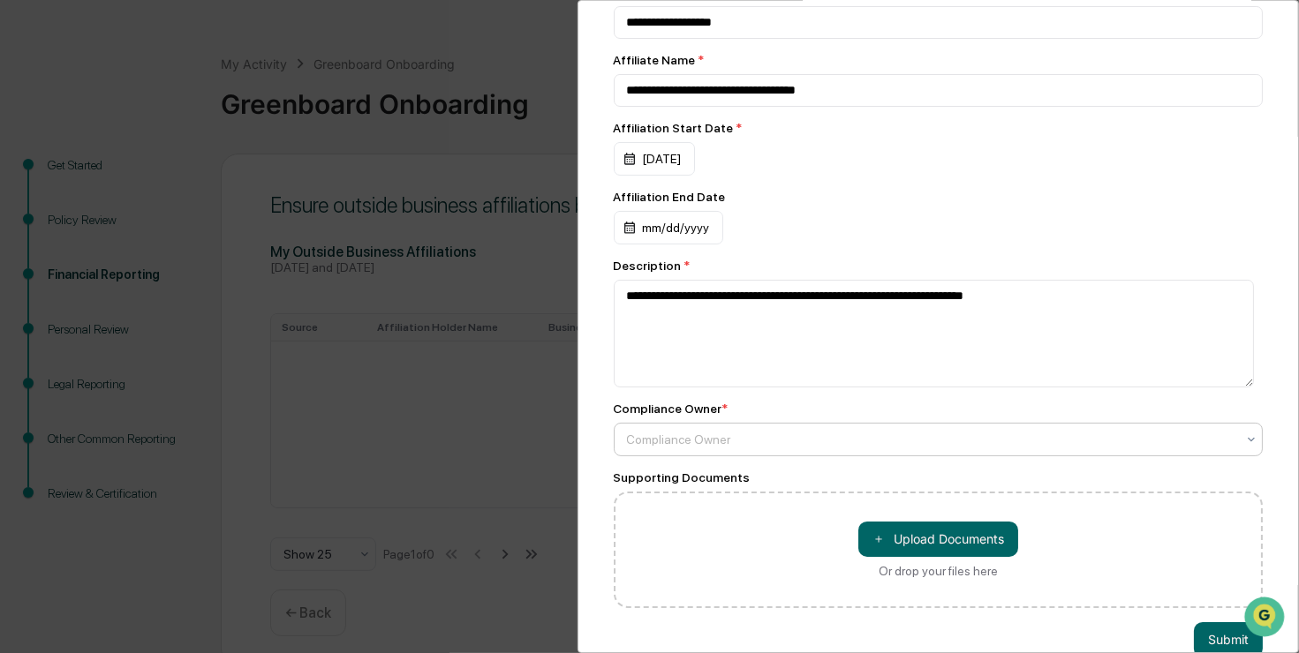
click at [728, 434] on div "Compliance Owner" at bounding box center [931, 439] width 627 height 25
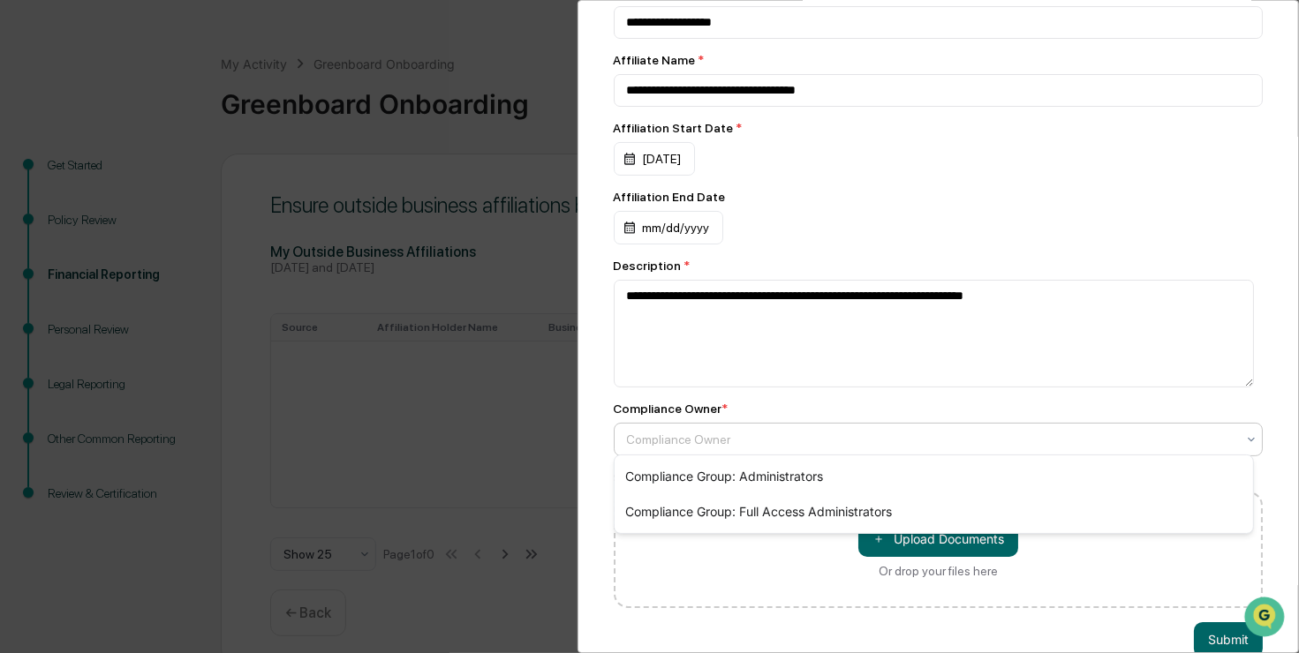
scroll to position [136, 0]
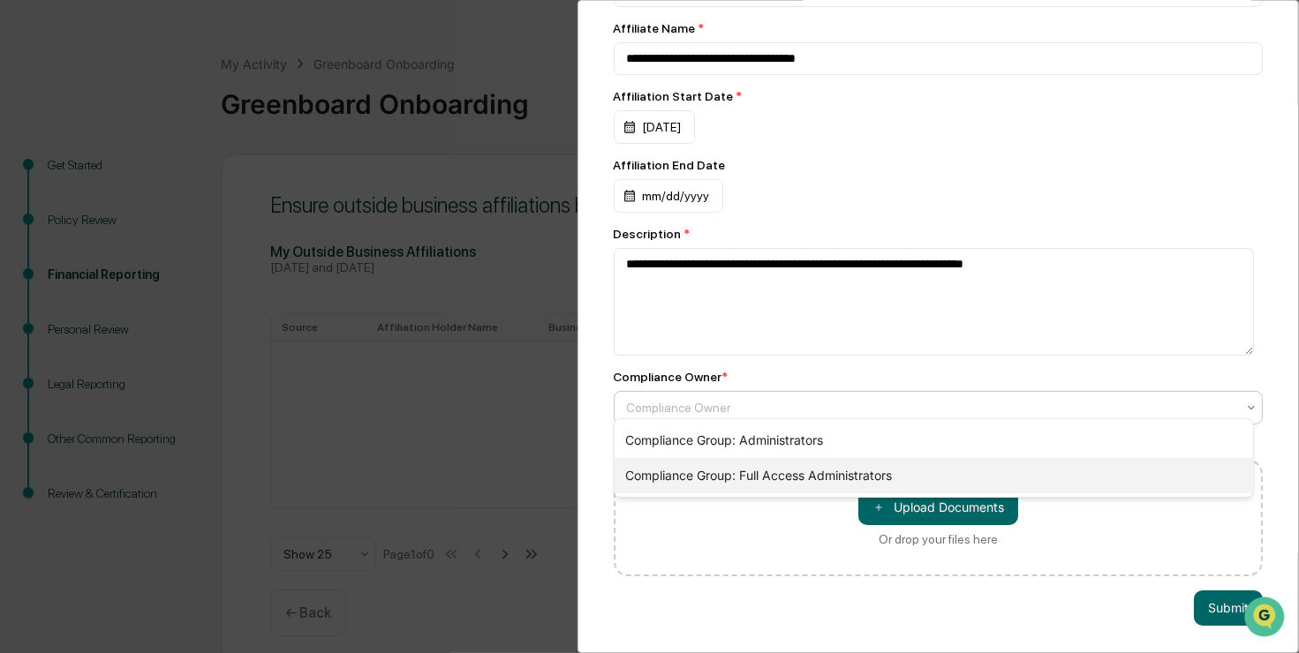
drag, startPoint x: 826, startPoint y: 477, endPoint x: 783, endPoint y: 477, distance: 43.3
click at [827, 477] on div "Compliance Group: Full Access Administrators" at bounding box center [933, 475] width 638 height 35
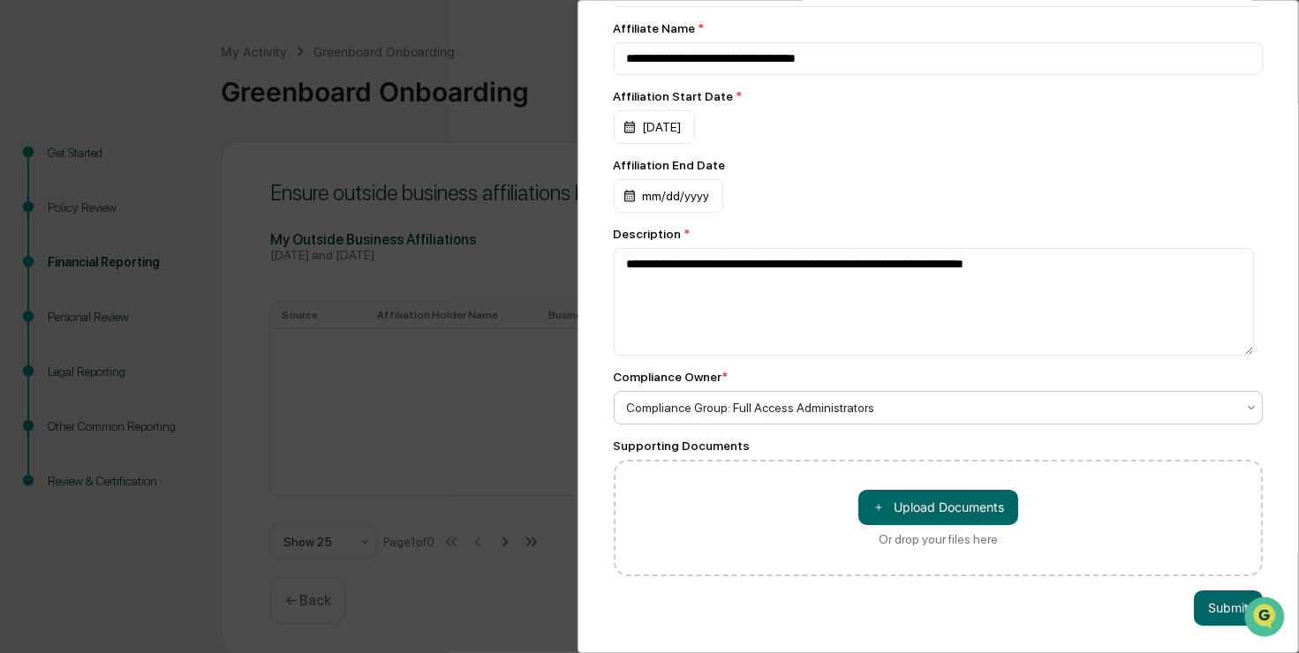
click at [1198, 593] on button "Submit" at bounding box center [1228, 608] width 69 height 35
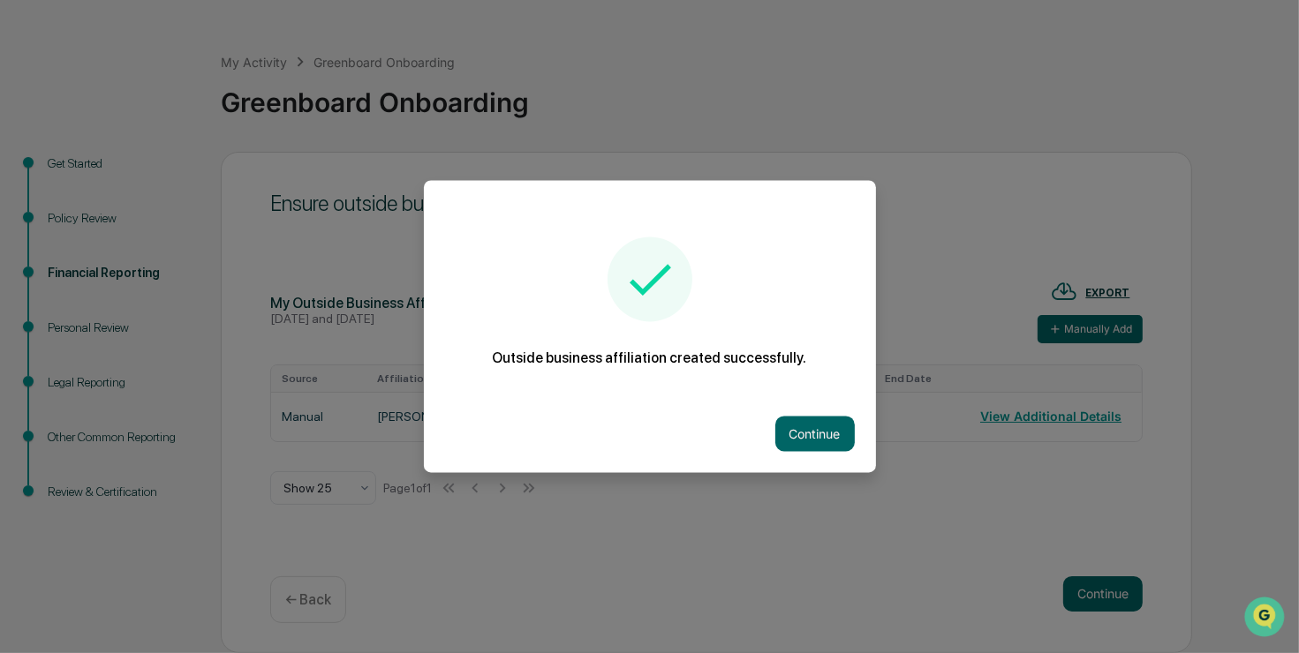
scroll to position [57, 0]
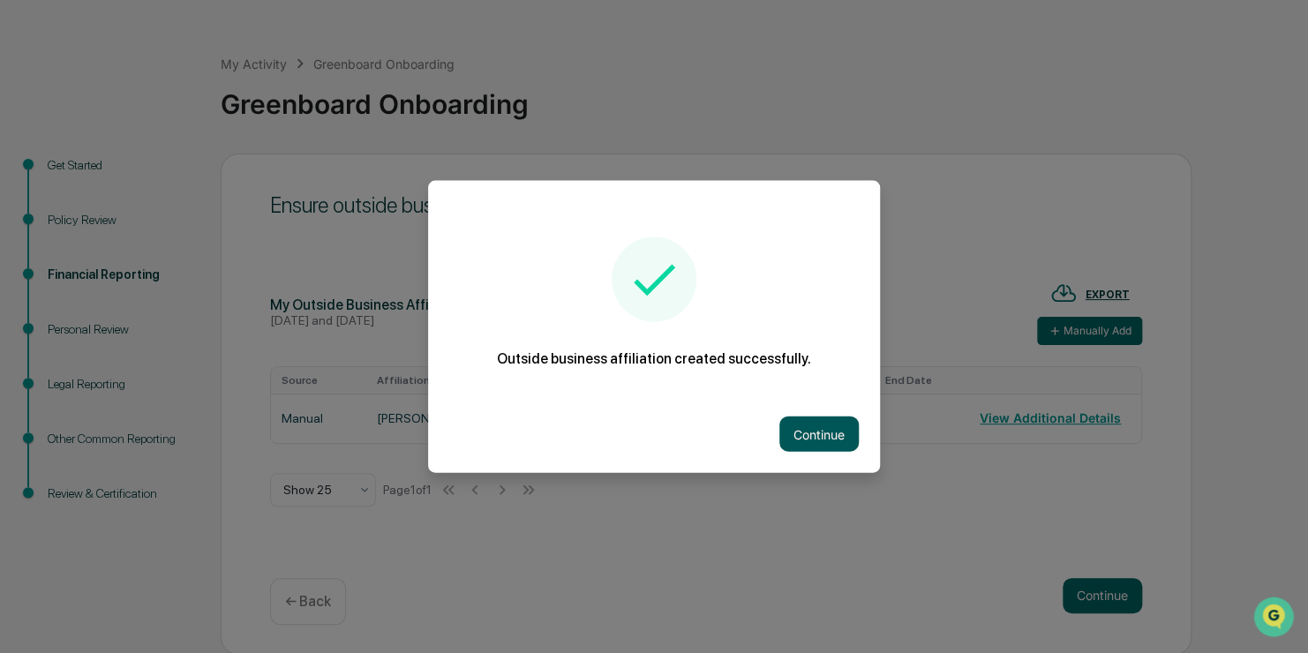
click at [821, 427] on button "Continue" at bounding box center [819, 434] width 79 height 35
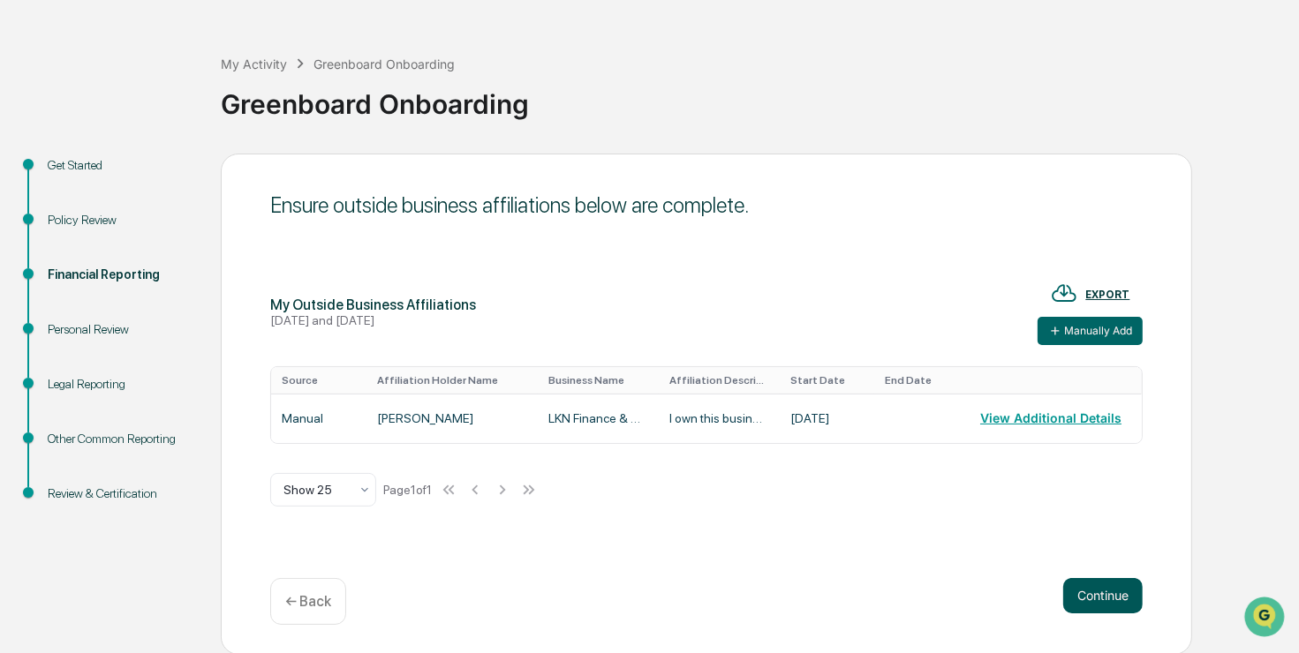
click at [1121, 609] on button "Continue" at bounding box center [1102, 595] width 79 height 35
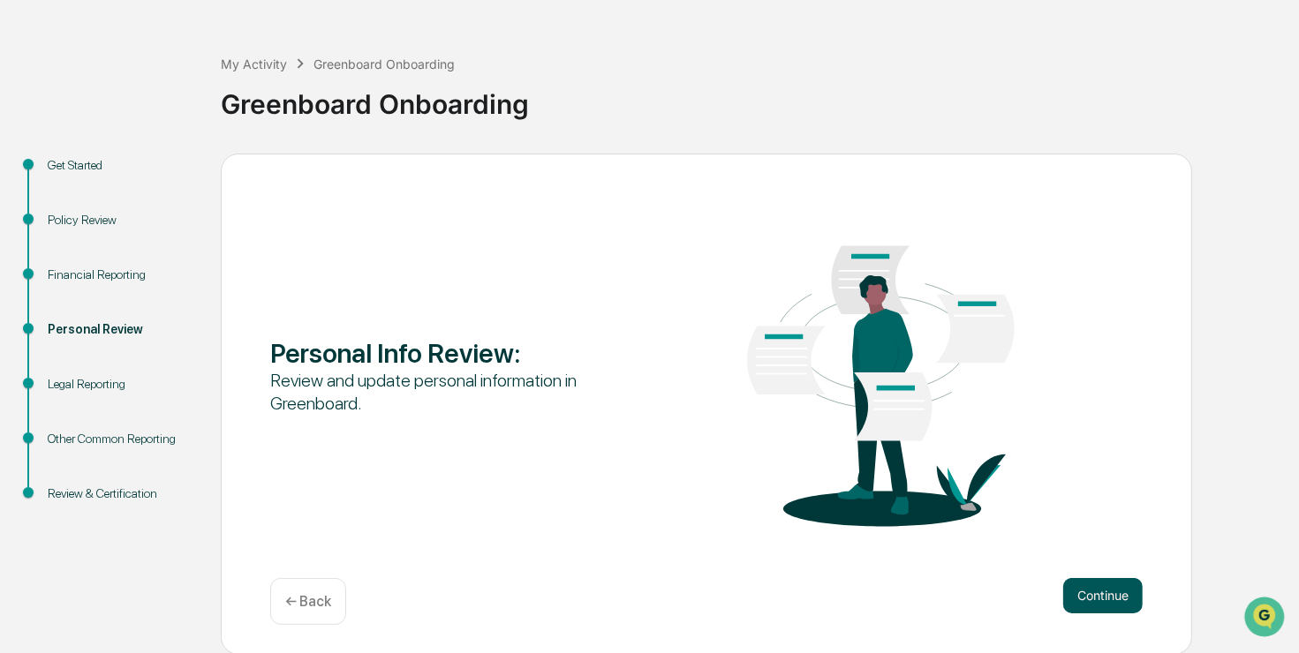
click at [1089, 597] on button "Continue" at bounding box center [1102, 595] width 79 height 35
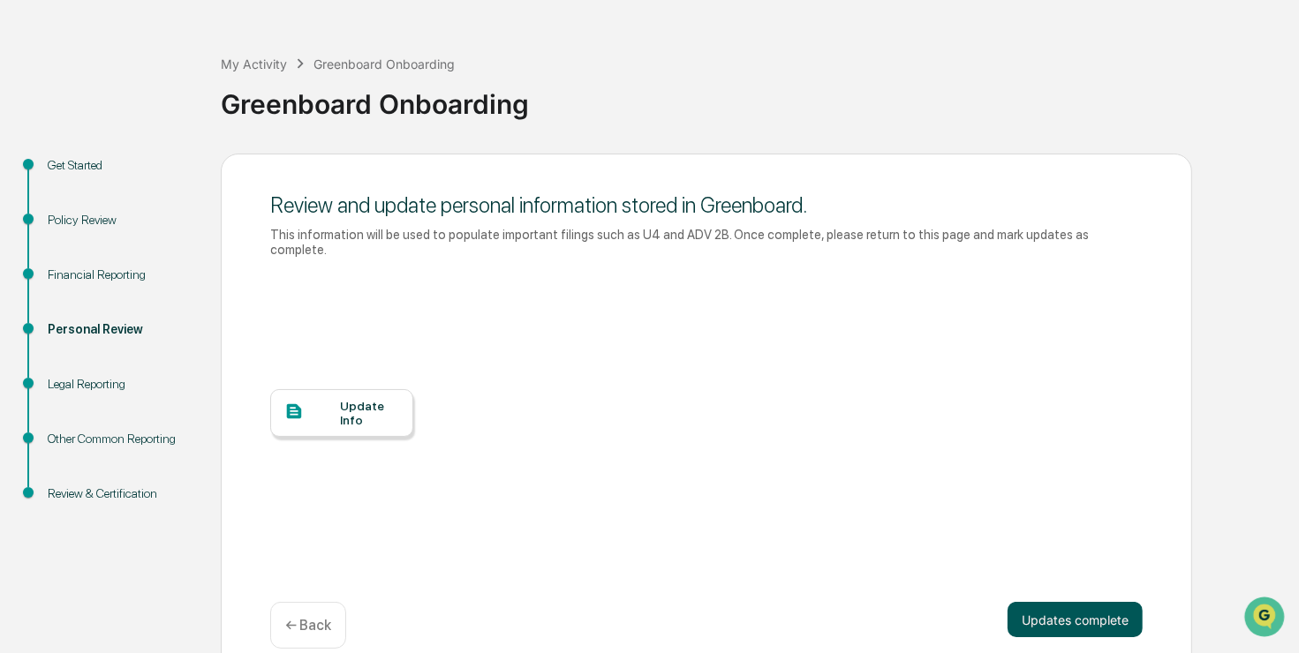
click at [1107, 602] on button "Updates complete" at bounding box center [1074, 619] width 135 height 35
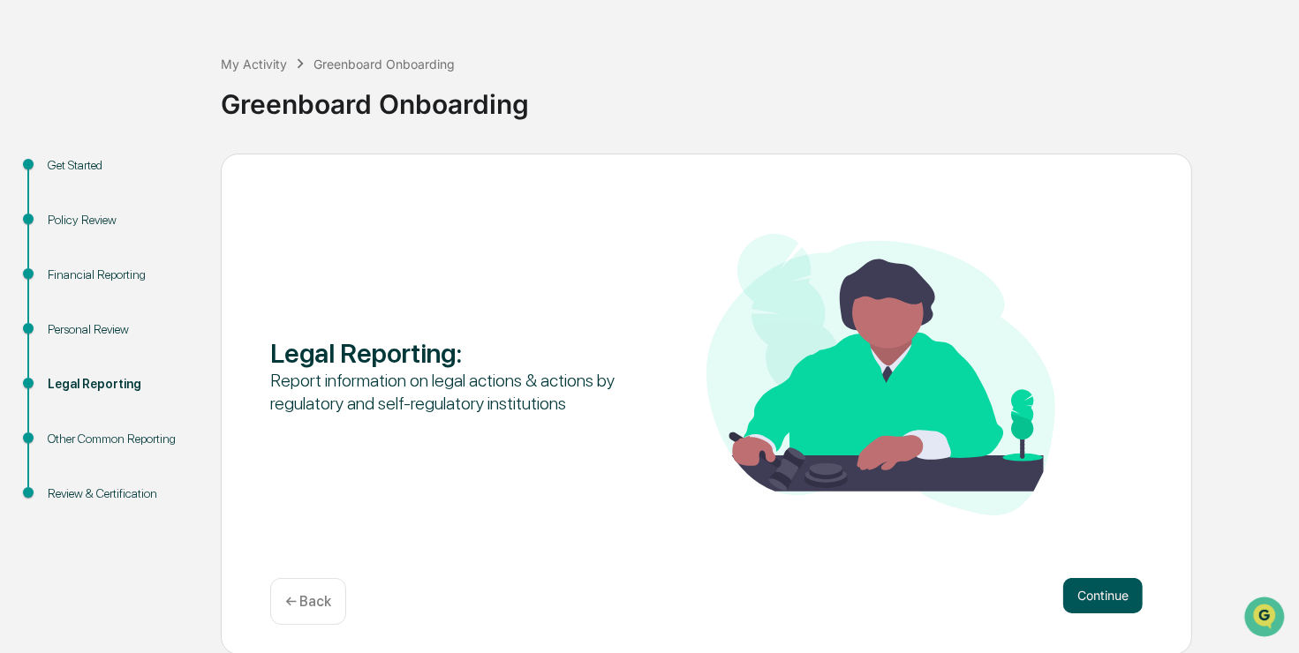
click at [1117, 595] on button "Continue" at bounding box center [1102, 595] width 79 height 35
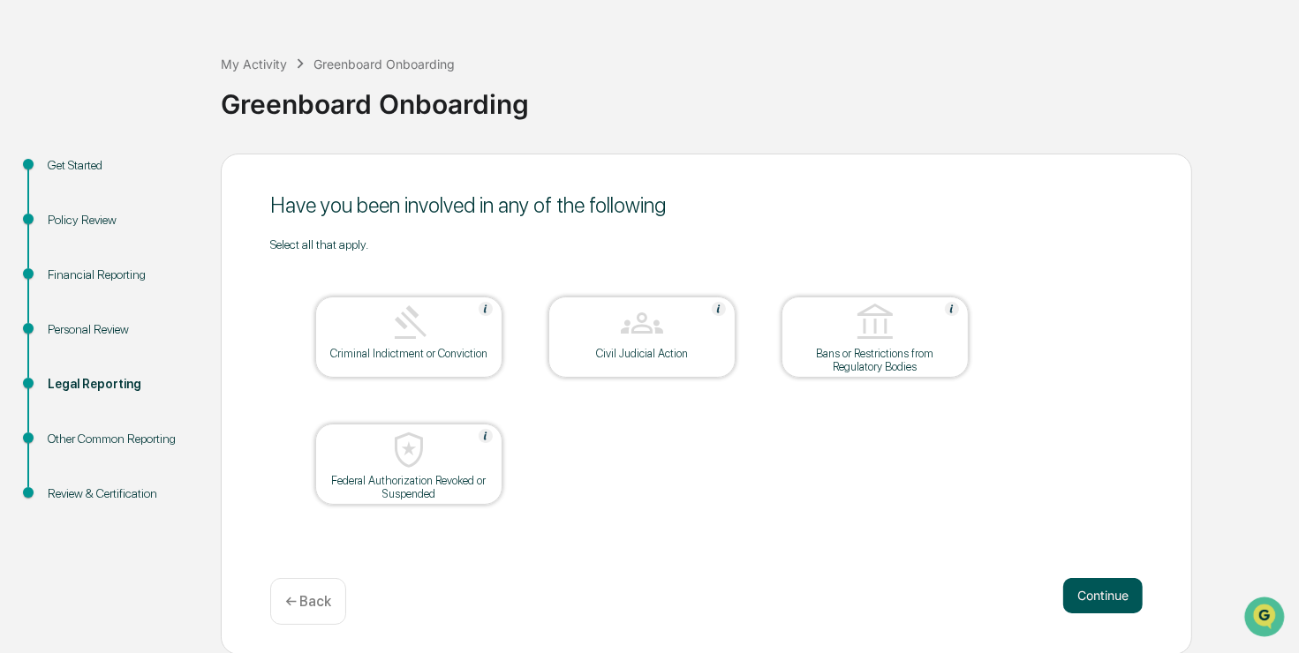
click at [1107, 590] on button "Continue" at bounding box center [1102, 595] width 79 height 35
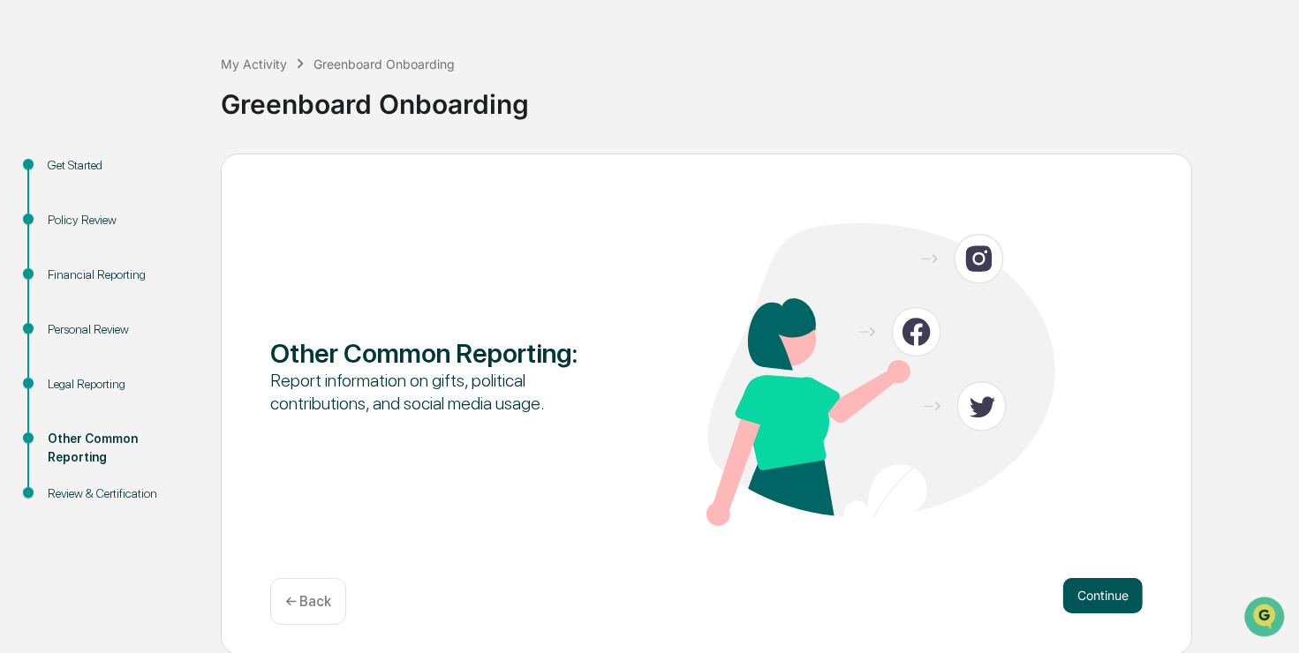
click at [1095, 578] on button "Continue" at bounding box center [1102, 595] width 79 height 35
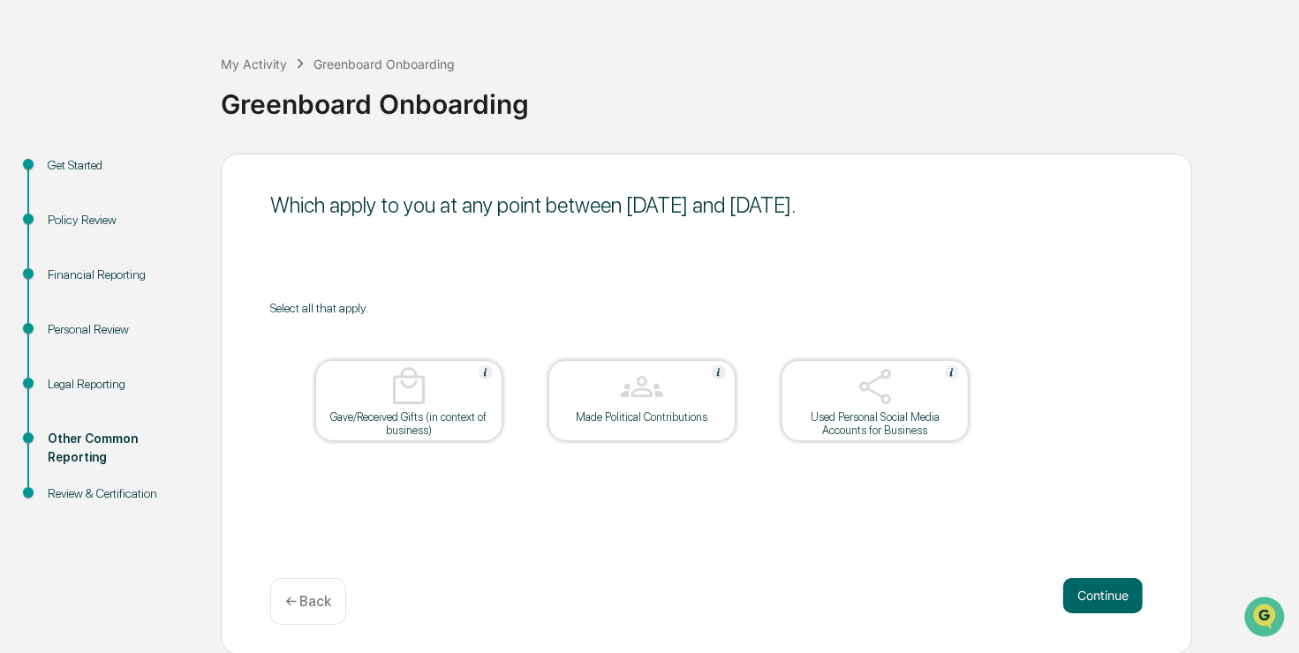
click at [884, 419] on div "Used Personal Social Media Accounts for Business" at bounding box center [874, 424] width 159 height 26
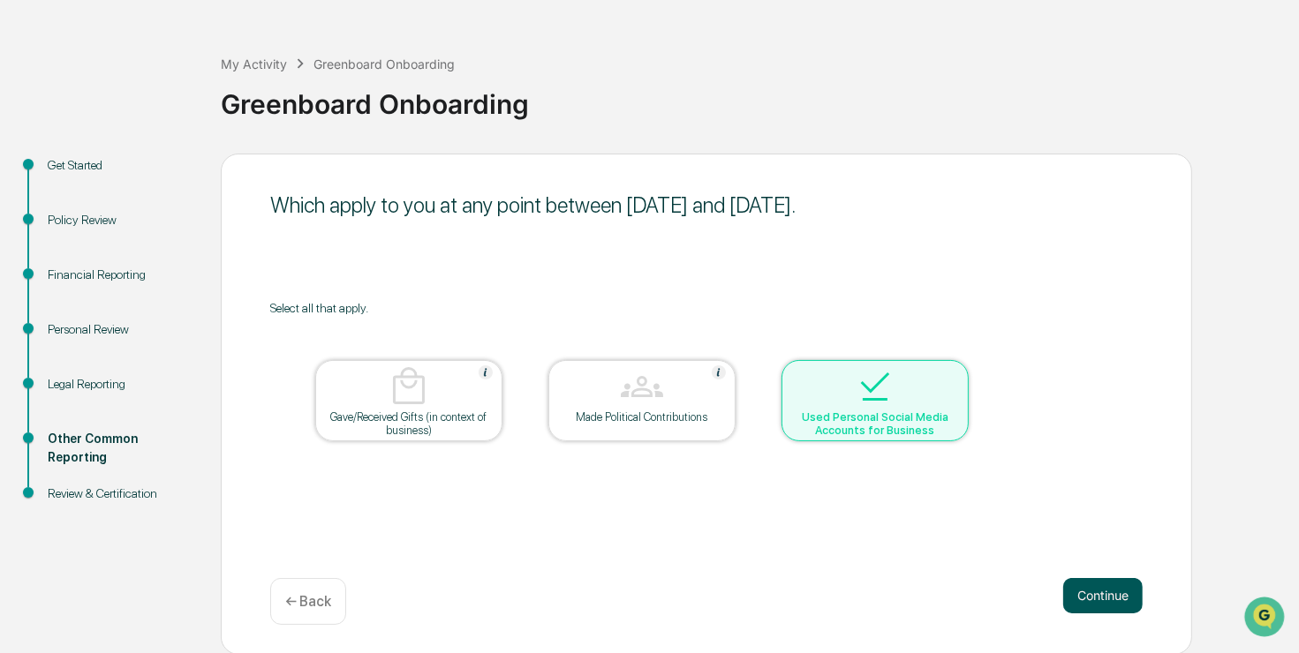
click at [1111, 599] on button "Continue" at bounding box center [1102, 595] width 79 height 35
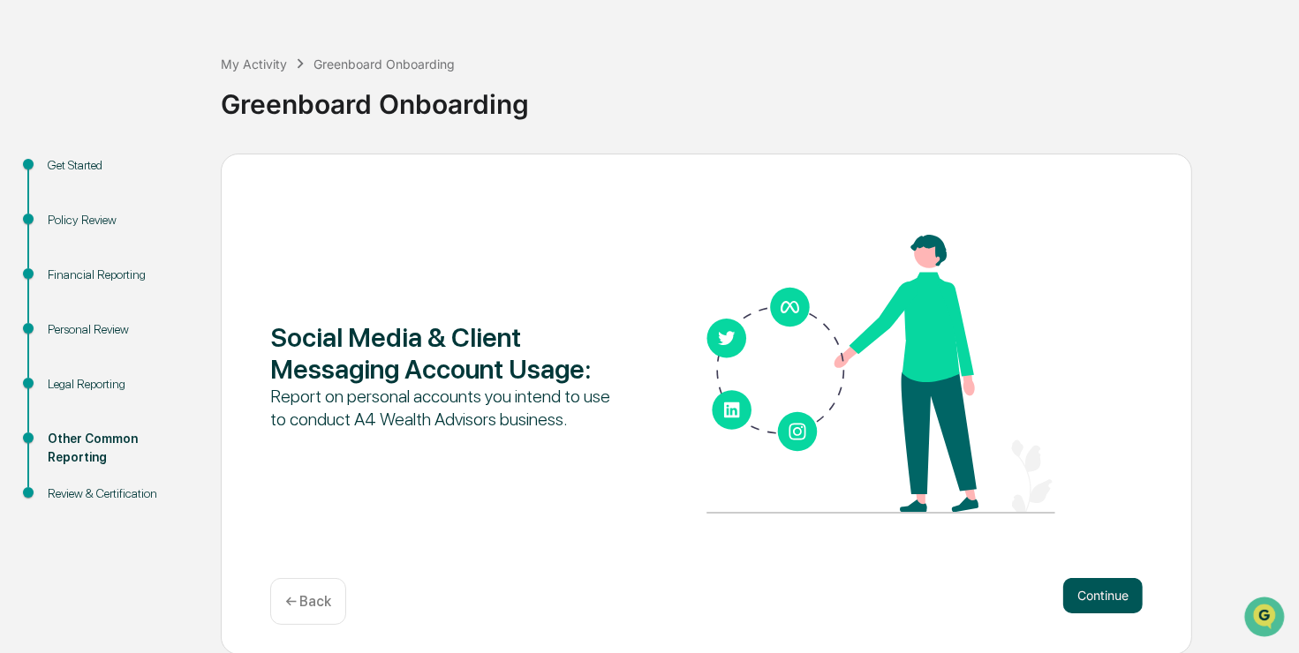
click at [1113, 590] on button "Continue" at bounding box center [1102, 595] width 79 height 35
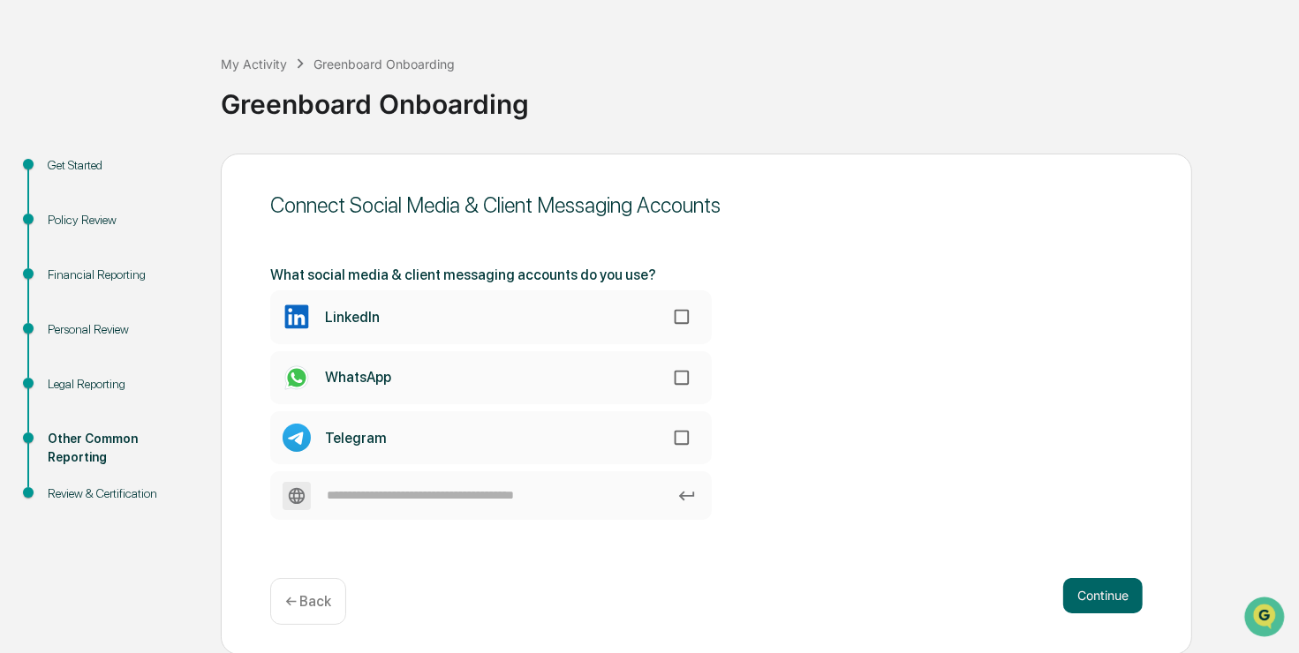
click at [436, 328] on label "LinkedIn" at bounding box center [490, 316] width 441 height 53
click at [1106, 593] on button "Continue" at bounding box center [1102, 595] width 79 height 35
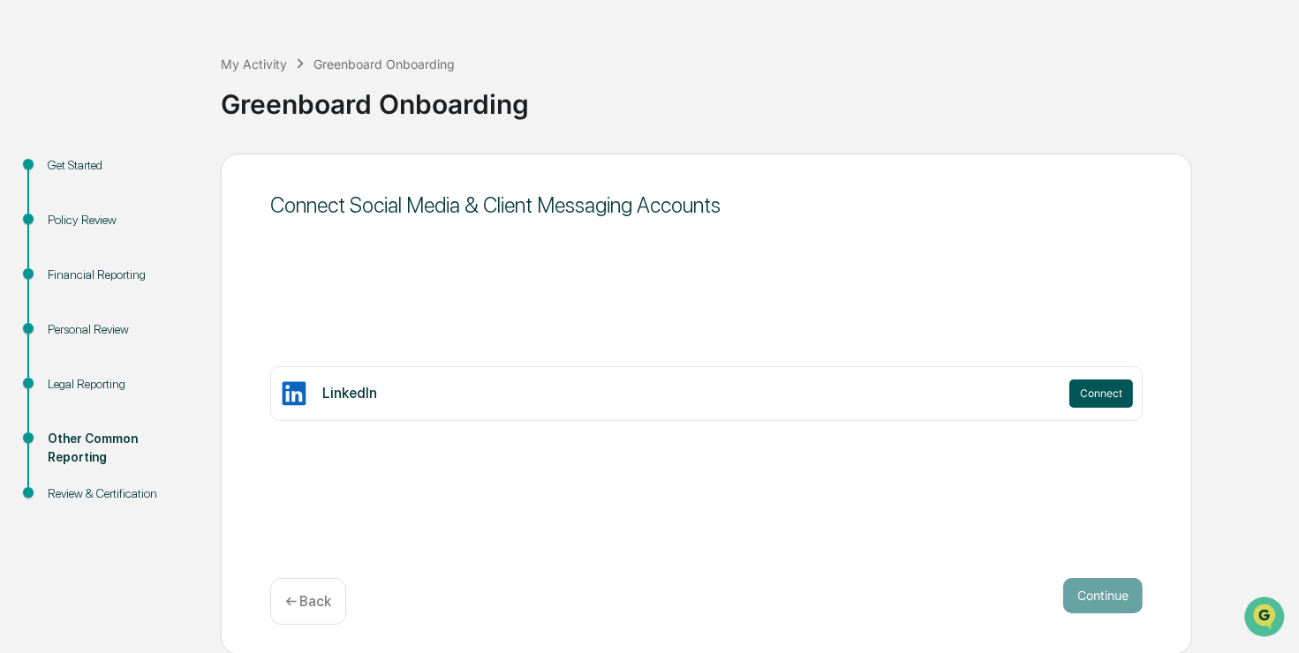
click at [1131, 394] on button "Connect" at bounding box center [1101, 394] width 64 height 28
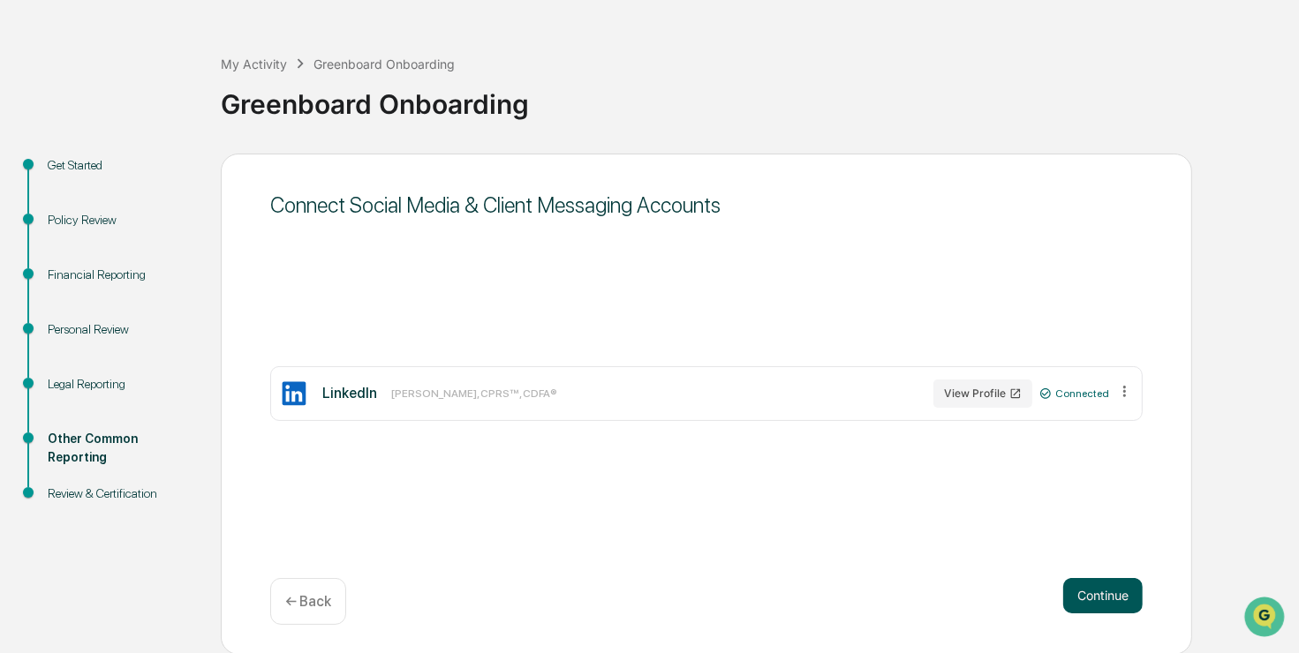
click at [1097, 597] on button "Continue" at bounding box center [1102, 595] width 79 height 35
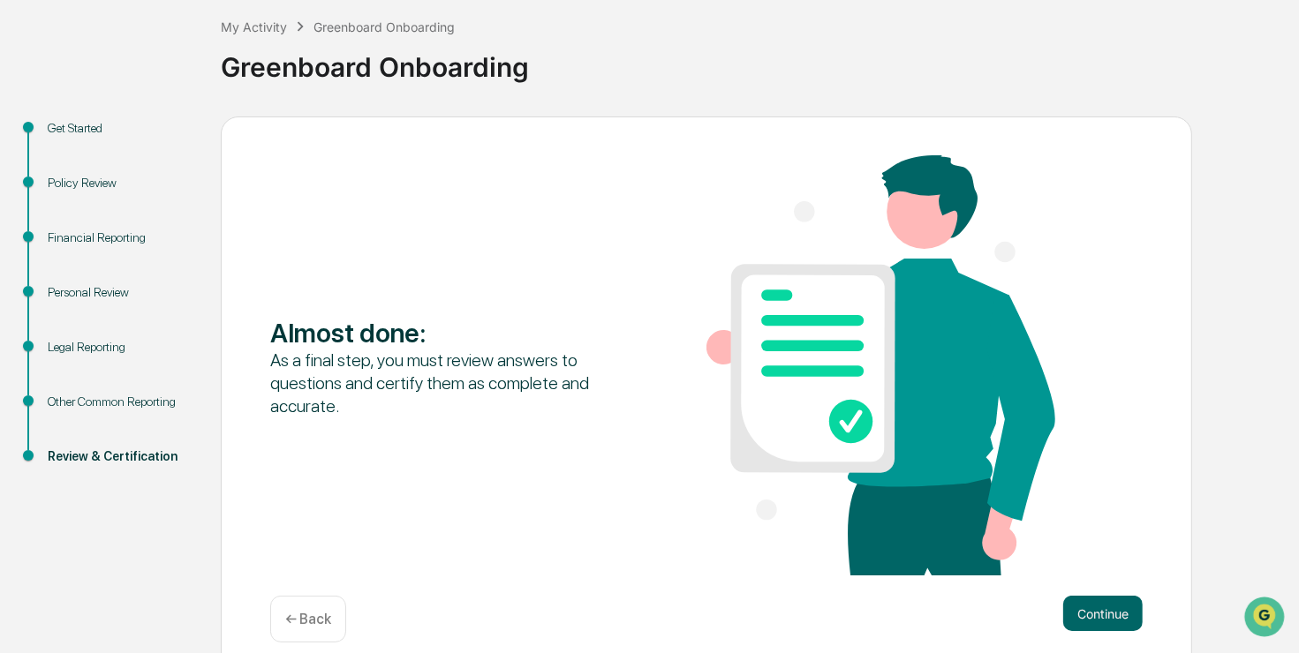
scroll to position [113, 0]
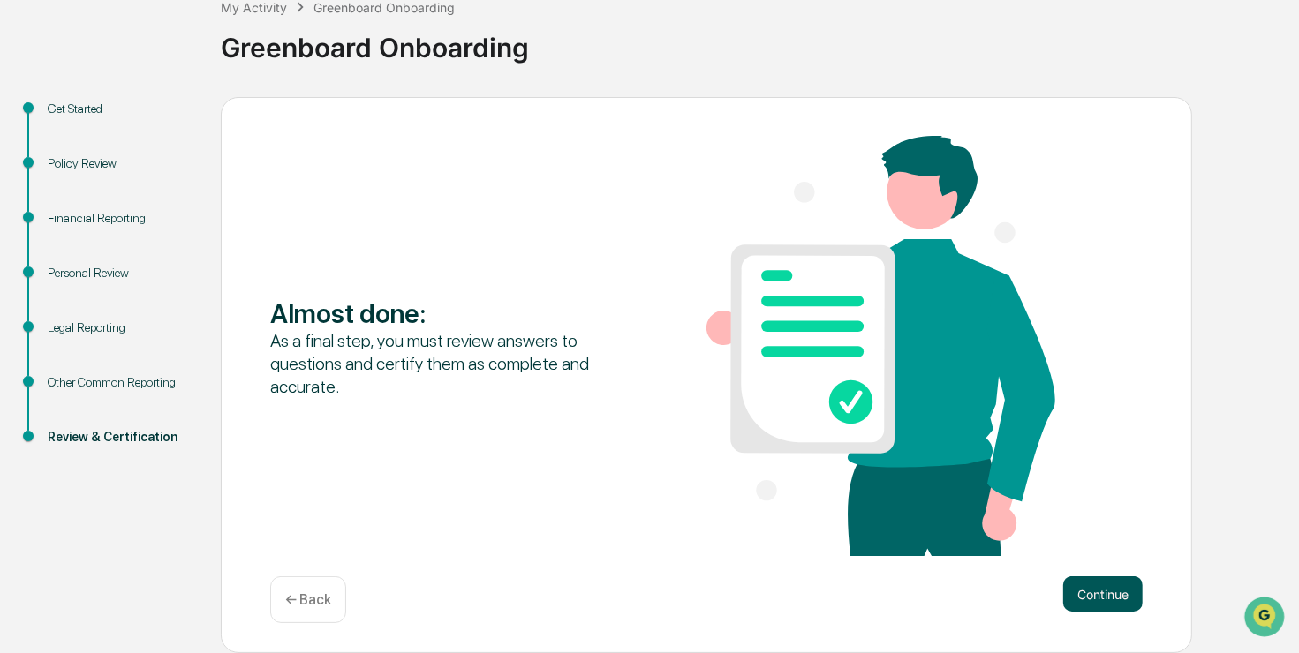
click at [1099, 593] on button "Continue" at bounding box center [1102, 594] width 79 height 35
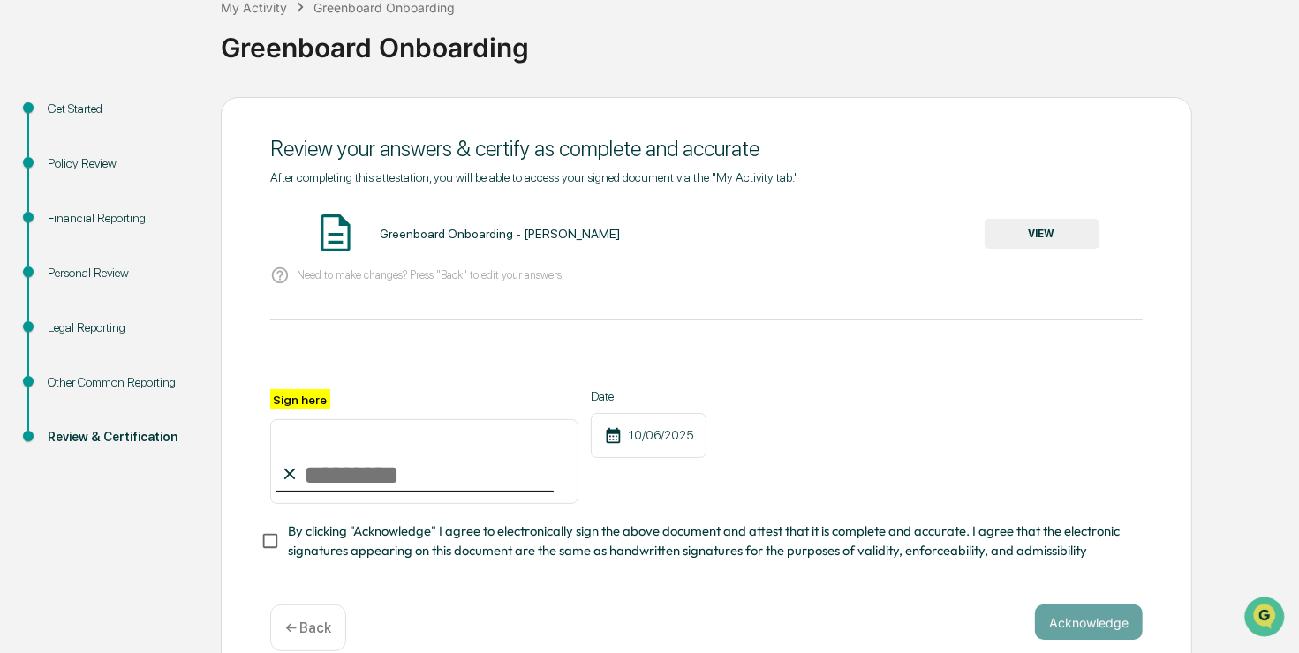
click at [992, 243] on button "VIEW" at bounding box center [1041, 234] width 115 height 30
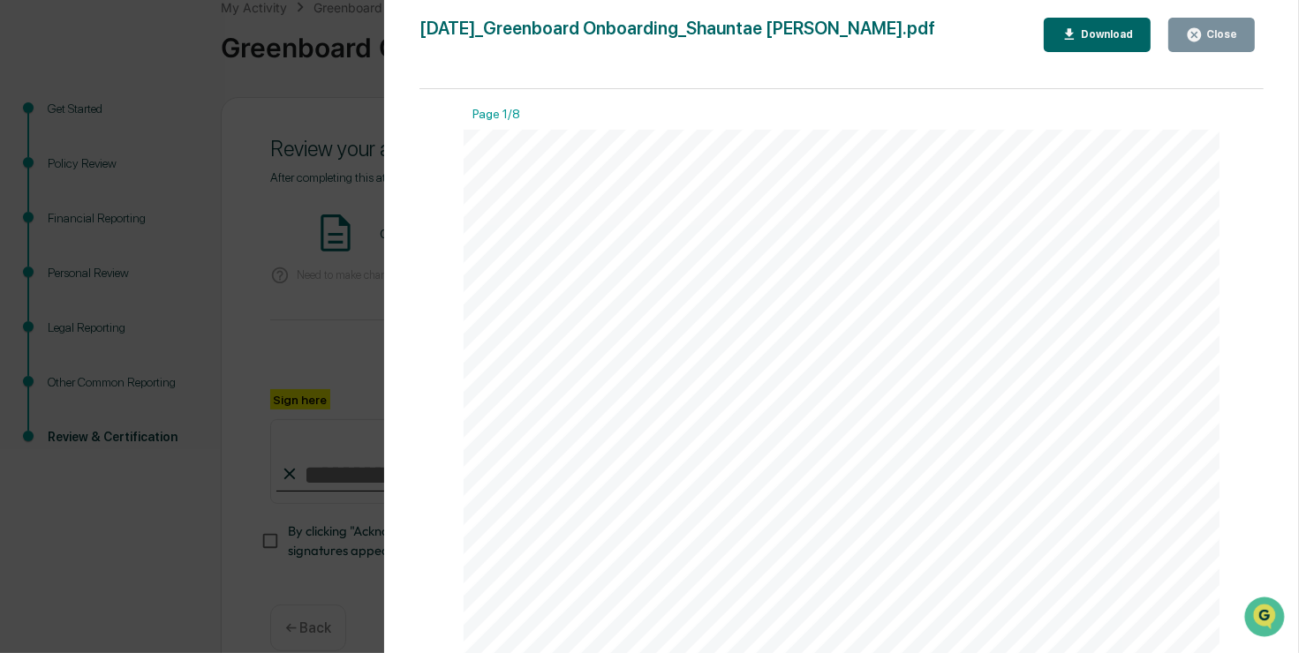
click at [1131, 34] on div "Download" at bounding box center [1105, 34] width 56 height 12
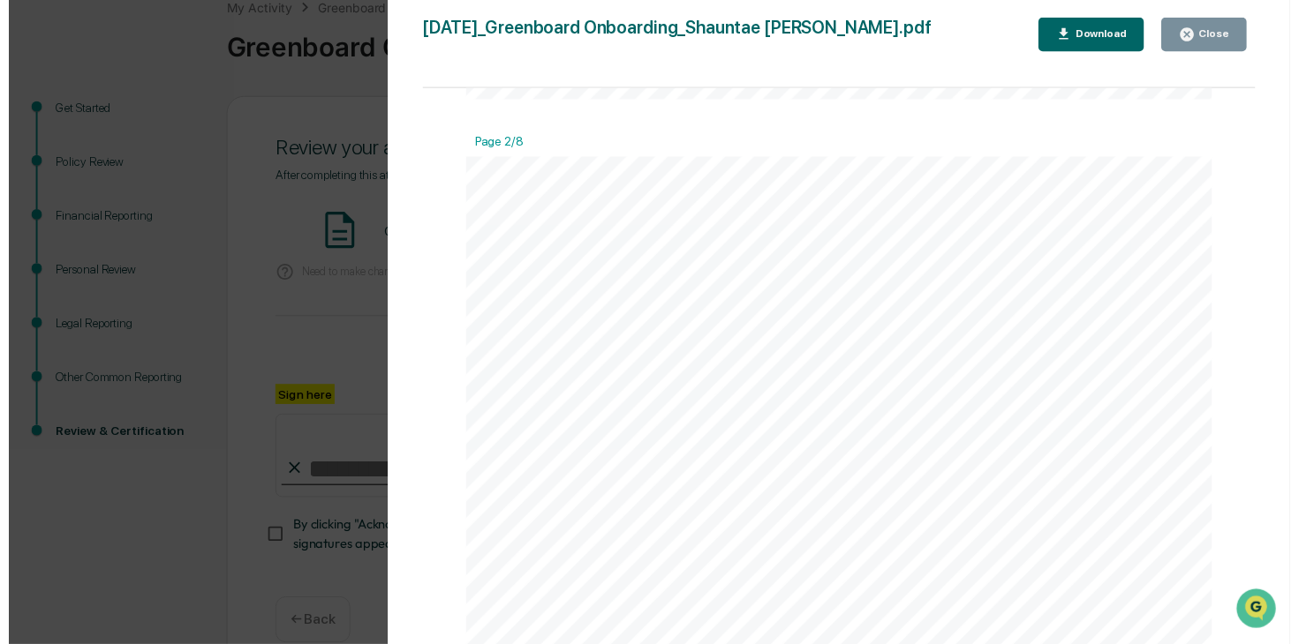
scroll to position [1413, 0]
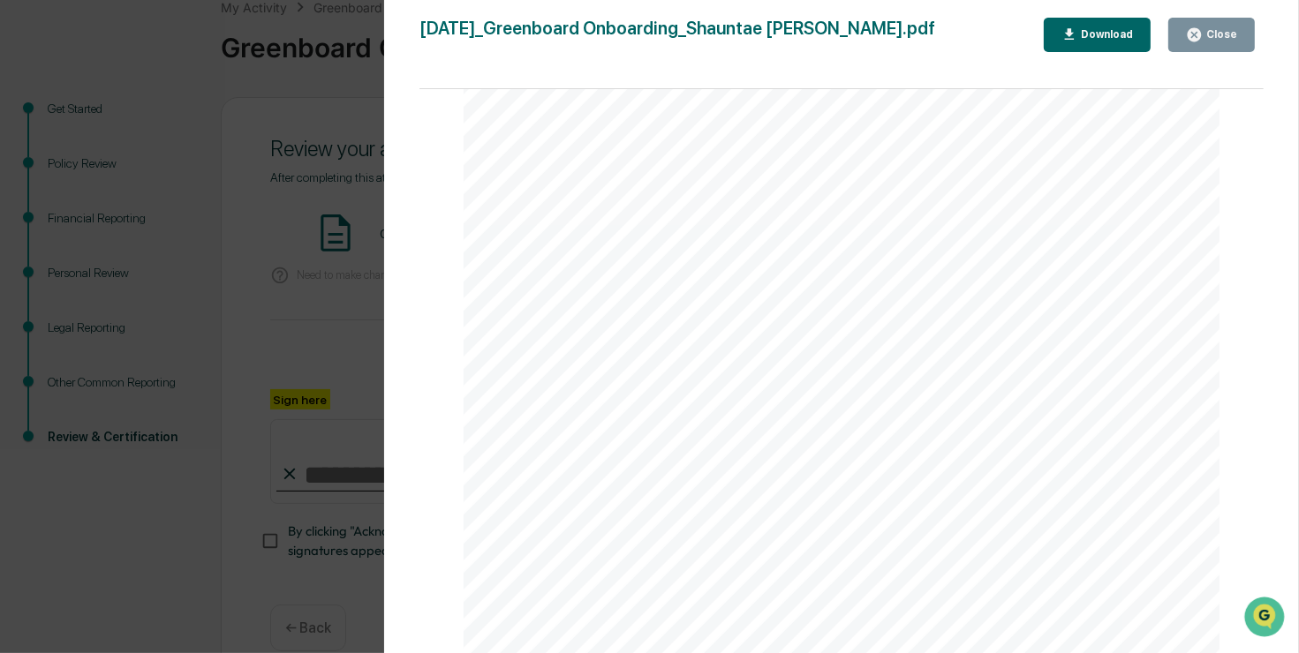
drag, startPoint x: 1231, startPoint y: 31, endPoint x: 1187, endPoint y: 56, distance: 49.8
click at [1230, 30] on div "Close" at bounding box center [1219, 34] width 34 height 12
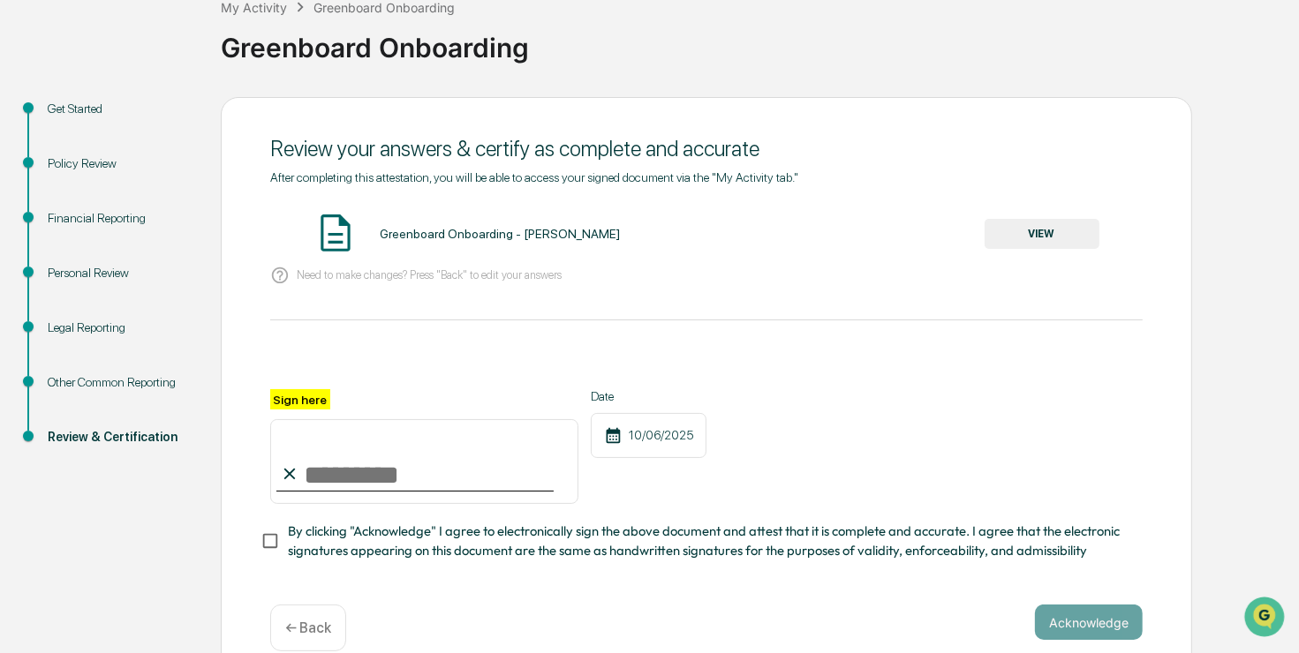
click at [365, 484] on input "Sign here" at bounding box center [424, 461] width 308 height 85
type input "**********"
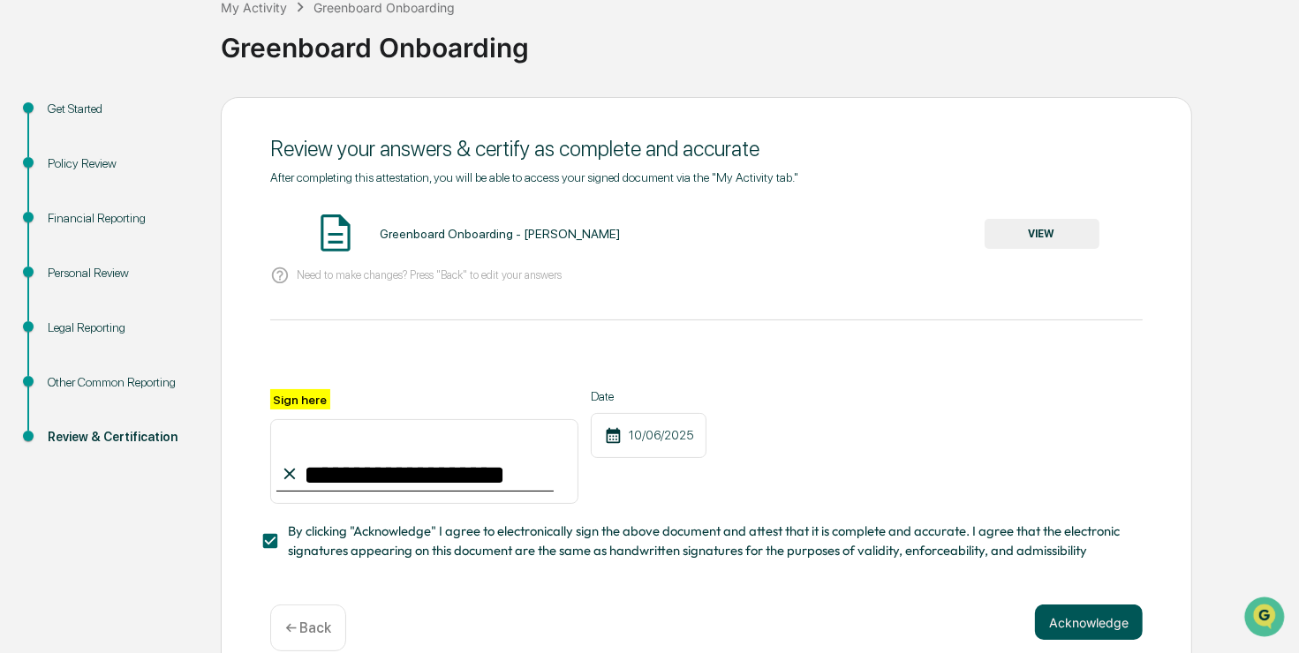
click at [1074, 632] on button "Acknowledge" at bounding box center [1089, 622] width 108 height 35
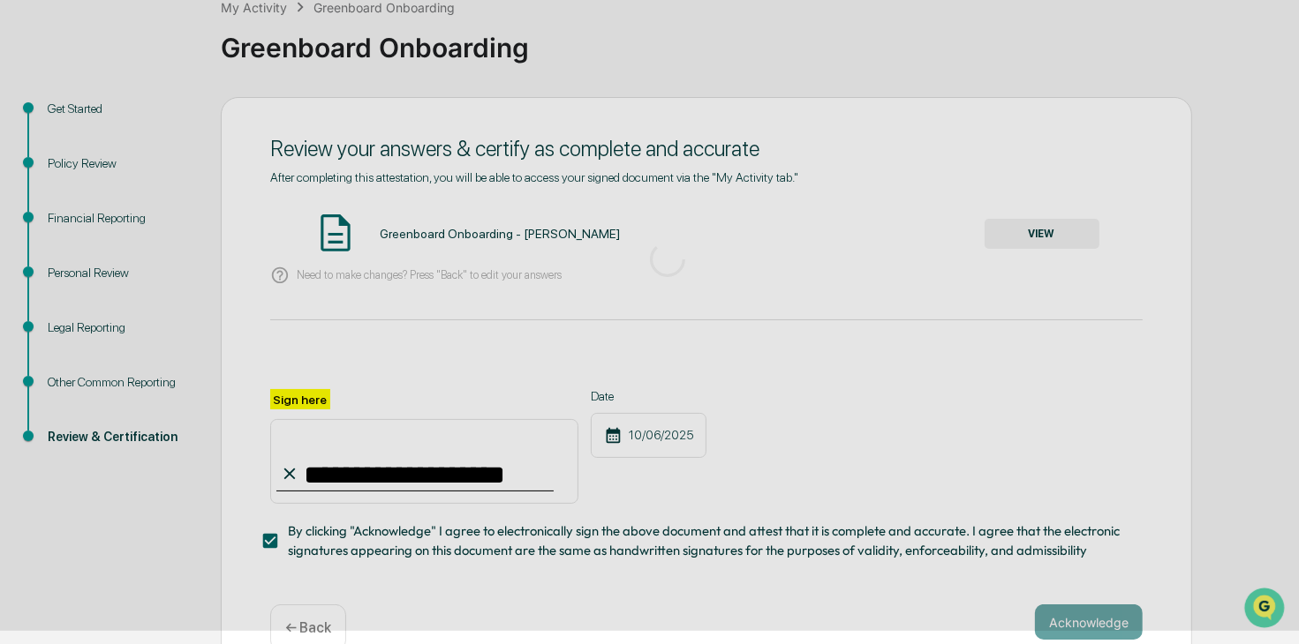
scroll to position [57, 0]
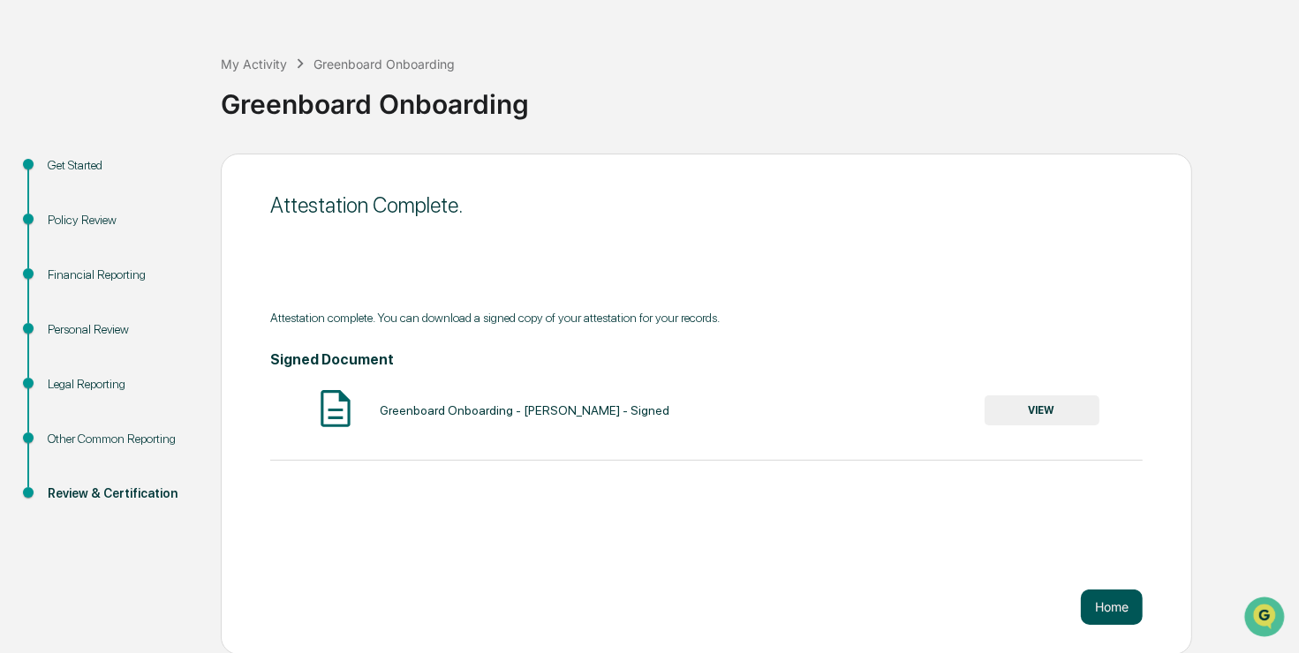
click at [1117, 620] on button "Home" at bounding box center [1112, 607] width 62 height 35
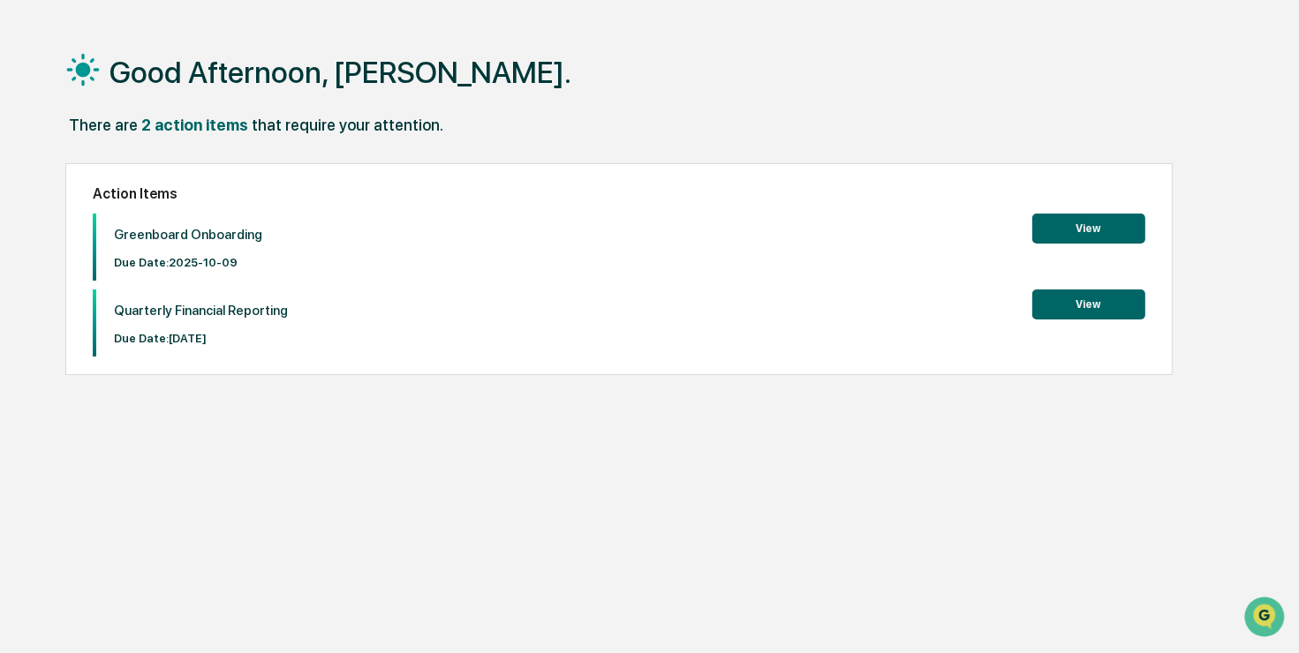
click at [1099, 304] on button "View" at bounding box center [1088, 305] width 113 height 30
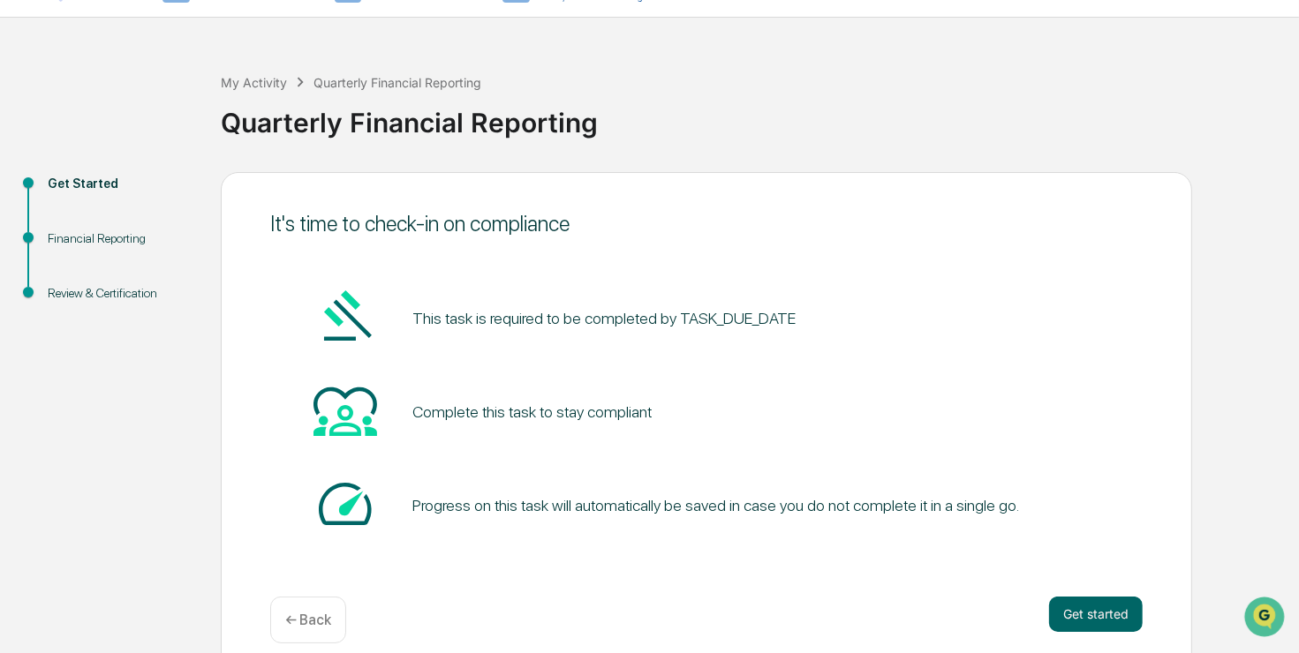
scroll to position [57, 0]
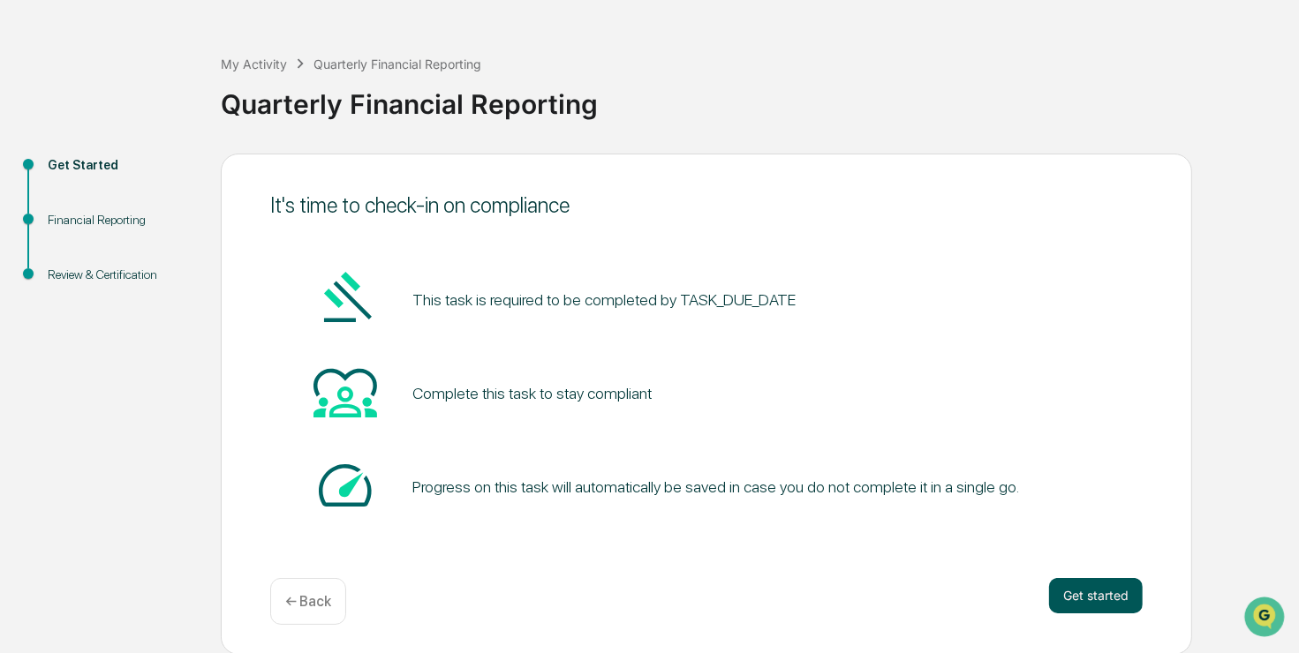
click at [1088, 603] on button "Get started" at bounding box center [1096, 595] width 94 height 35
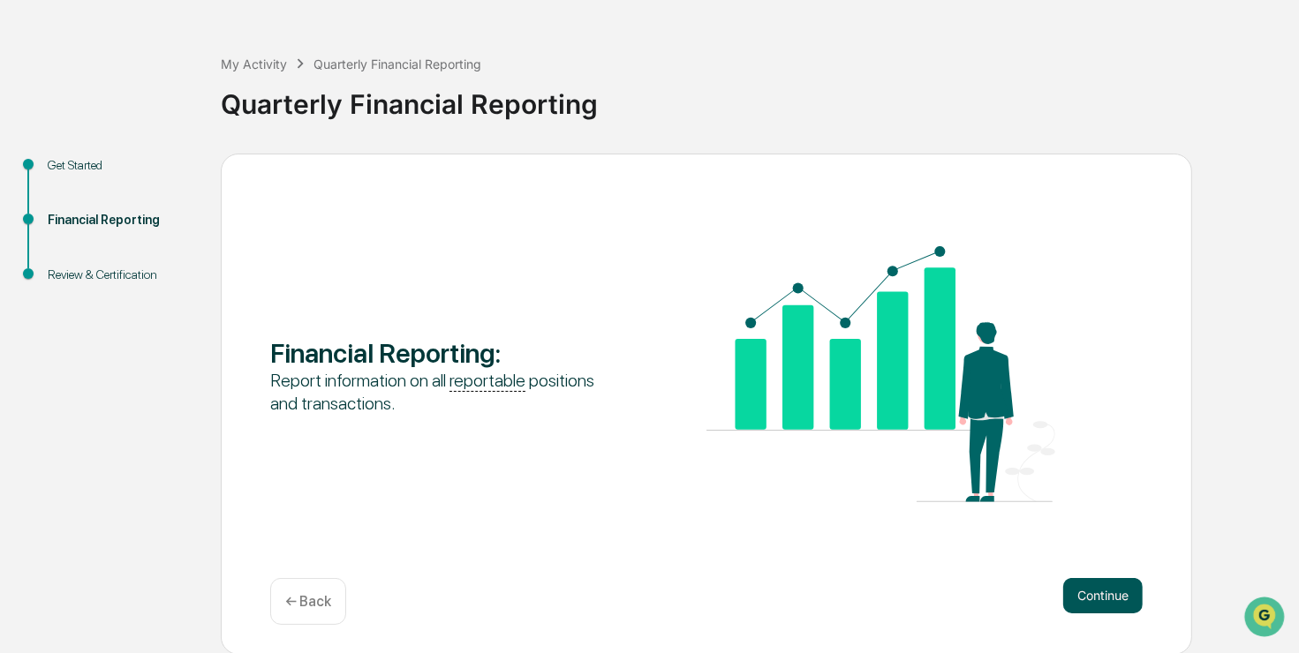
click at [1139, 603] on button "Continue" at bounding box center [1102, 595] width 79 height 35
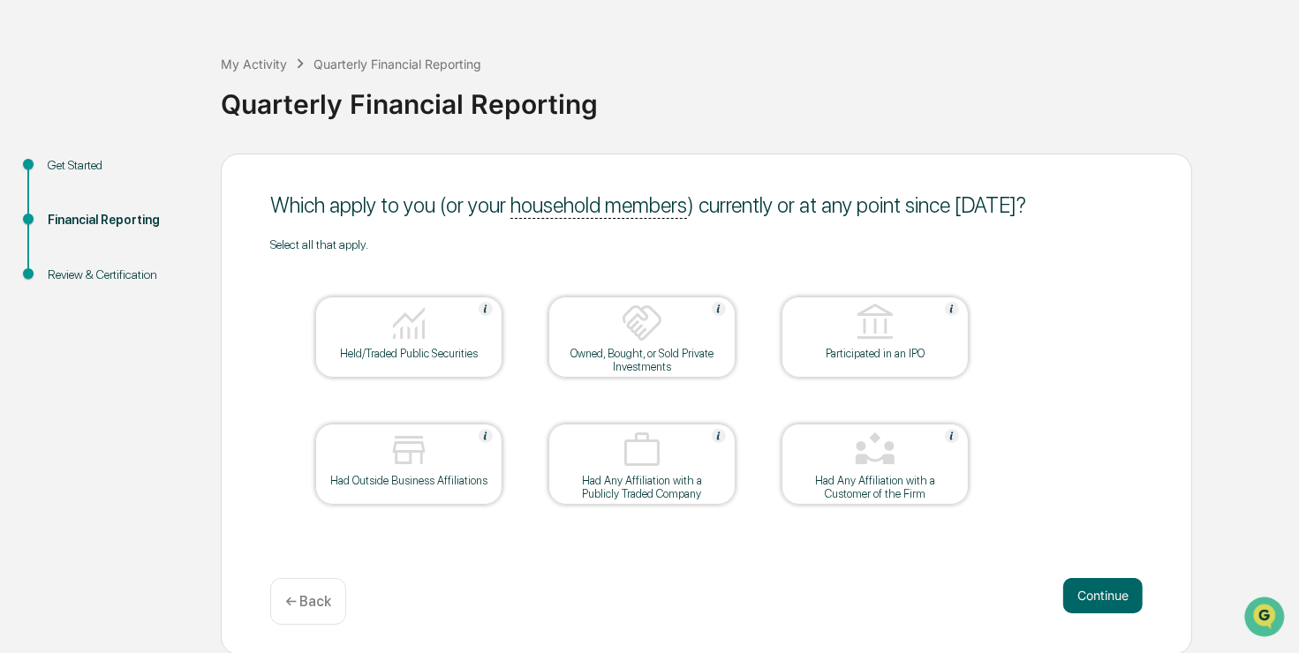
click at [1127, 600] on button "Continue" at bounding box center [1102, 595] width 79 height 35
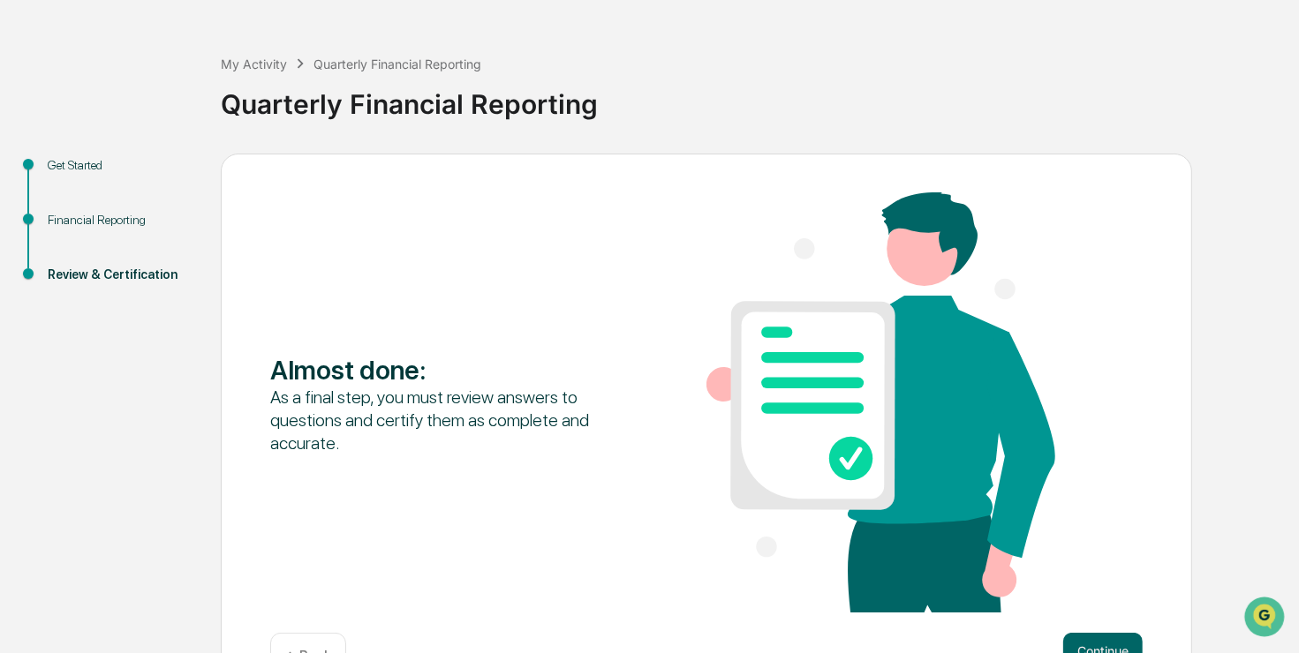
click at [57, 159] on div "Get Started" at bounding box center [120, 165] width 145 height 19
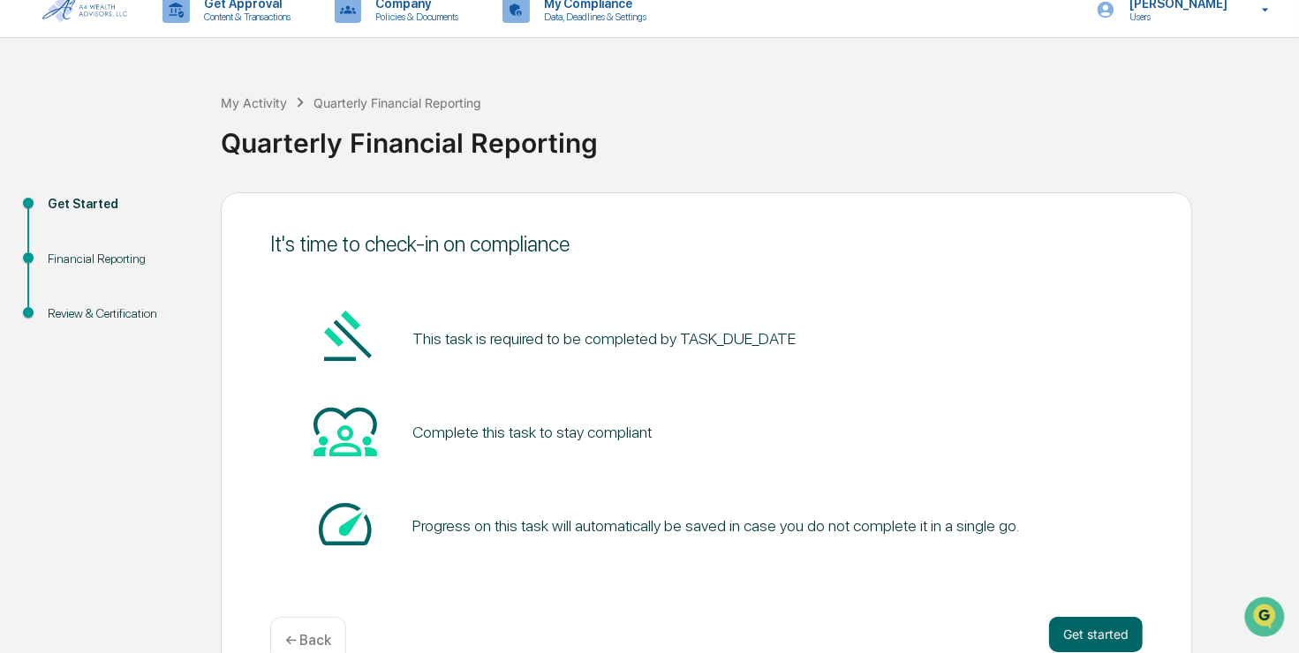
scroll to position [0, 0]
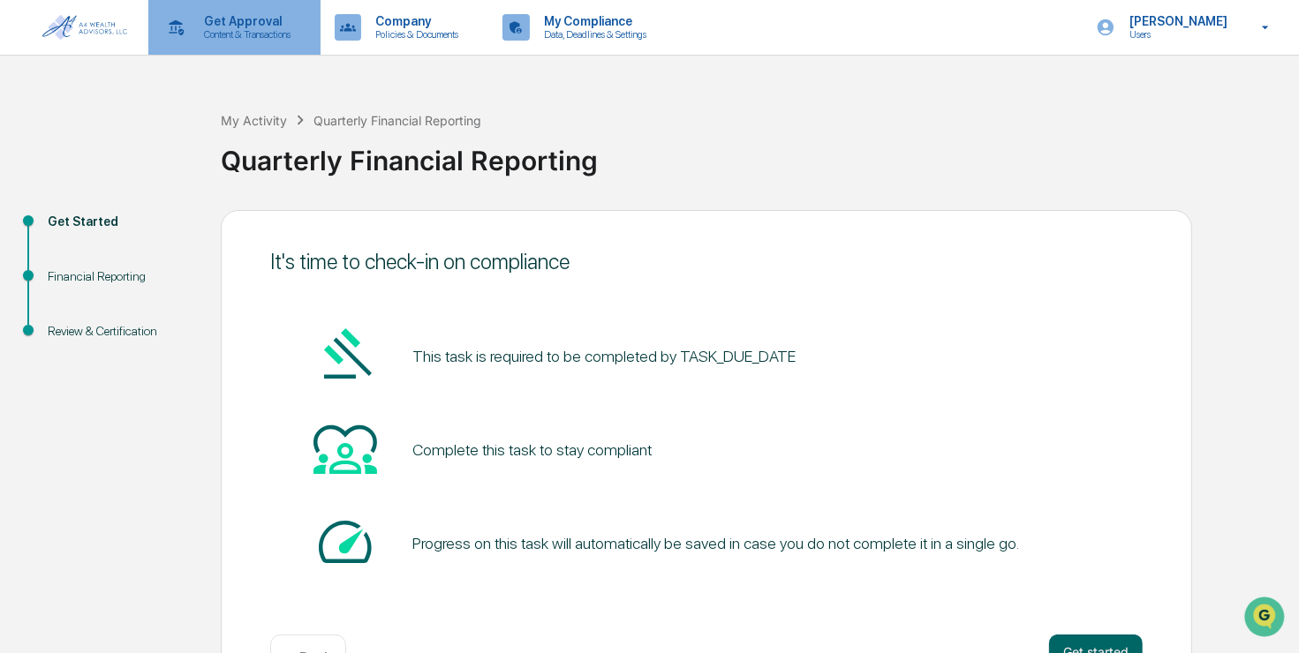
click at [246, 21] on p "Get Approval" at bounding box center [244, 21] width 109 height 14
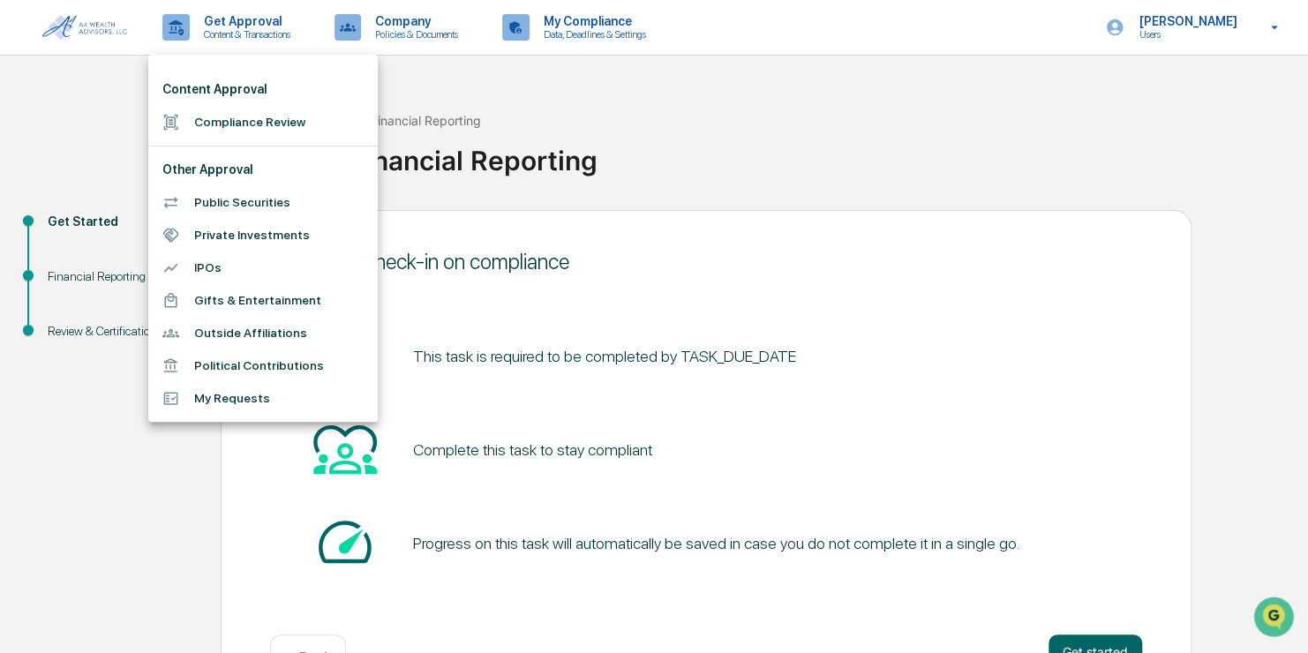
click at [100, 38] on div at bounding box center [654, 326] width 1308 height 653
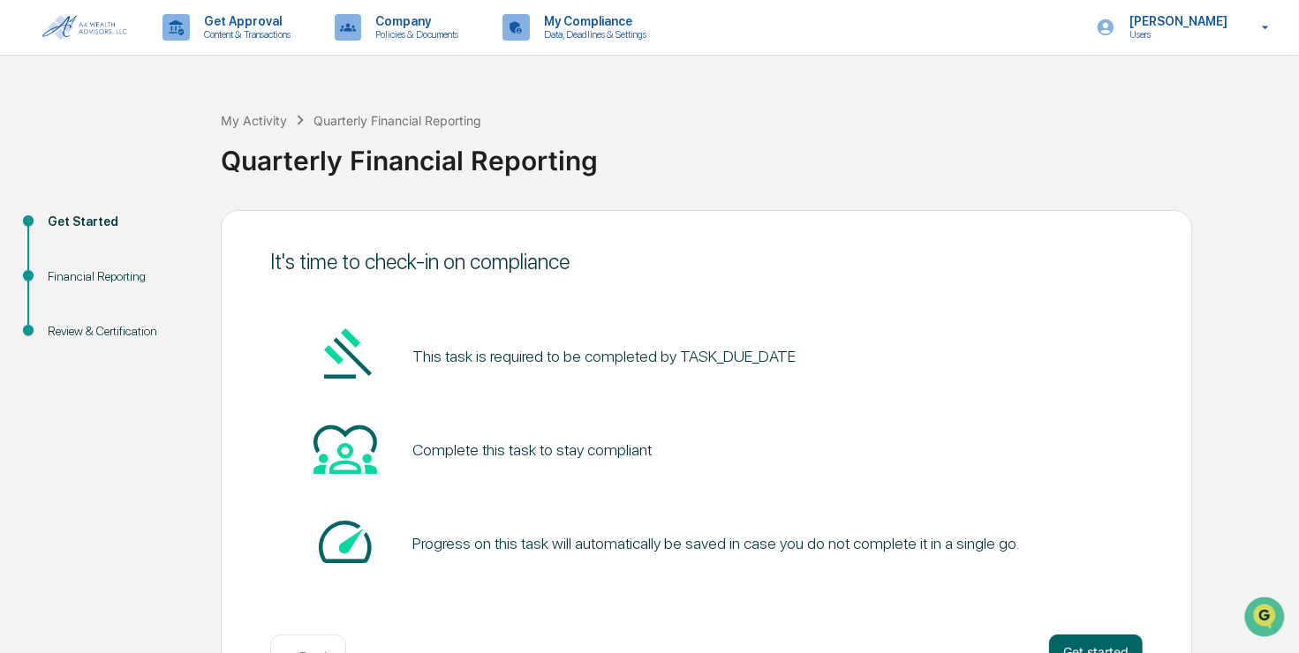
click at [100, 30] on img at bounding box center [84, 27] width 85 height 25
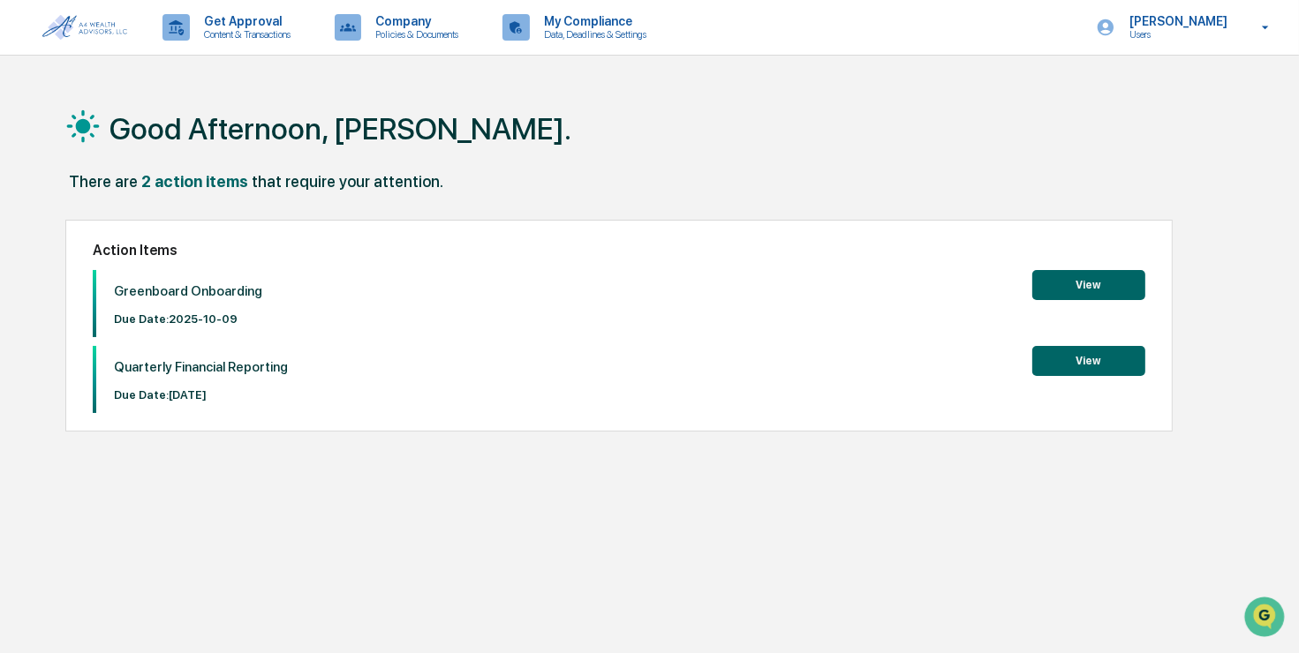
click at [1121, 289] on button "View" at bounding box center [1088, 285] width 113 height 30
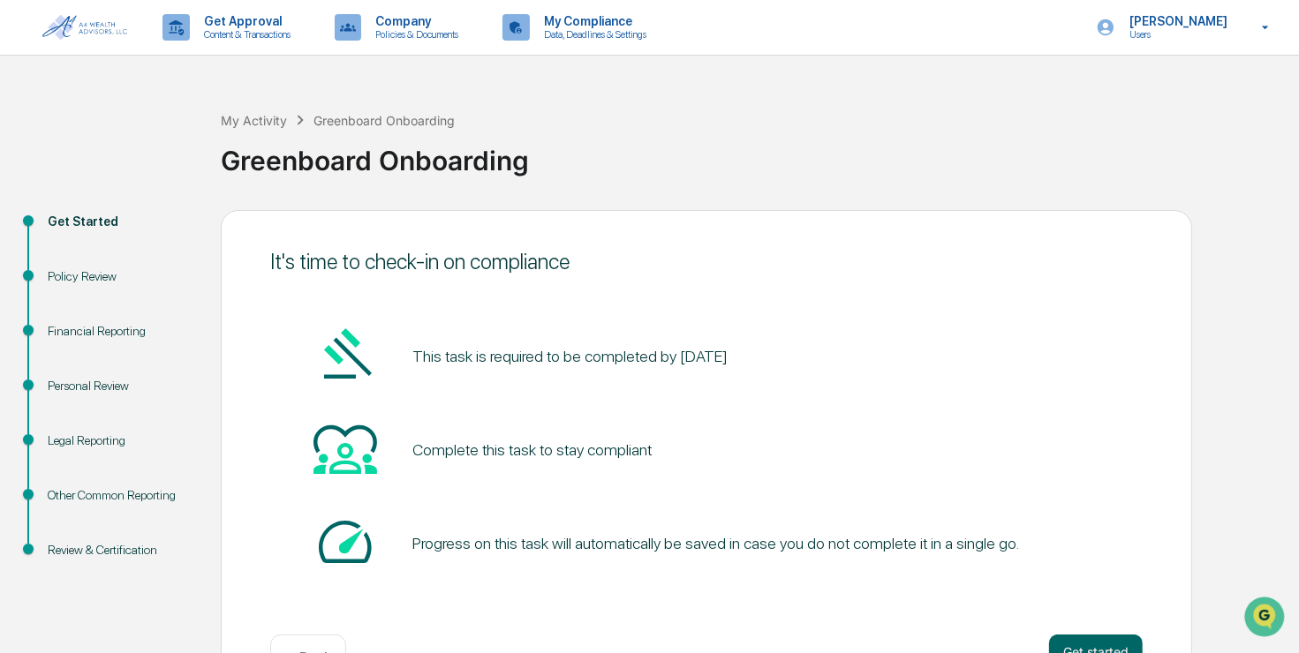
click at [140, 26] on link at bounding box center [95, 27] width 106 height 55
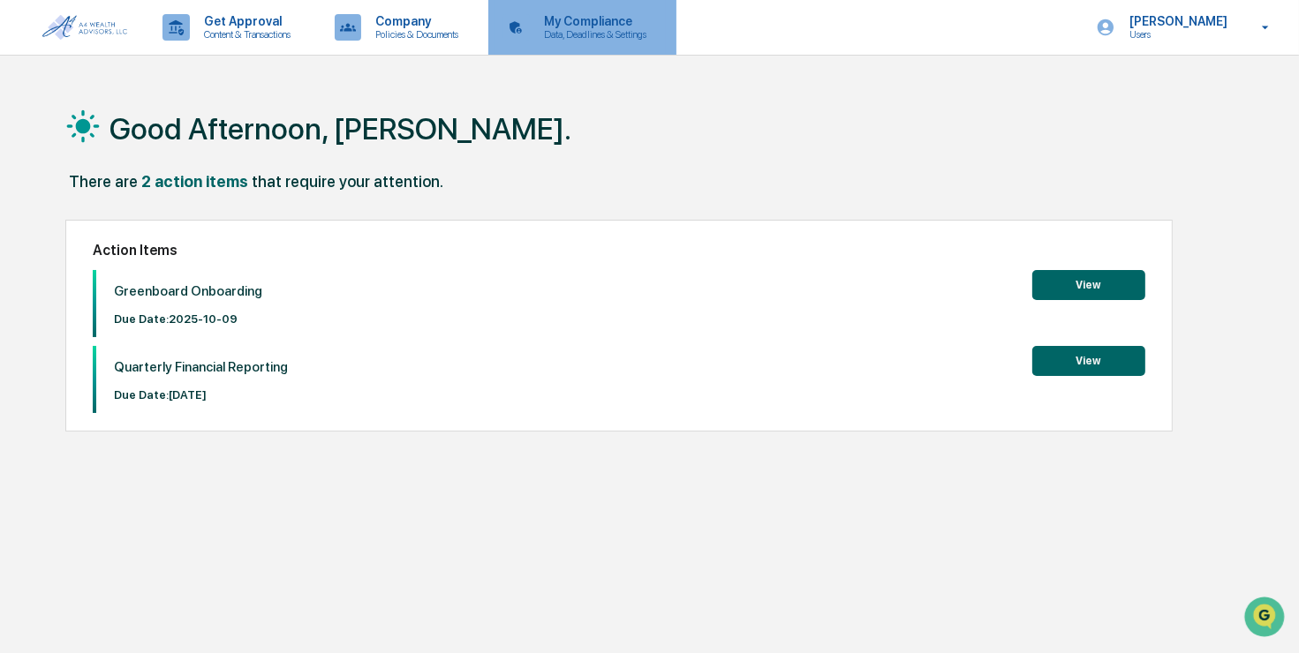
click at [587, 34] on p "Data, Deadlines & Settings" at bounding box center [592, 34] width 125 height 12
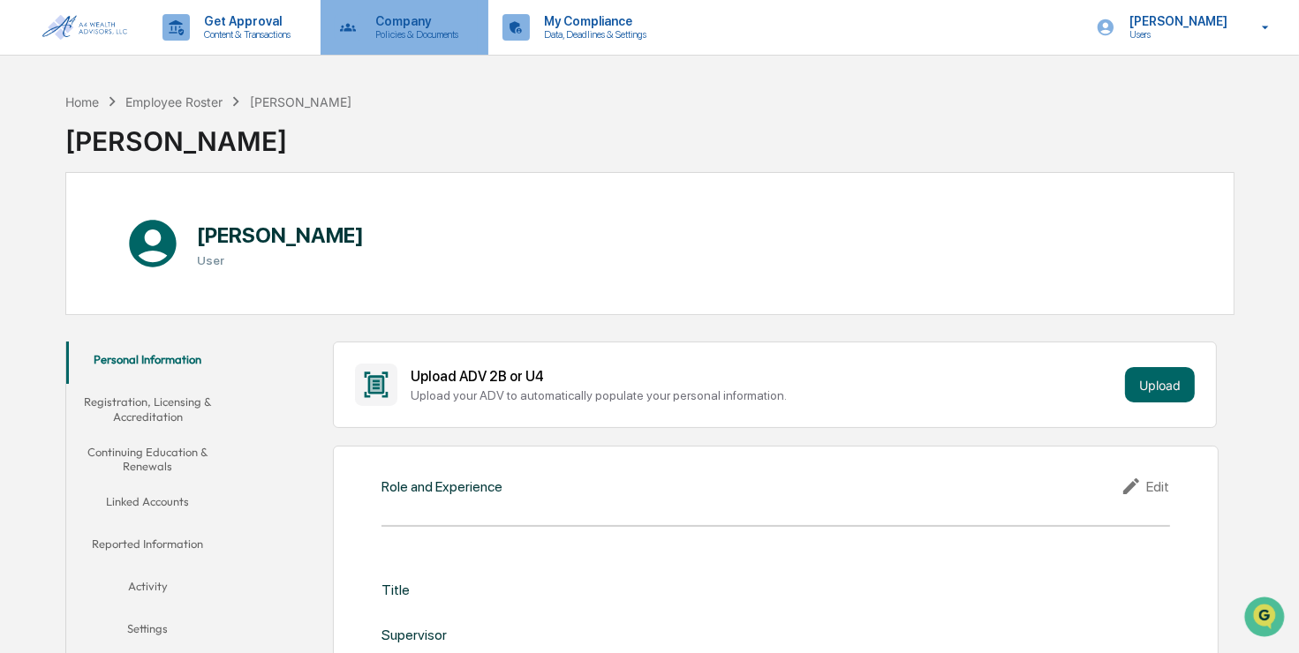
click at [400, 35] on p "Policies & Documents" at bounding box center [414, 34] width 106 height 12
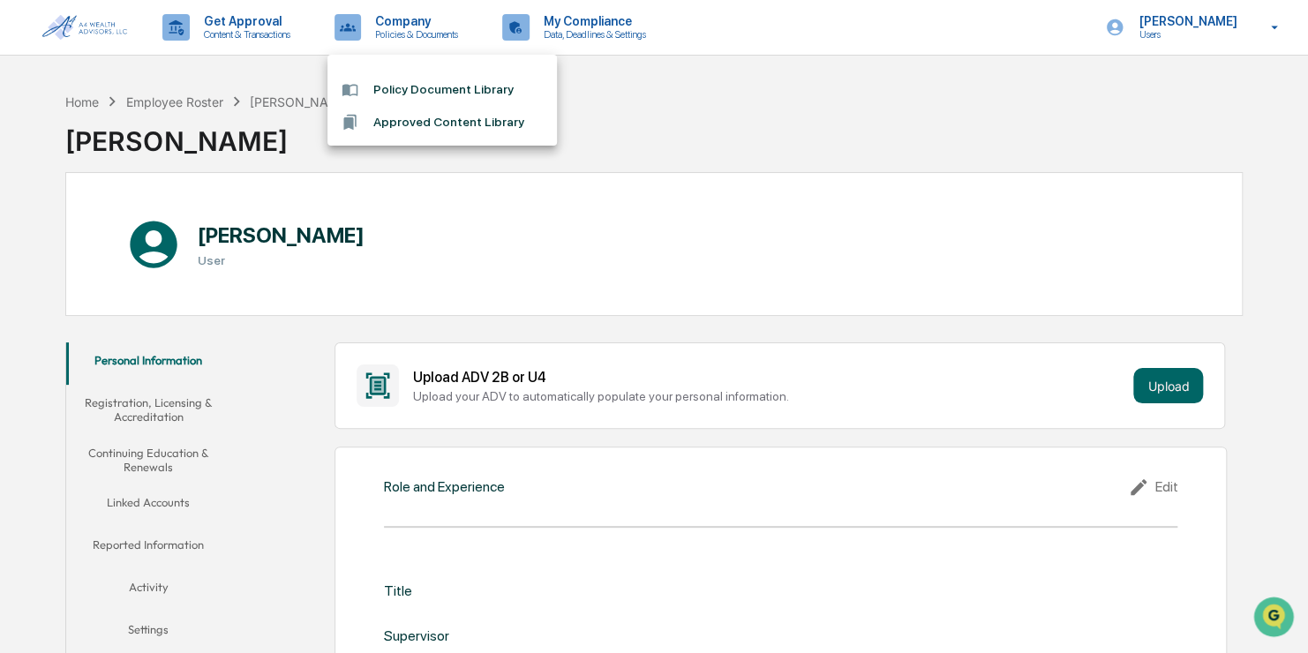
click at [213, 34] on div at bounding box center [654, 326] width 1308 height 653
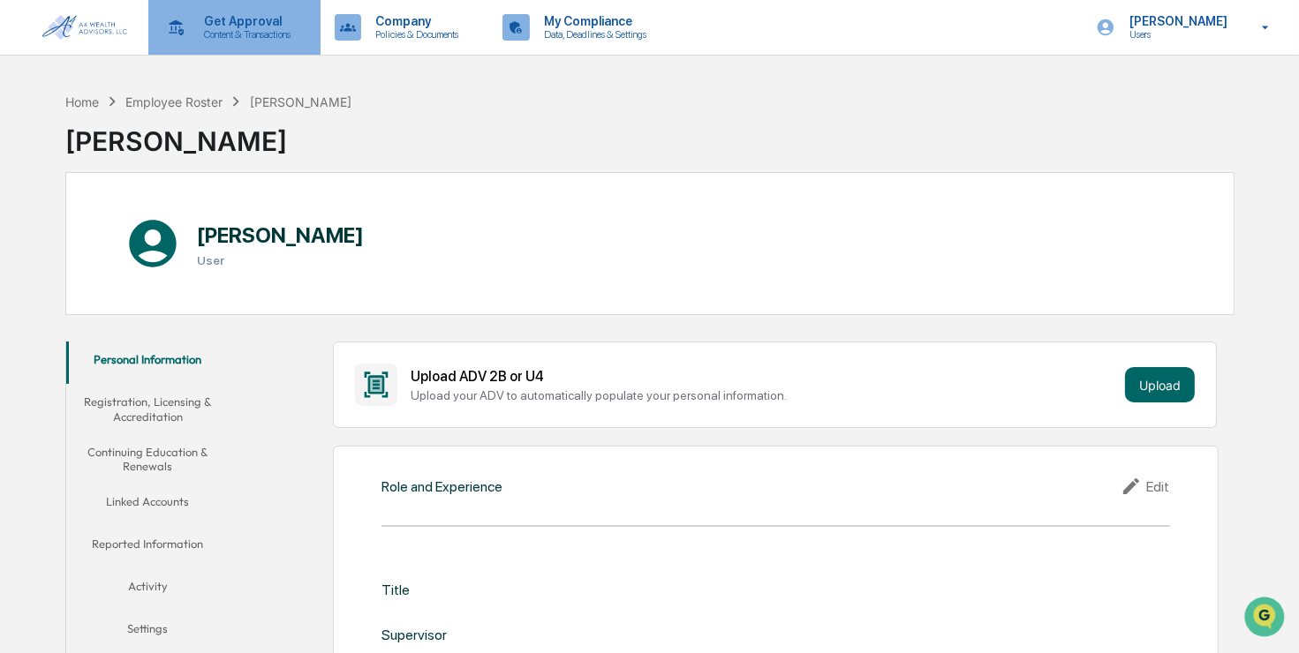
click at [294, 27] on p "Get Approval" at bounding box center [244, 21] width 109 height 14
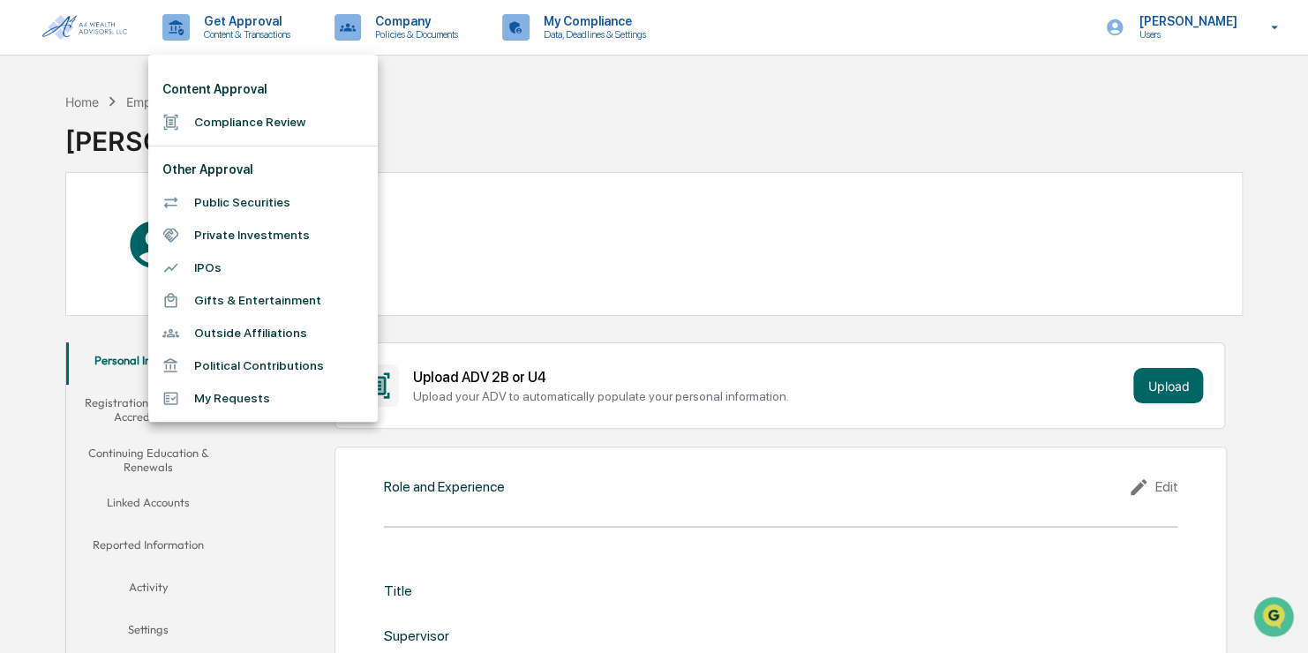
click at [289, 133] on li "Compliance Review" at bounding box center [263, 122] width 230 height 33
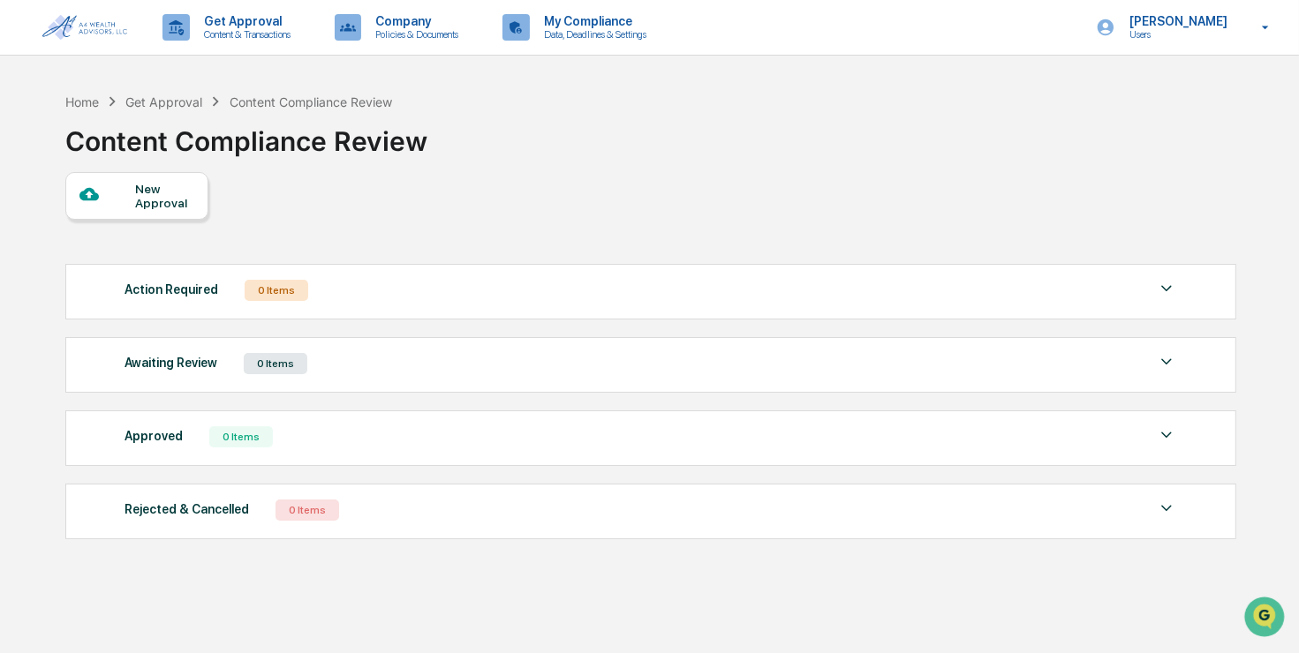
click at [81, 25] on img at bounding box center [84, 27] width 85 height 25
